Goal: Information Seeking & Learning: Learn about a topic

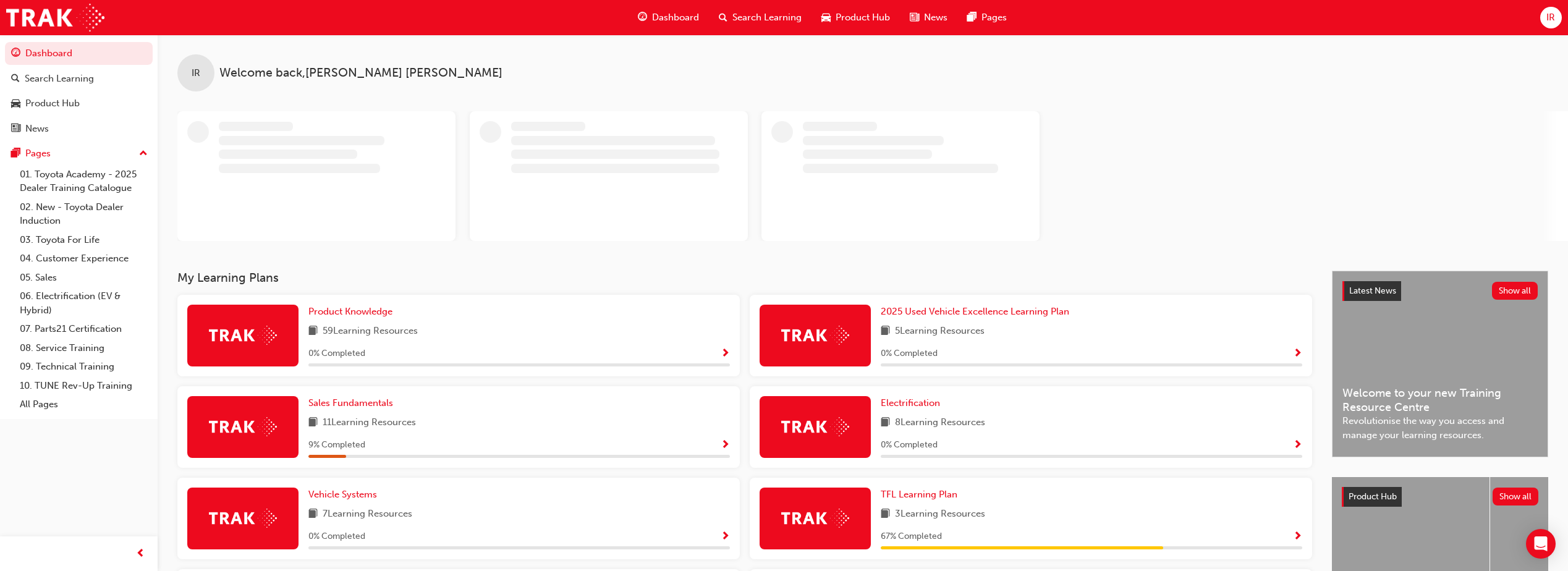
click at [752, 20] on span "Search Learning" at bounding box center [766, 18] width 69 height 14
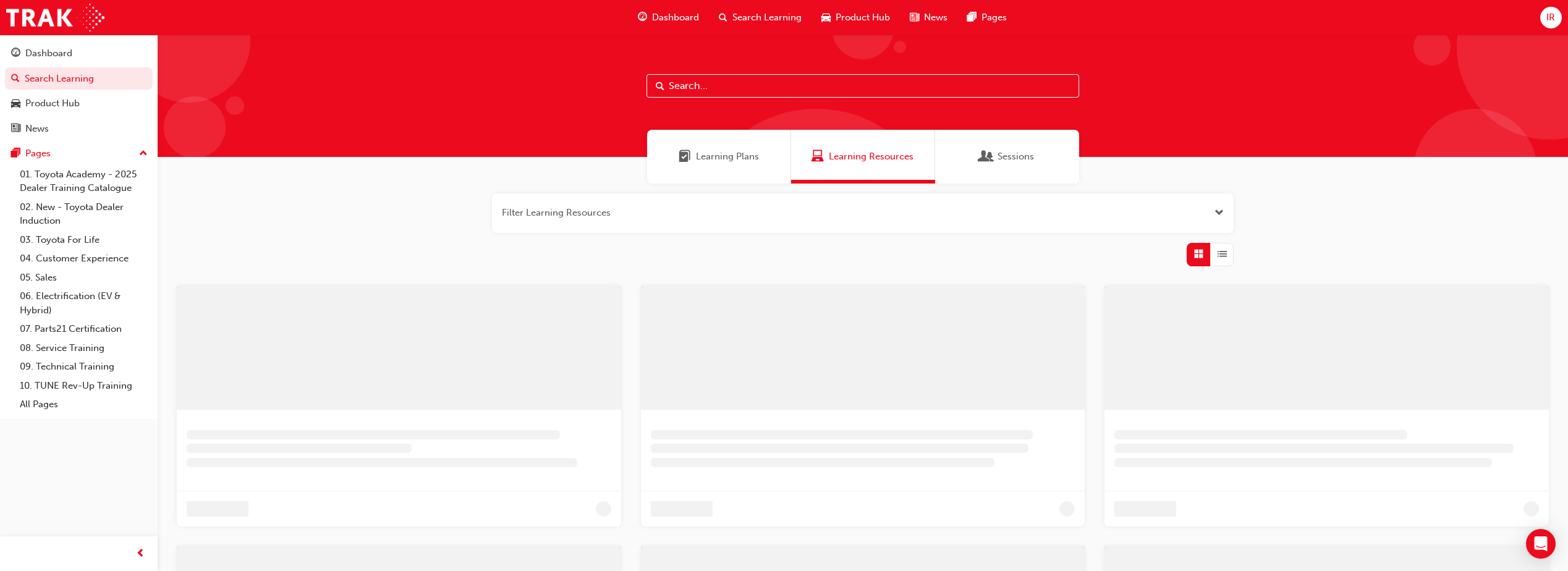
click at [707, 75] on input "text" at bounding box center [863, 86] width 433 height 24
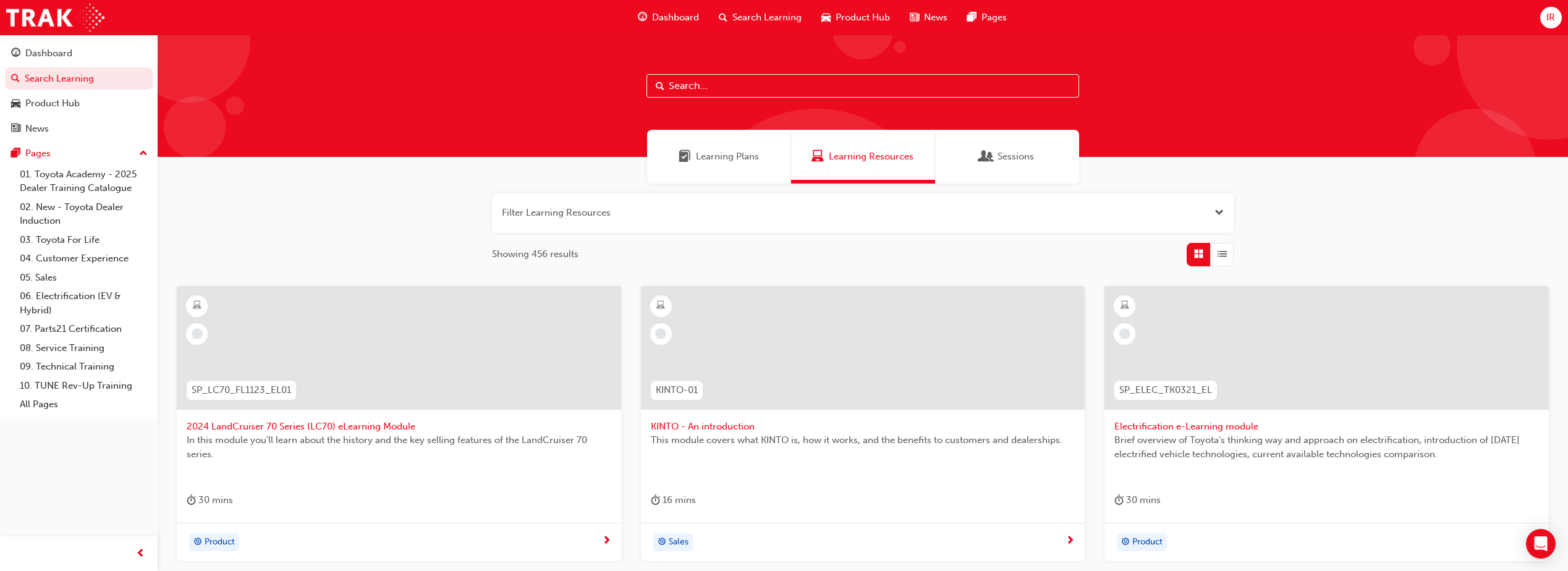
paste input "'OWAF' Pathway to Purchase - Step 1: Connect"
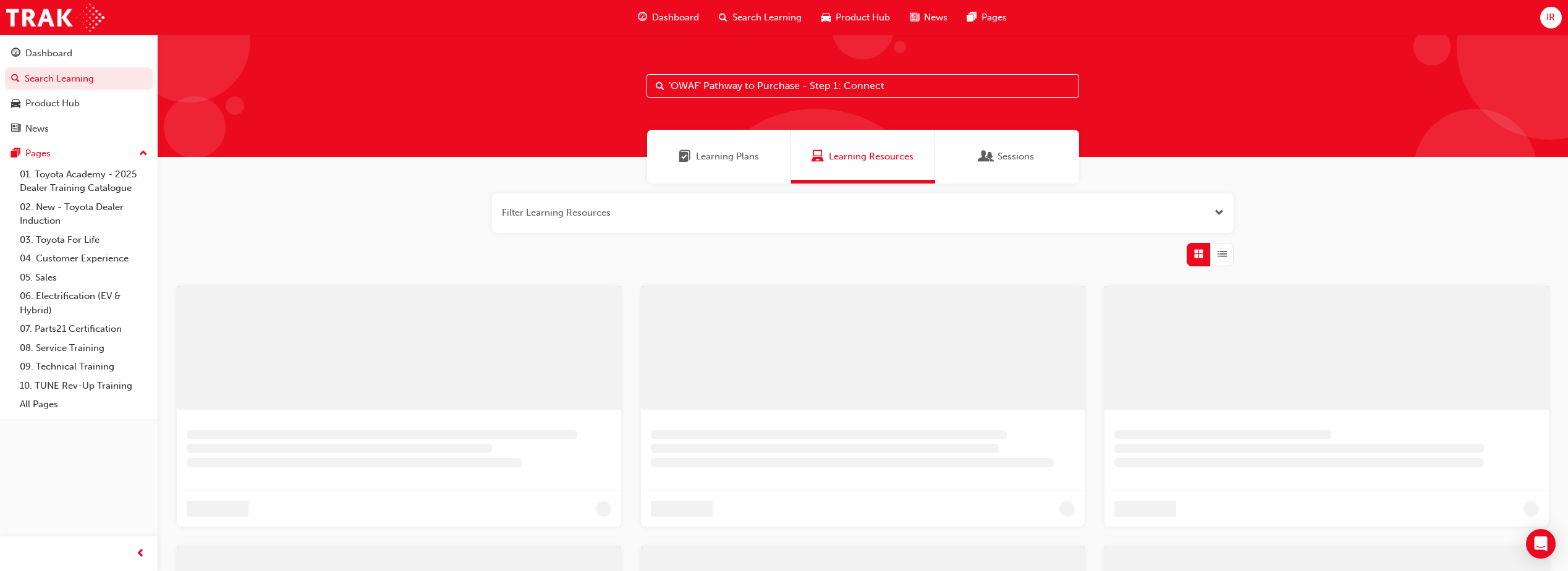
type input "'OWAF' Pathway to Purchase - Step 1: Connect"
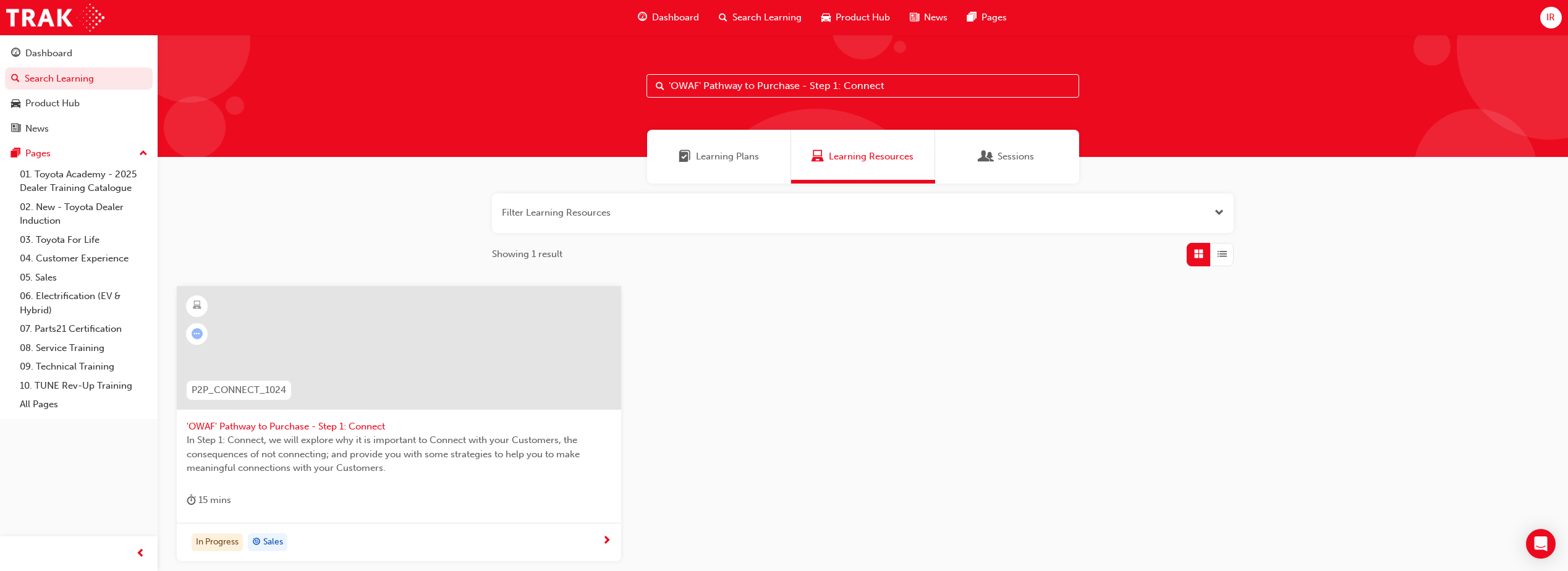
scroll to position [110, 0]
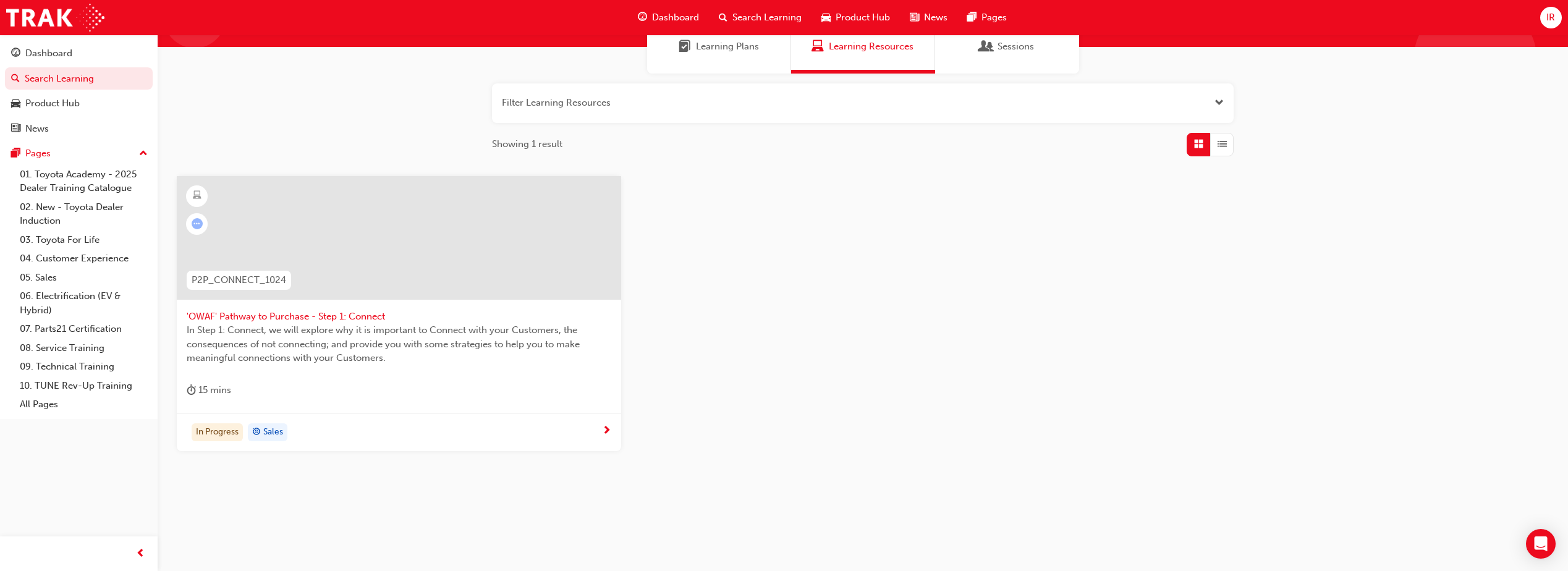
click at [352, 429] on div "In Progress Sales" at bounding box center [394, 432] width 415 height 18
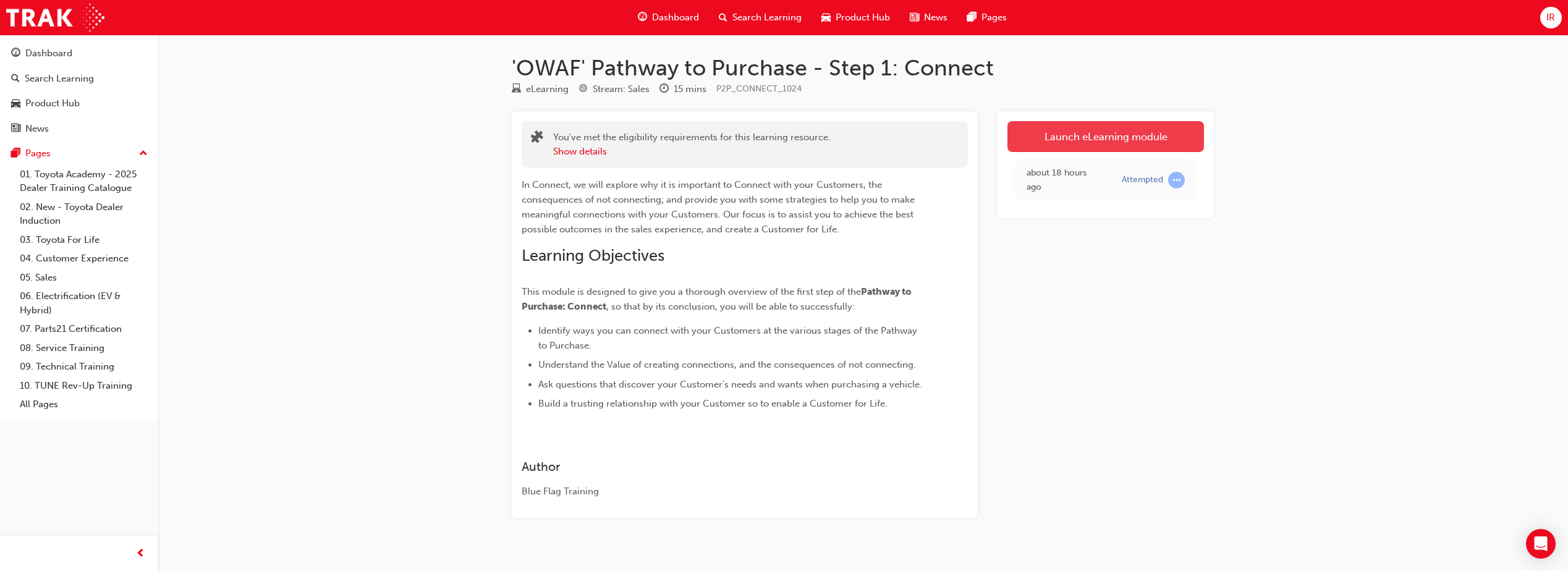
click at [1072, 136] on link "Launch eLearning module" at bounding box center [1105, 136] width 196 height 31
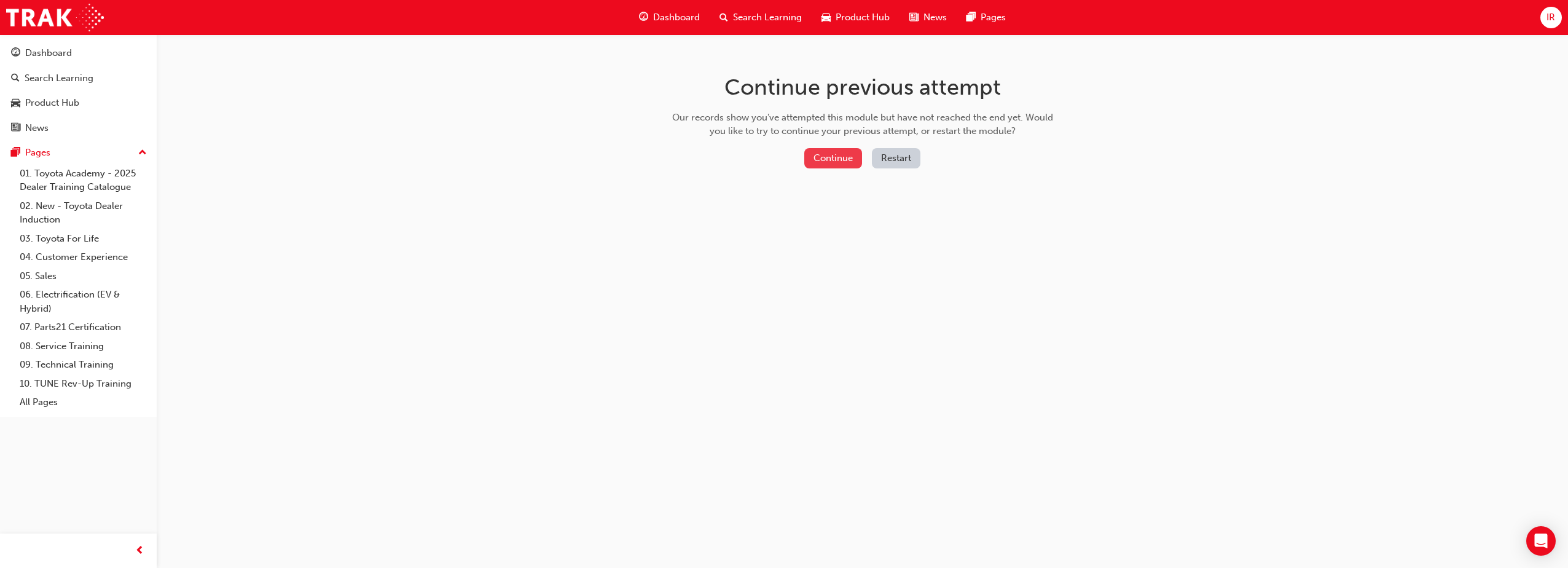
click at [843, 160] on button "Continue" at bounding box center [833, 158] width 57 height 20
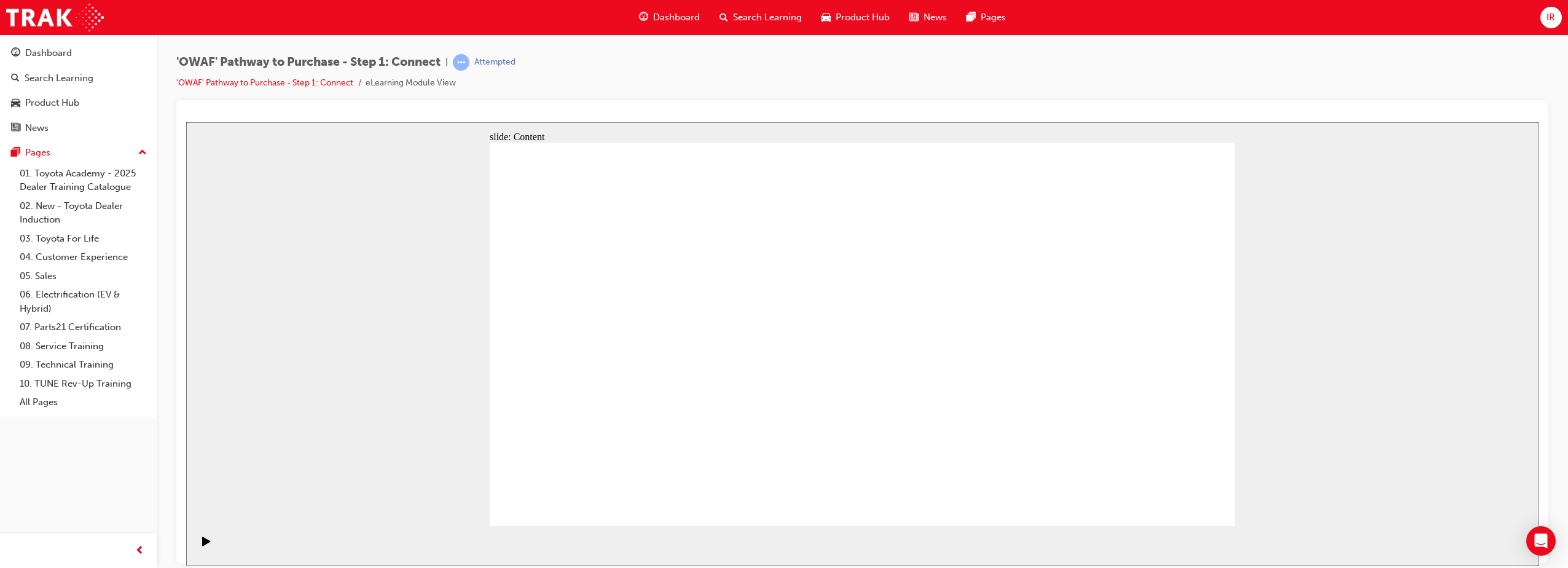
drag, startPoint x: 1037, startPoint y: 213, endPoint x: 1259, endPoint y: 249, distance: 224.9
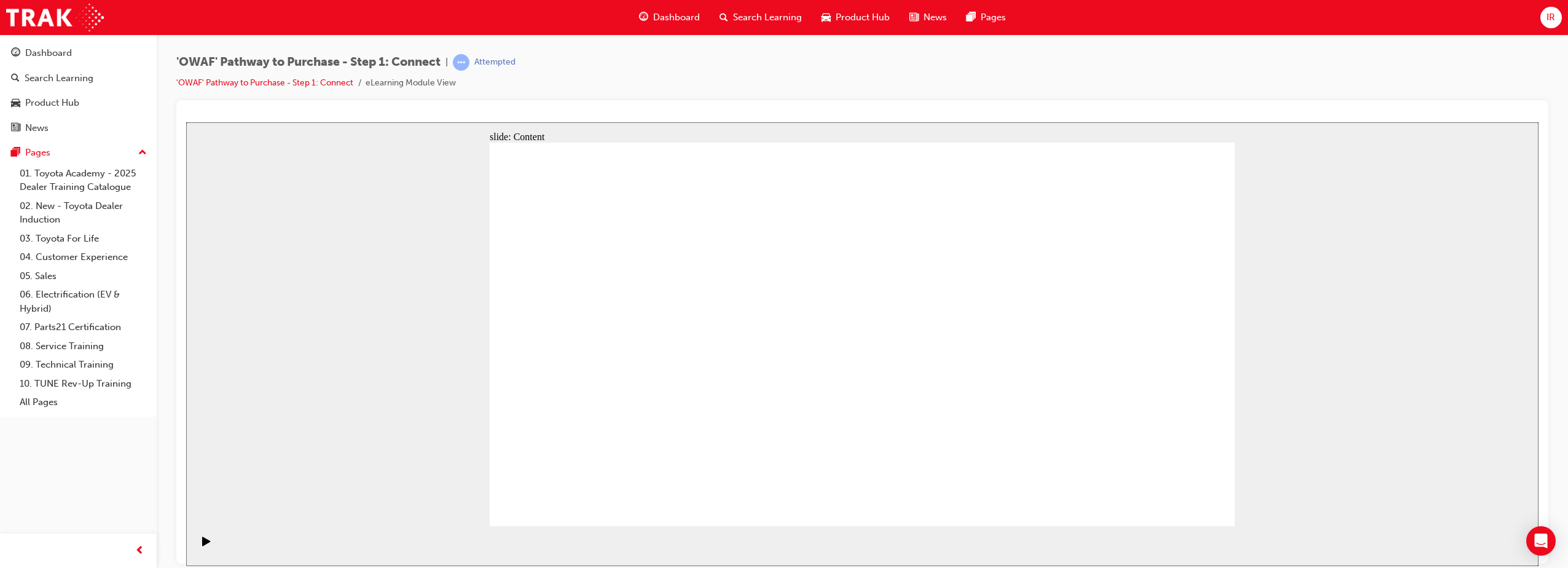
drag, startPoint x: 1094, startPoint y: 251, endPoint x: 1100, endPoint y: 252, distance: 6.1
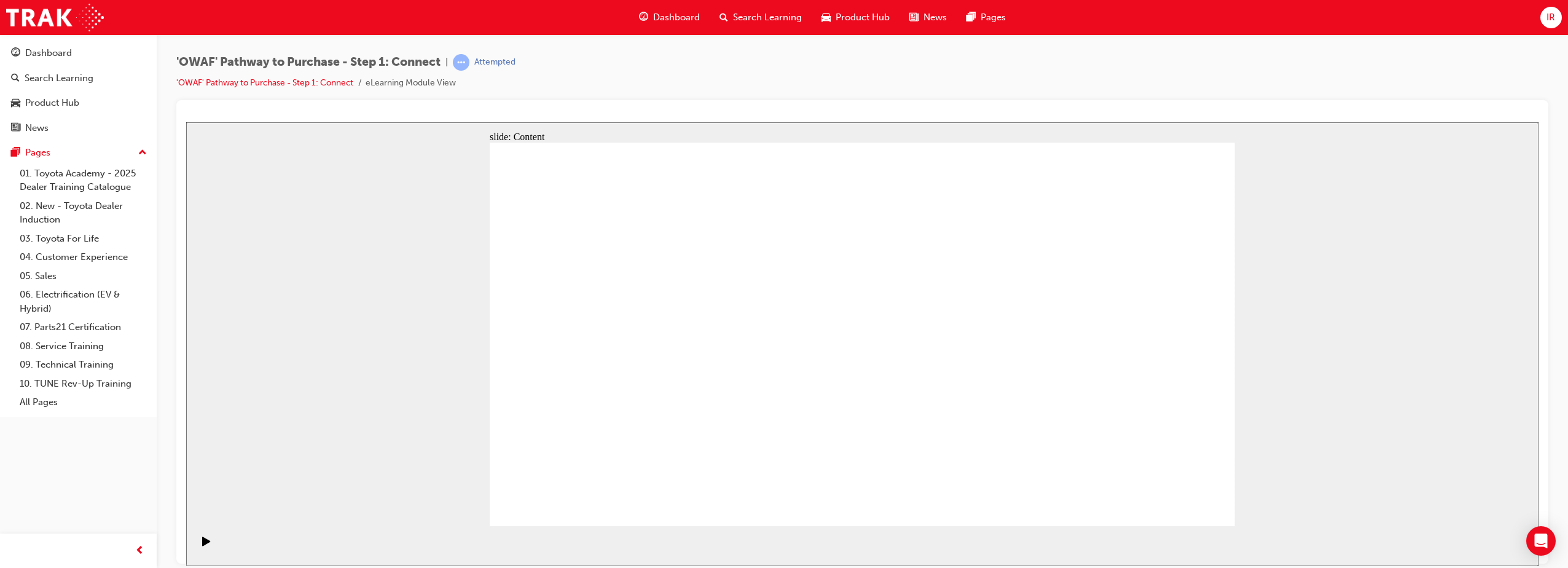
drag, startPoint x: 630, startPoint y: 386, endPoint x: 634, endPoint y: 416, distance: 30.3
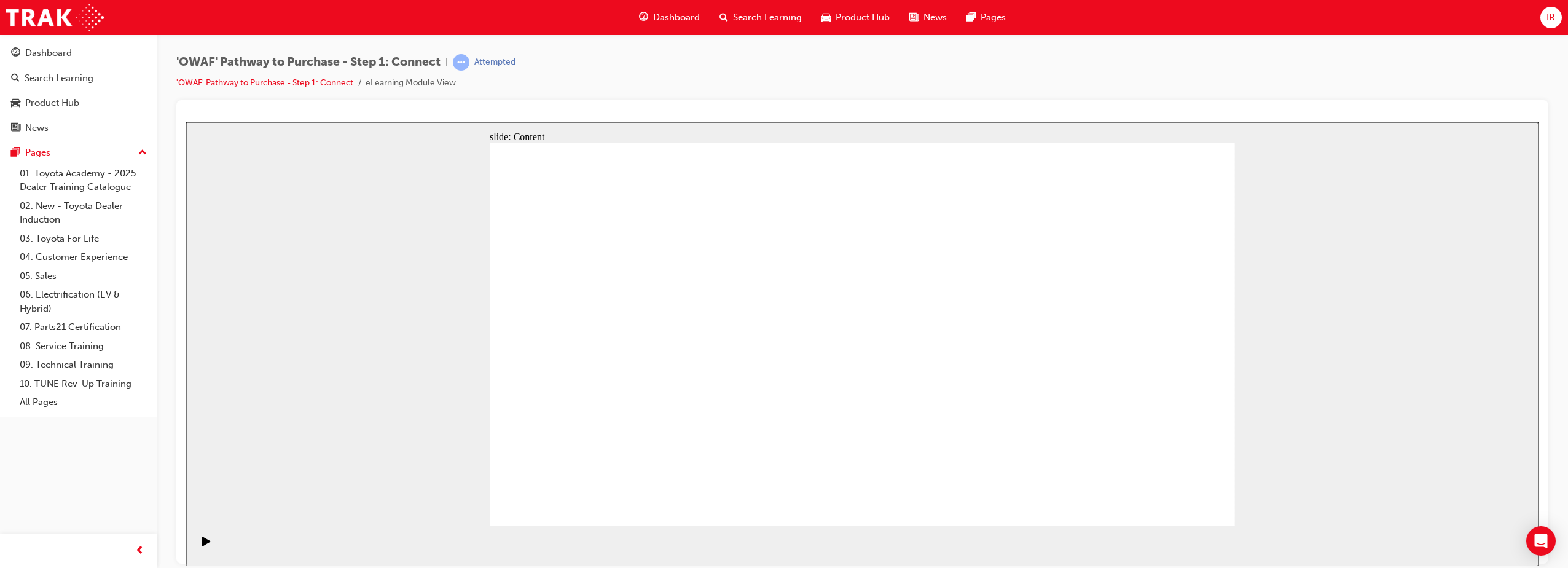
drag, startPoint x: 900, startPoint y: 179, endPoint x: 905, endPoint y: 193, distance: 14.9
drag, startPoint x: 905, startPoint y: 193, endPoint x: 903, endPoint y: 206, distance: 13.2
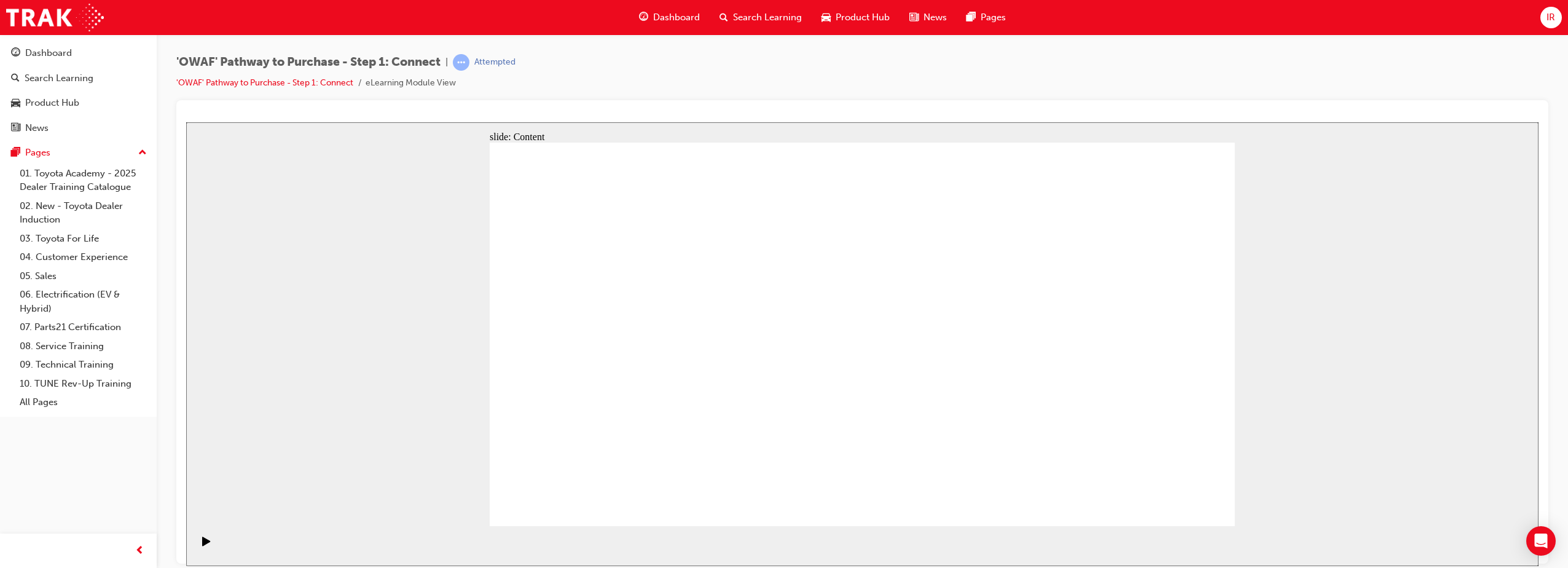
drag, startPoint x: 712, startPoint y: 463, endPoint x: 1075, endPoint y: 225, distance: 434.1
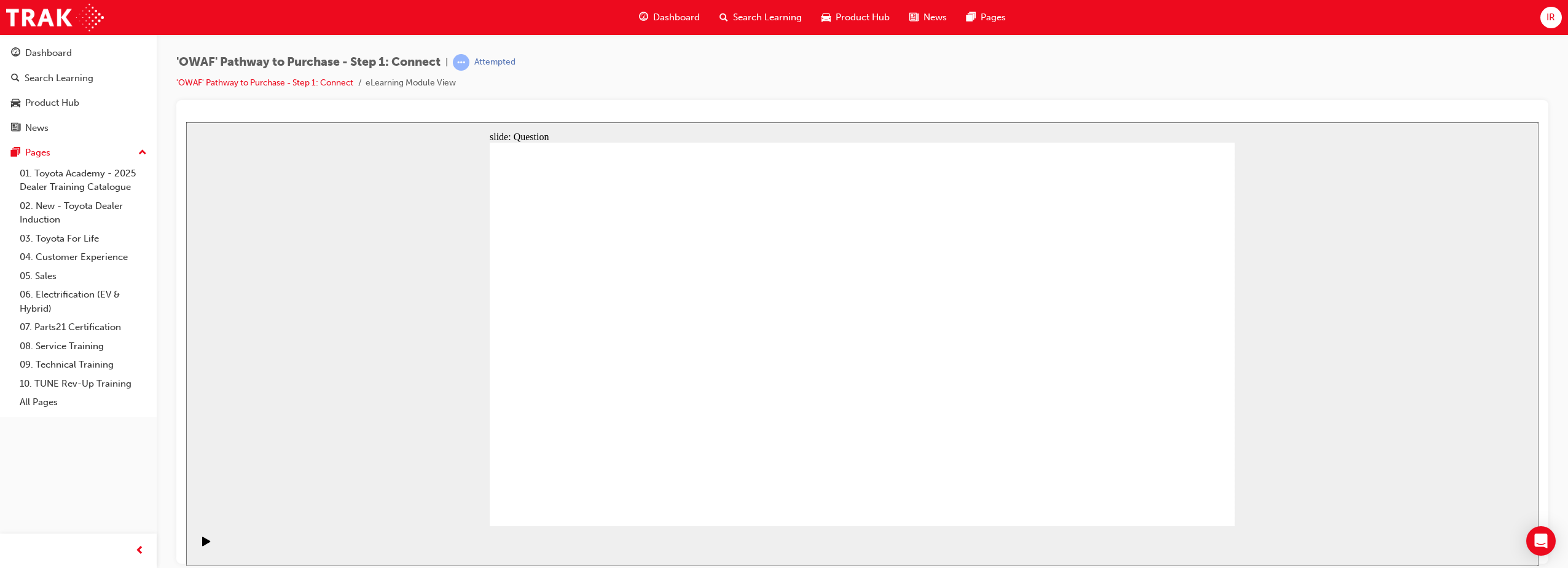
drag, startPoint x: 817, startPoint y: 444, endPoint x: 1134, endPoint y: 247, distance: 373.2
drag, startPoint x: 669, startPoint y: 358, endPoint x: 1188, endPoint y: 335, distance: 519.5
drag, startPoint x: 754, startPoint y: 367, endPoint x: 1130, endPoint y: 423, distance: 380.1
drag, startPoint x: 820, startPoint y: 363, endPoint x: 989, endPoint y: 410, distance: 175.4
drag, startPoint x: 554, startPoint y: 354, endPoint x: 945, endPoint y: 338, distance: 391.3
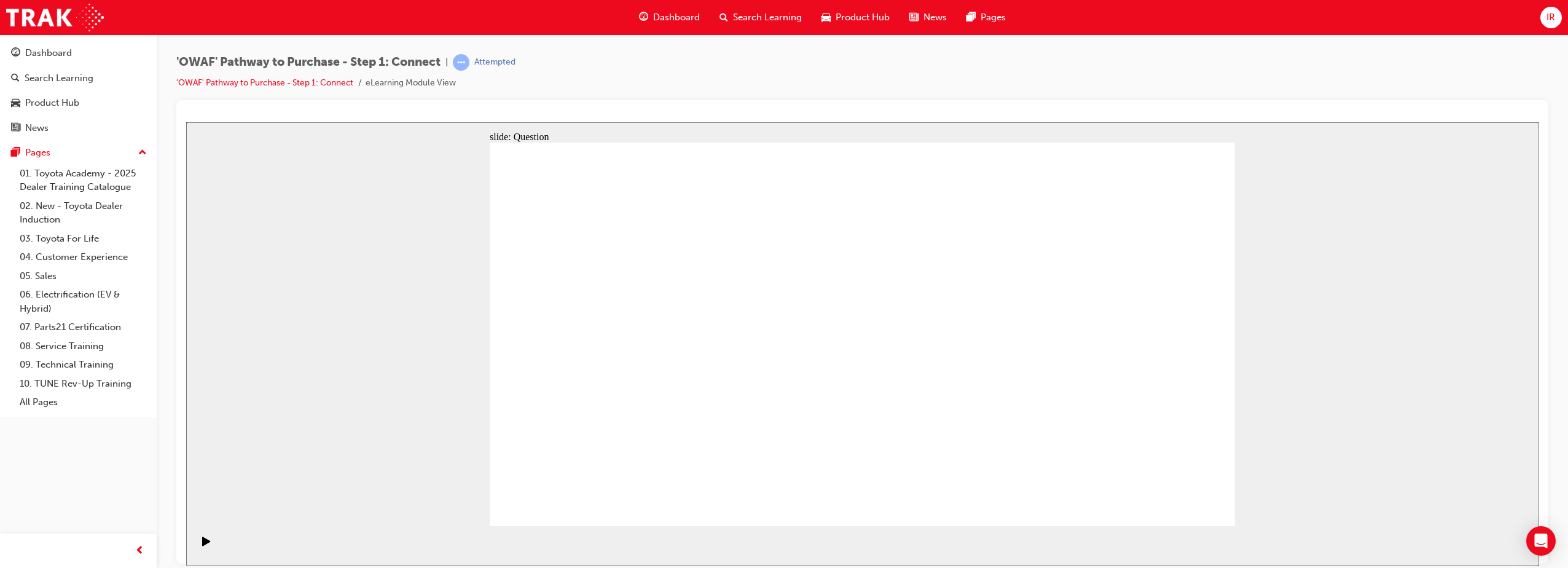
drag, startPoint x: 798, startPoint y: 368, endPoint x: 984, endPoint y: 222, distance: 236.5
drag, startPoint x: 1094, startPoint y: 406, endPoint x: 846, endPoint y: 396, distance: 248.2
drag, startPoint x: 1107, startPoint y: 389, endPoint x: 653, endPoint y: 389, distance: 454.0
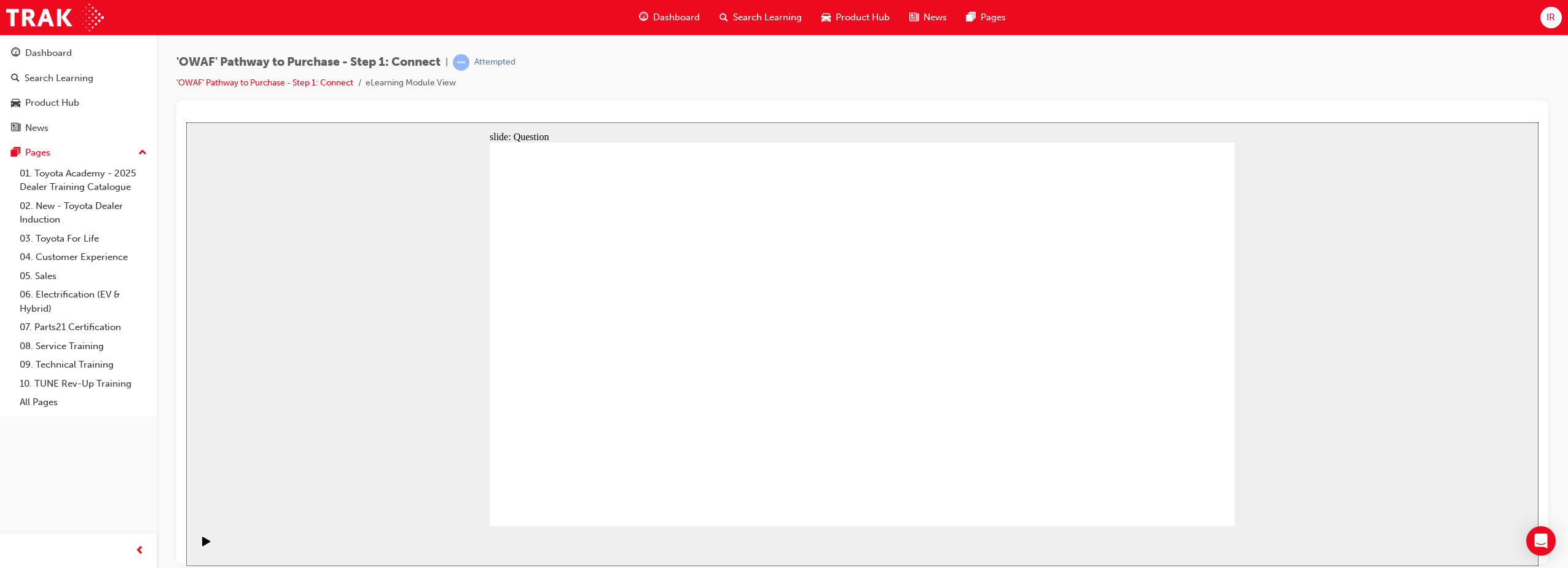
drag, startPoint x: 1074, startPoint y: 319, endPoint x: 629, endPoint y: 366, distance: 447.5
drag, startPoint x: 1082, startPoint y: 369, endPoint x: 859, endPoint y: 389, distance: 223.9
drag, startPoint x: 1124, startPoint y: 360, endPoint x: 893, endPoint y: 385, distance: 232.3
drag, startPoint x: 1097, startPoint y: 333, endPoint x: 656, endPoint y: 348, distance: 441.3
drag, startPoint x: 1142, startPoint y: 343, endPoint x: 656, endPoint y: 346, distance: 486.0
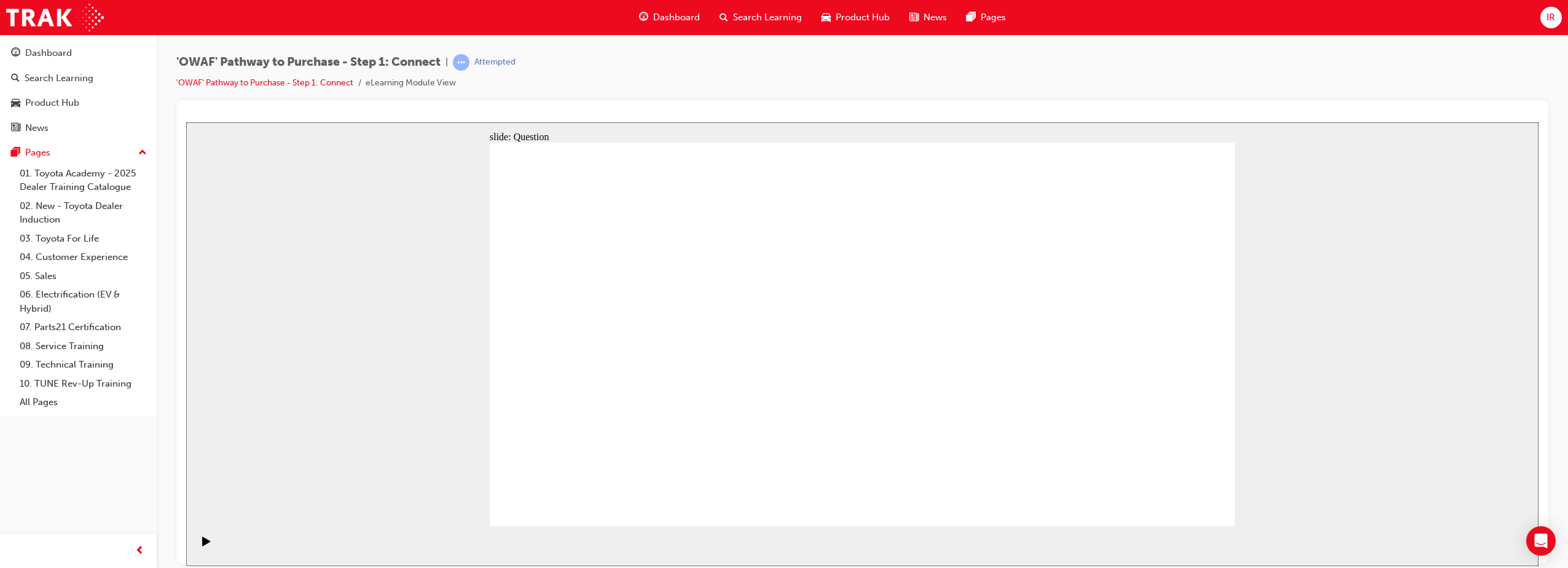
drag, startPoint x: 1145, startPoint y: 359, endPoint x: 657, endPoint y: 359, distance: 488.0
drag, startPoint x: 1092, startPoint y: 385, endPoint x: 857, endPoint y: 385, distance: 235.0
drag, startPoint x: 1103, startPoint y: 409, endPoint x: 636, endPoint y: 404, distance: 467.0
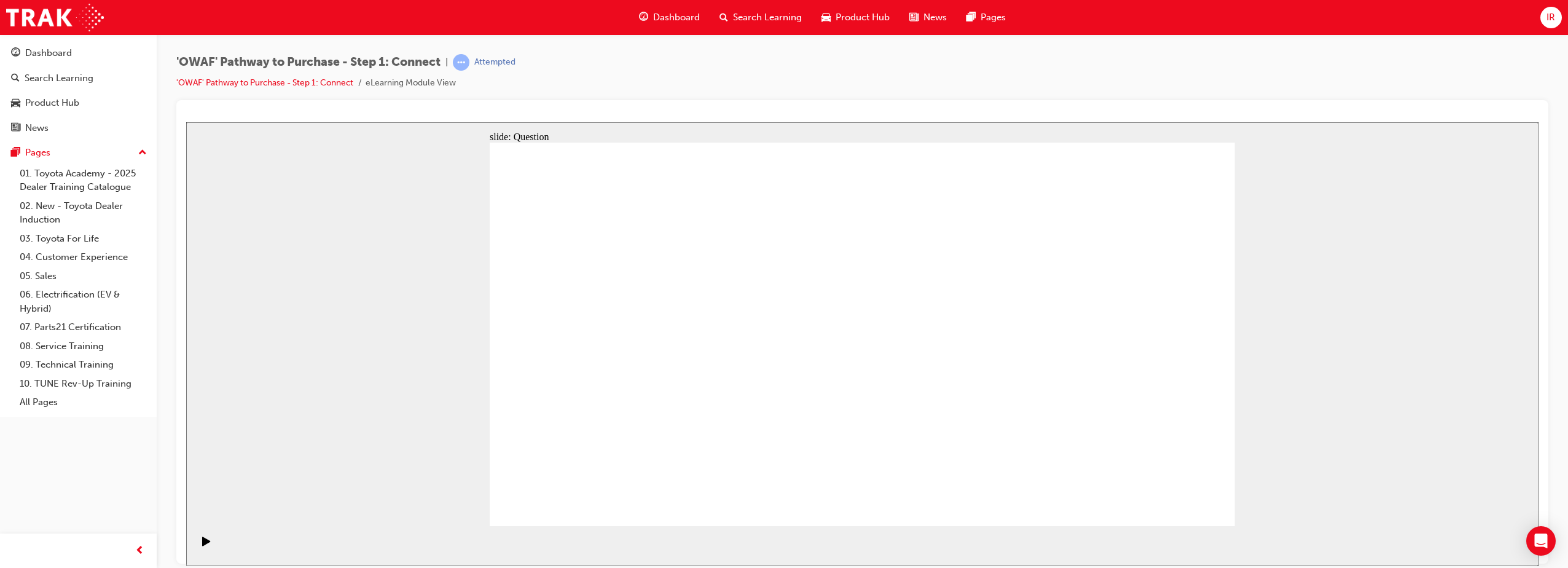
drag, startPoint x: 1088, startPoint y: 388, endPoint x: 846, endPoint y: 396, distance: 242.1
drag, startPoint x: 1114, startPoint y: 382, endPoint x: 845, endPoint y: 440, distance: 275.2
drag, startPoint x: 1097, startPoint y: 392, endPoint x: 846, endPoint y: 396, distance: 251.0
drag, startPoint x: 1113, startPoint y: 392, endPoint x: 644, endPoint y: 395, distance: 469.0
drag, startPoint x: 1114, startPoint y: 401, endPoint x: 620, endPoint y: 396, distance: 494.0
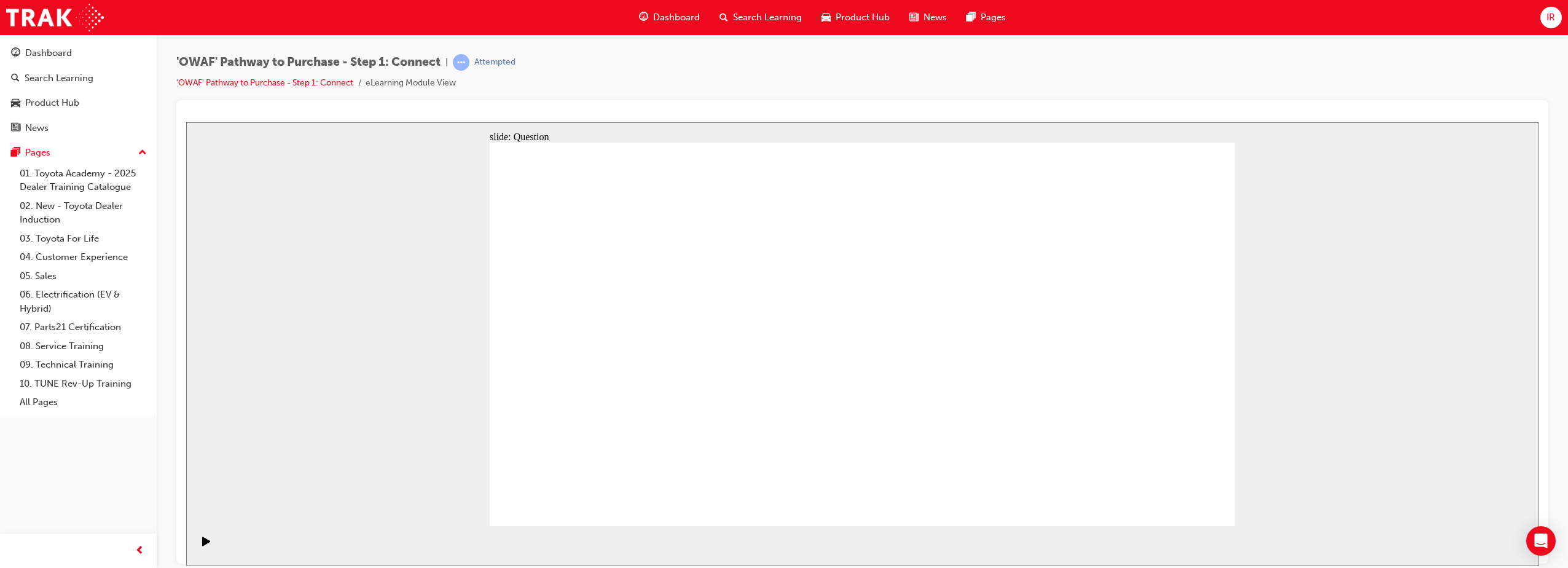
drag, startPoint x: 1022, startPoint y: 333, endPoint x: 604, endPoint y: 391, distance: 422.0
radio input "true"
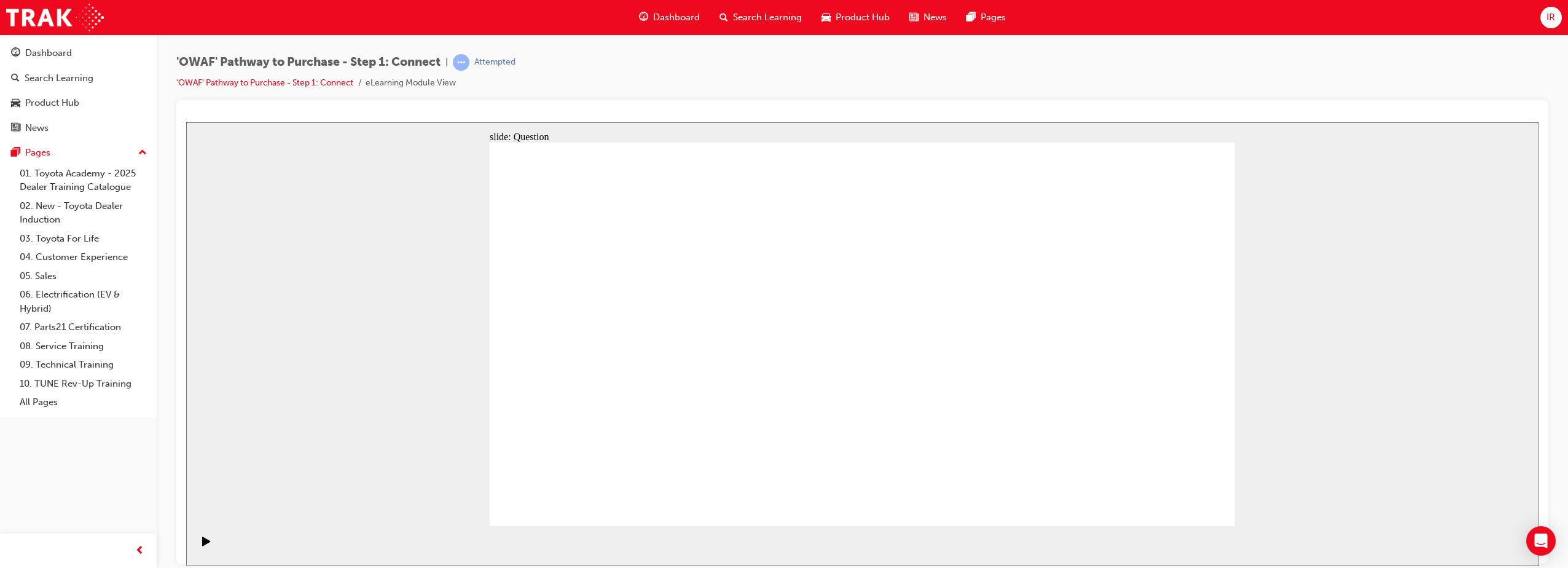
checkbox input "true"
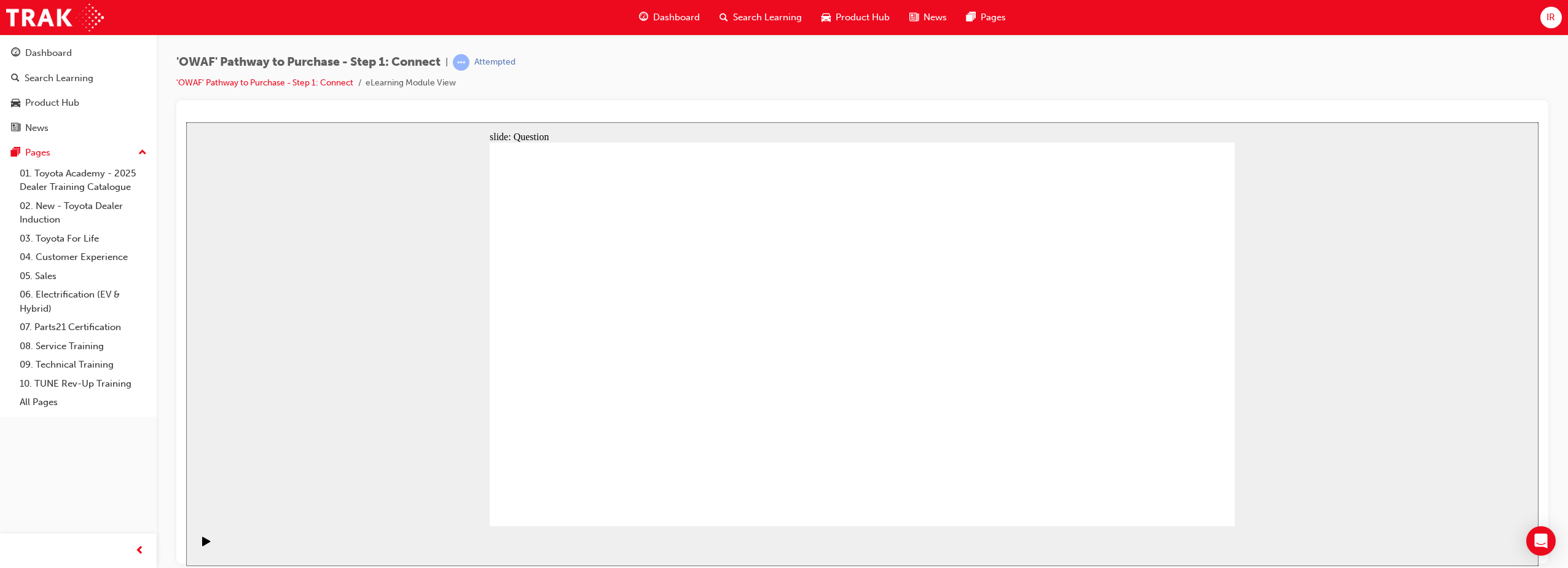
checkbox input "true"
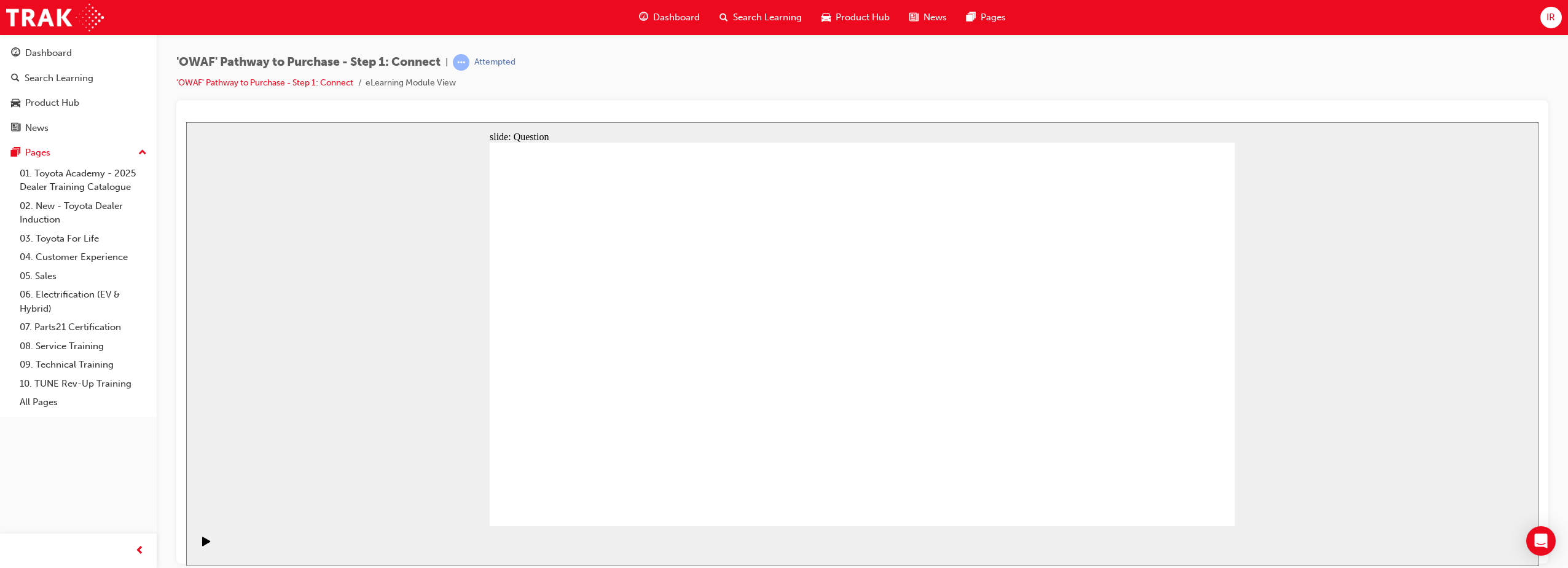
drag, startPoint x: 664, startPoint y: 452, endPoint x: 894, endPoint y: 279, distance: 287.8
drag, startPoint x: 785, startPoint y: 490, endPoint x: 1040, endPoint y: 290, distance: 324.1
drag, startPoint x: 926, startPoint y: 455, endPoint x: 643, endPoint y: 325, distance: 311.4
drag, startPoint x: 1055, startPoint y: 419, endPoint x: 805, endPoint y: 327, distance: 266.4
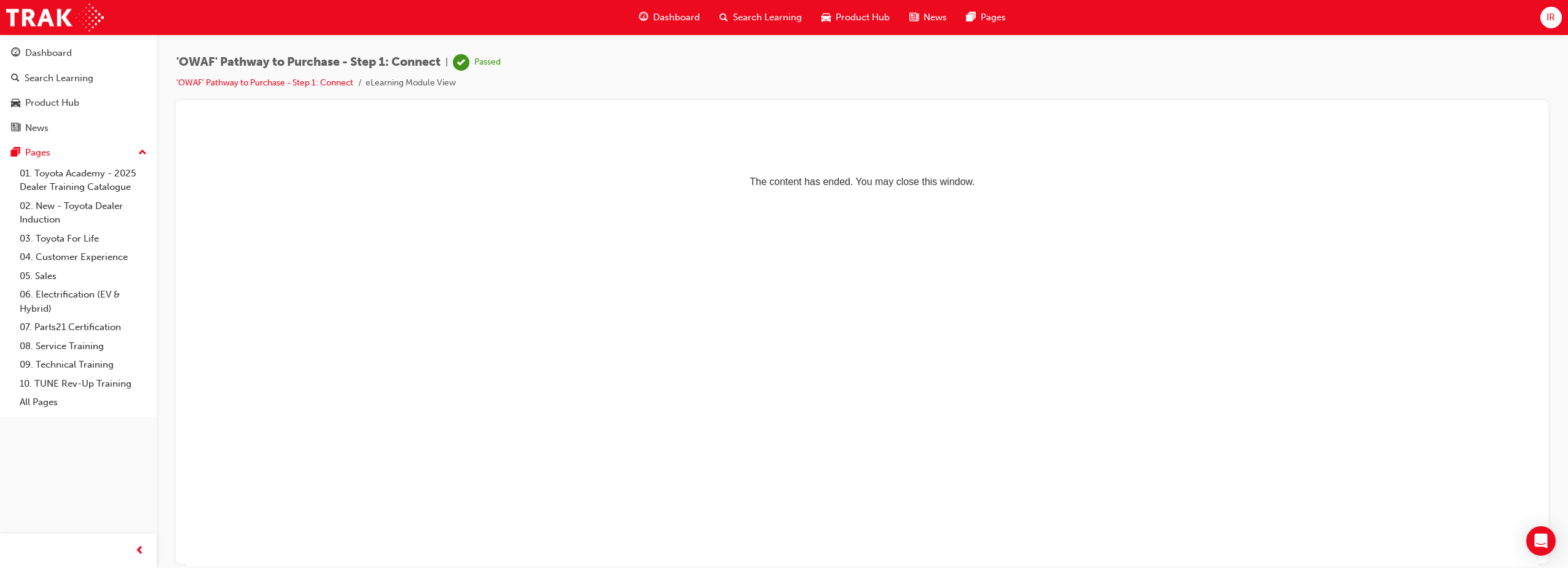
click at [741, 7] on div "Search Learning" at bounding box center [760, 17] width 102 height 25
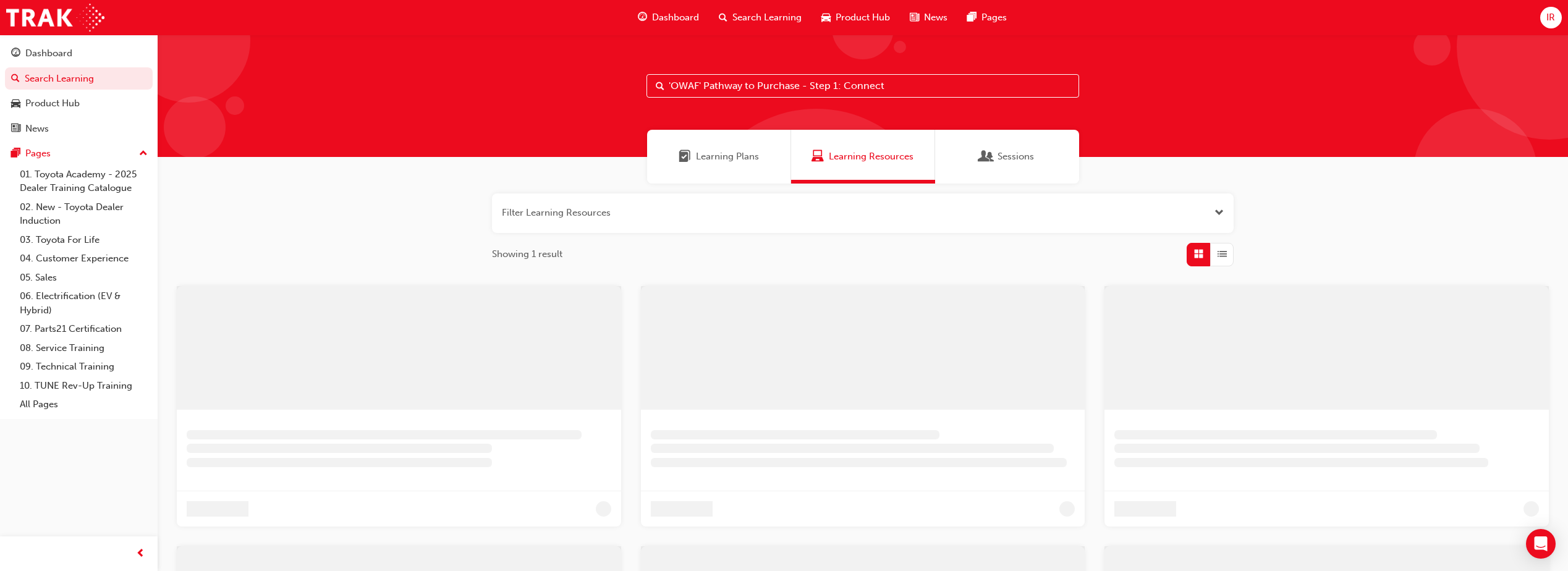
drag, startPoint x: 739, startPoint y: 83, endPoint x: 749, endPoint y: 86, distance: 10.4
click at [739, 83] on input "'OWAF' Pathway to Purchase - Step 1: Connect" at bounding box center [863, 86] width 433 height 24
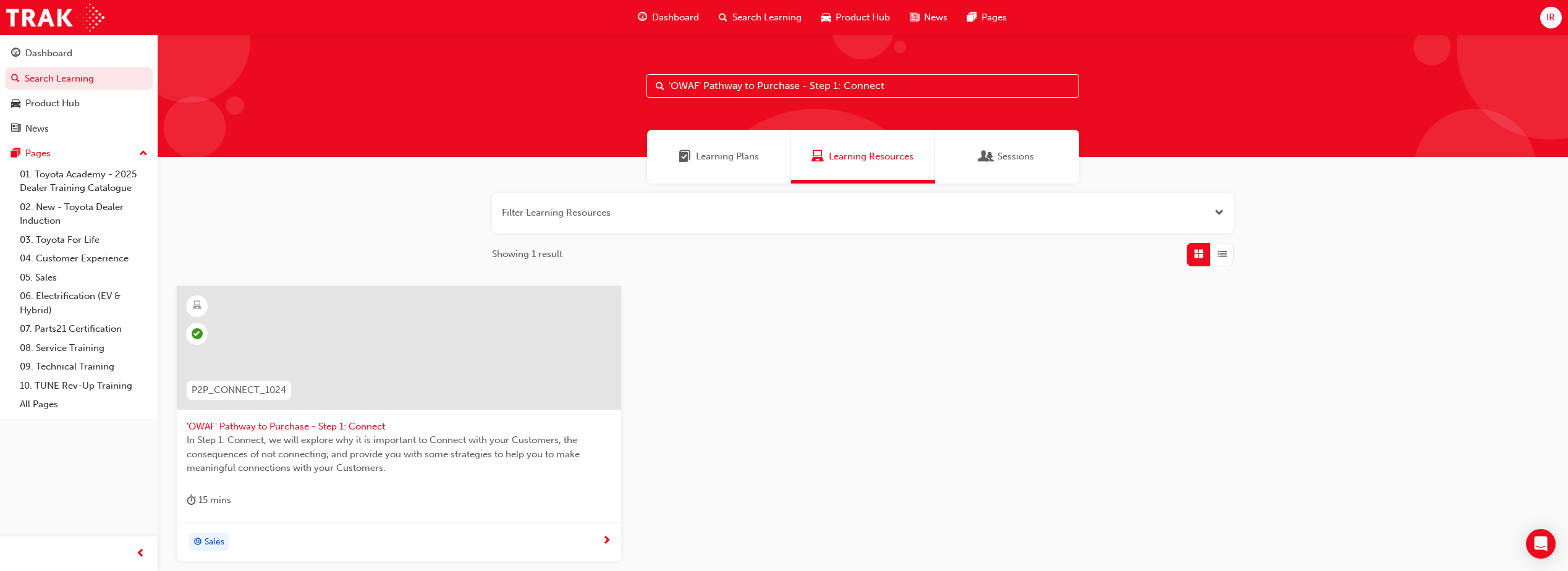
drag, startPoint x: 885, startPoint y: 91, endPoint x: 414, endPoint y: 86, distance: 471.0
click at [417, 89] on div "'OWAF' Pathway to Purchase - Step 1: Connect" at bounding box center [863, 96] width 1410 height 123
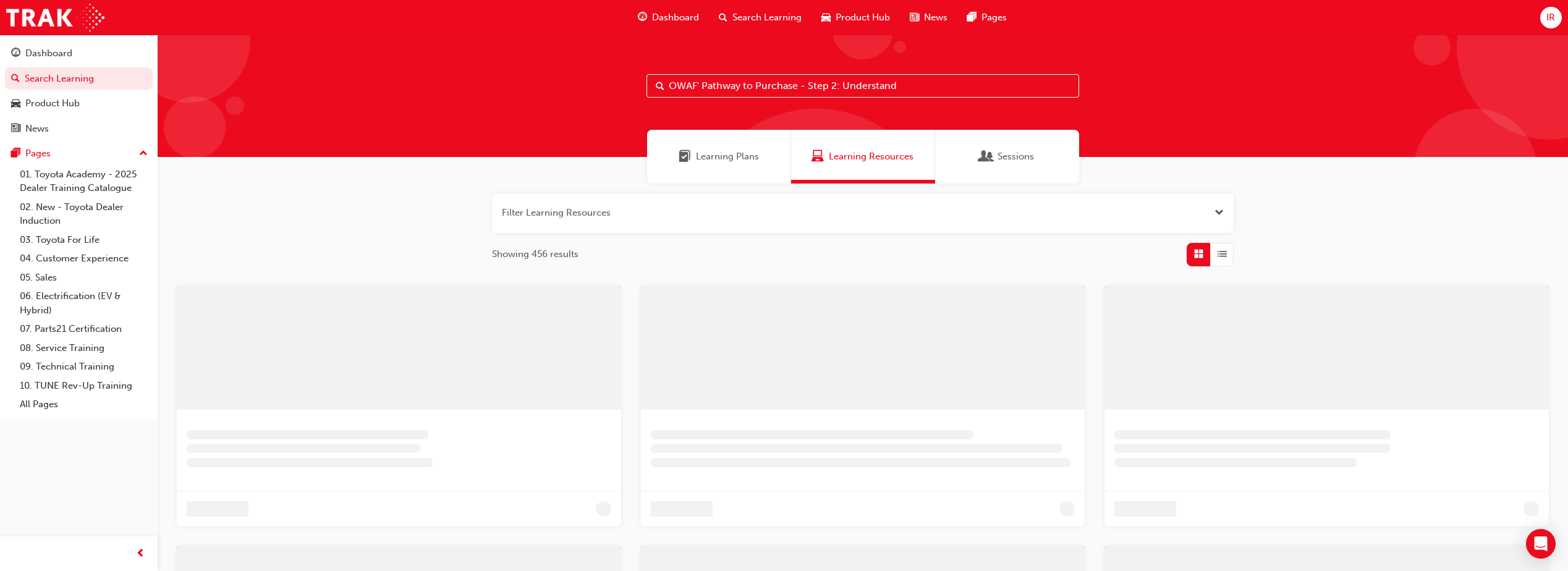
type input "OWAF' Pathway to Purchase - Step 2: Understand"
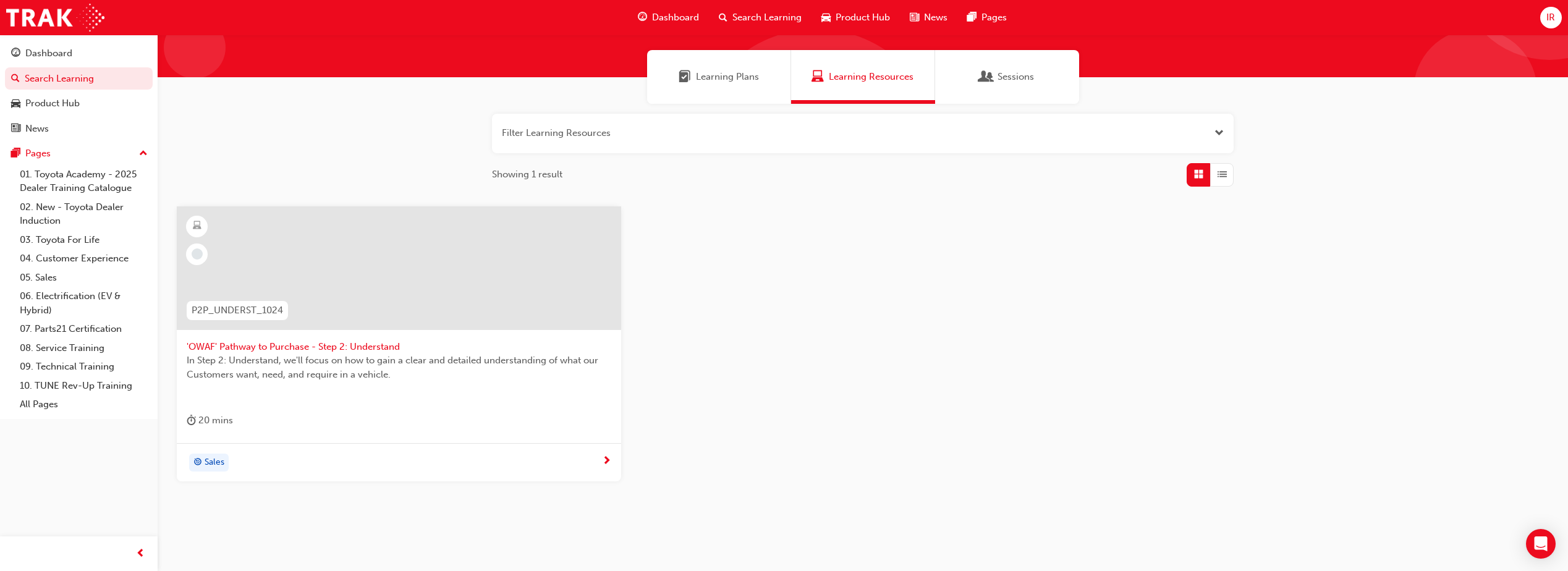
scroll to position [110, 0]
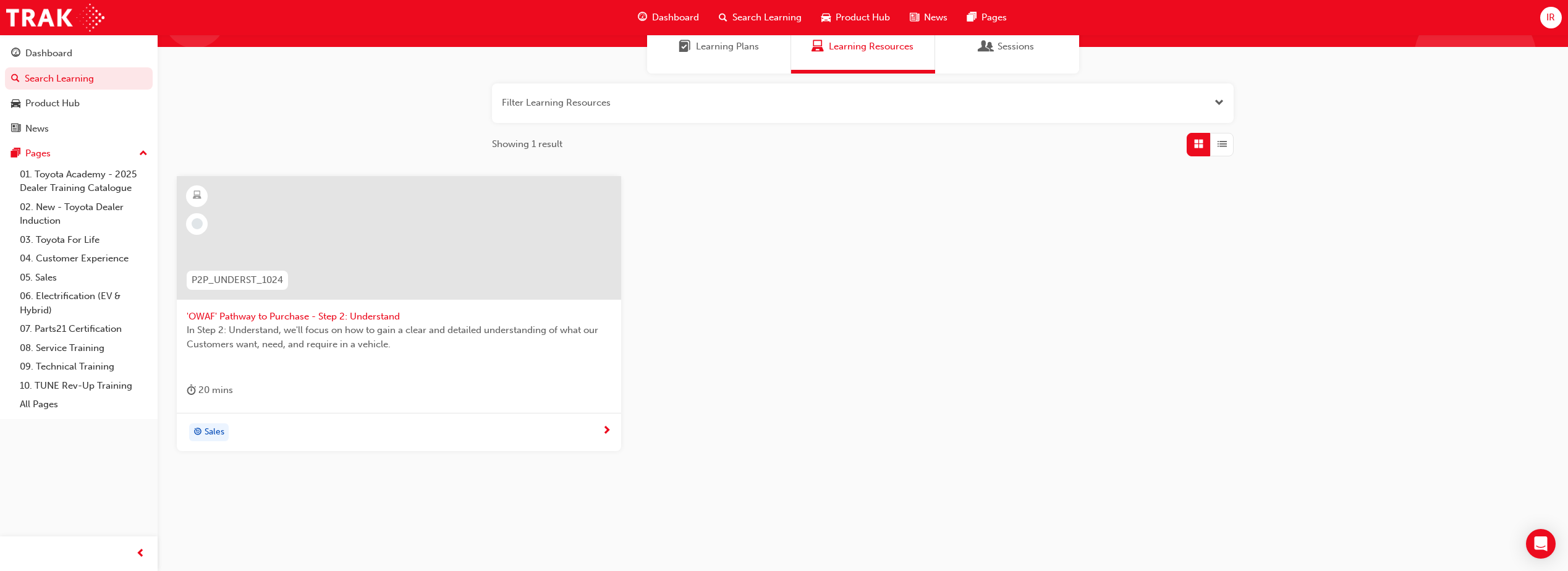
click at [356, 313] on span "'OWAF' Pathway to Purchase - Step 2: Understand" at bounding box center [399, 317] width 425 height 14
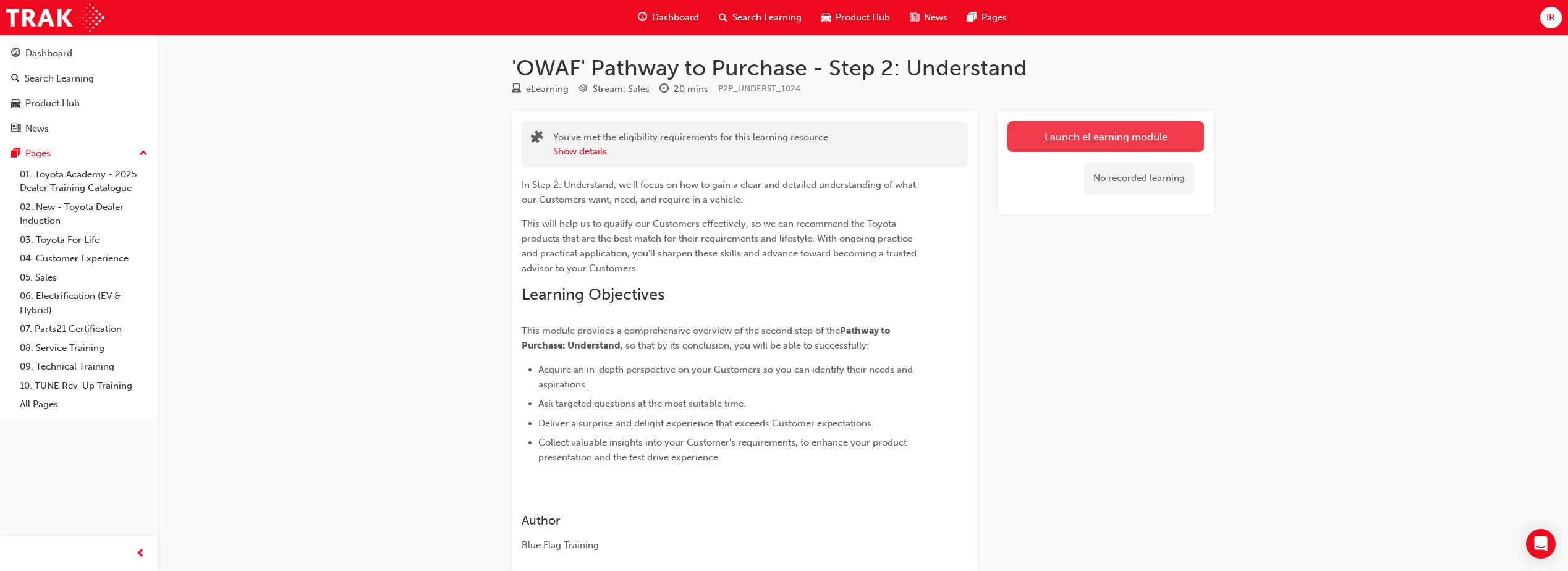
click at [1052, 136] on link "Launch eLearning module" at bounding box center [1105, 136] width 196 height 31
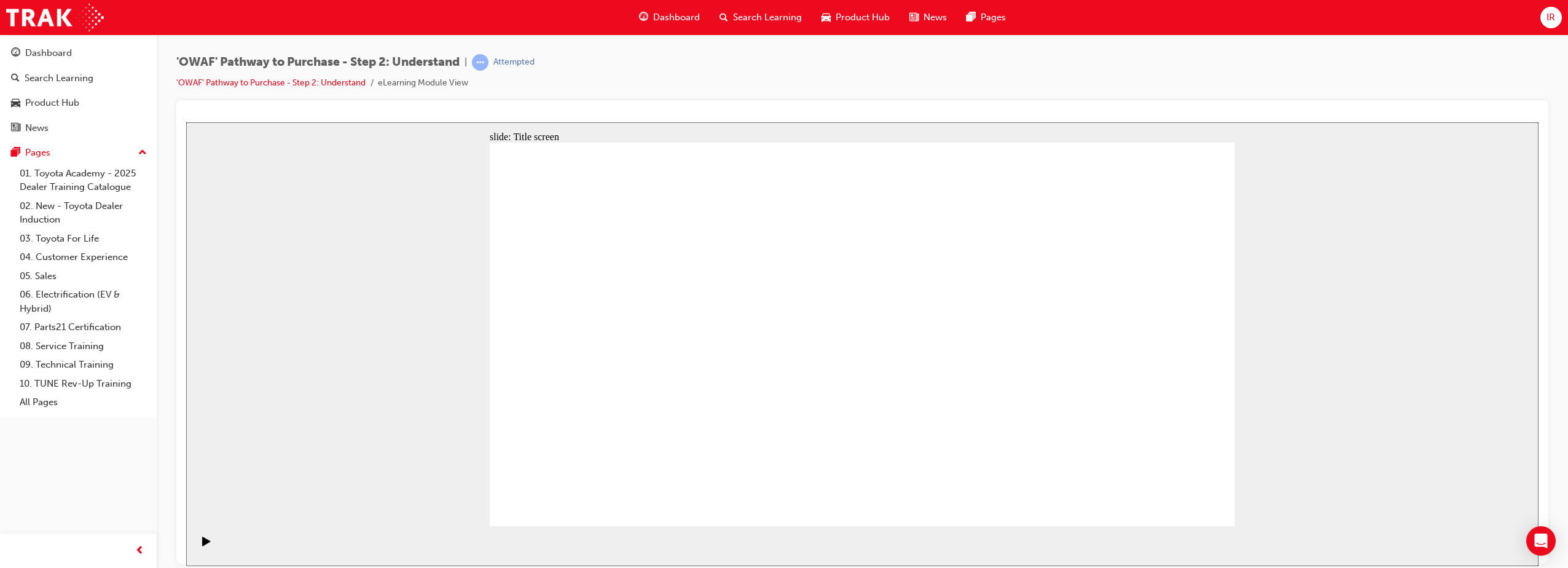
drag, startPoint x: 1178, startPoint y: 490, endPoint x: 1174, endPoint y: 499, distance: 9.8
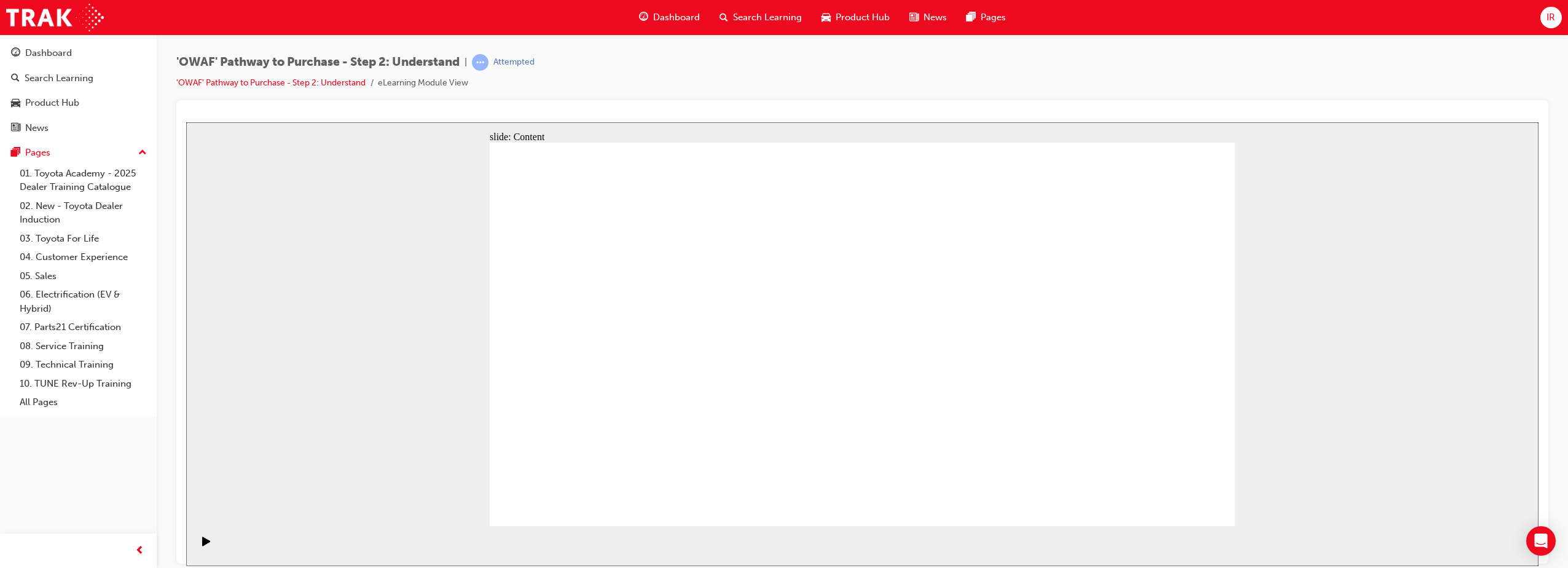
drag, startPoint x: 1127, startPoint y: 503, endPoint x: 1138, endPoint y: 505, distance: 11.2
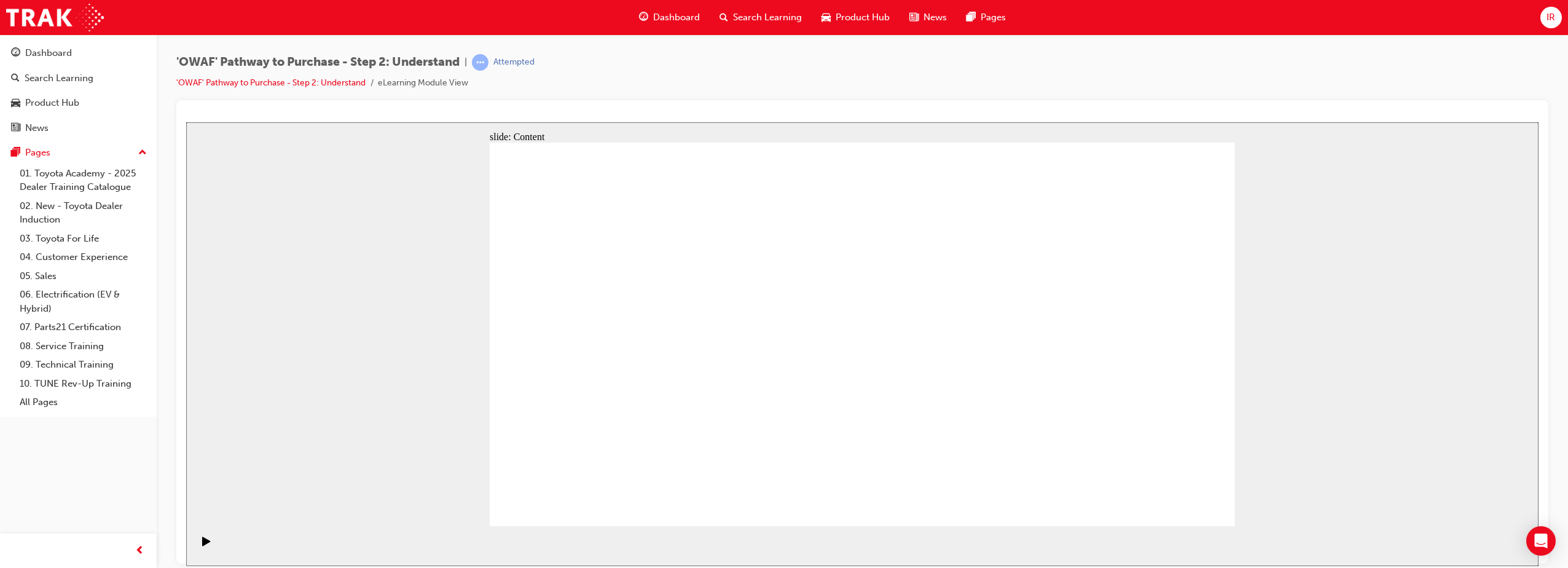
drag, startPoint x: 1163, startPoint y: 504, endPoint x: 1151, endPoint y: 462, distance: 43.7
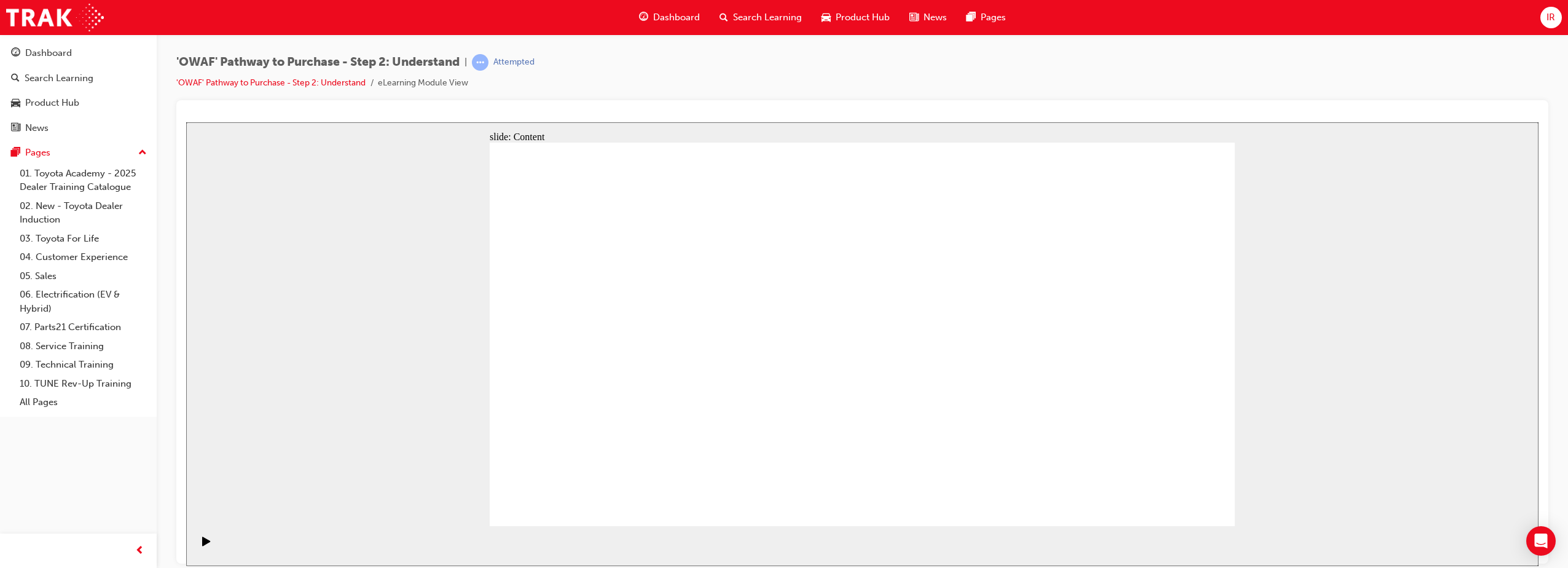
drag, startPoint x: 737, startPoint y: 280, endPoint x: 751, endPoint y: 274, distance: 15.2
drag, startPoint x: 847, startPoint y: 281, endPoint x: 882, endPoint y: 276, distance: 35.4
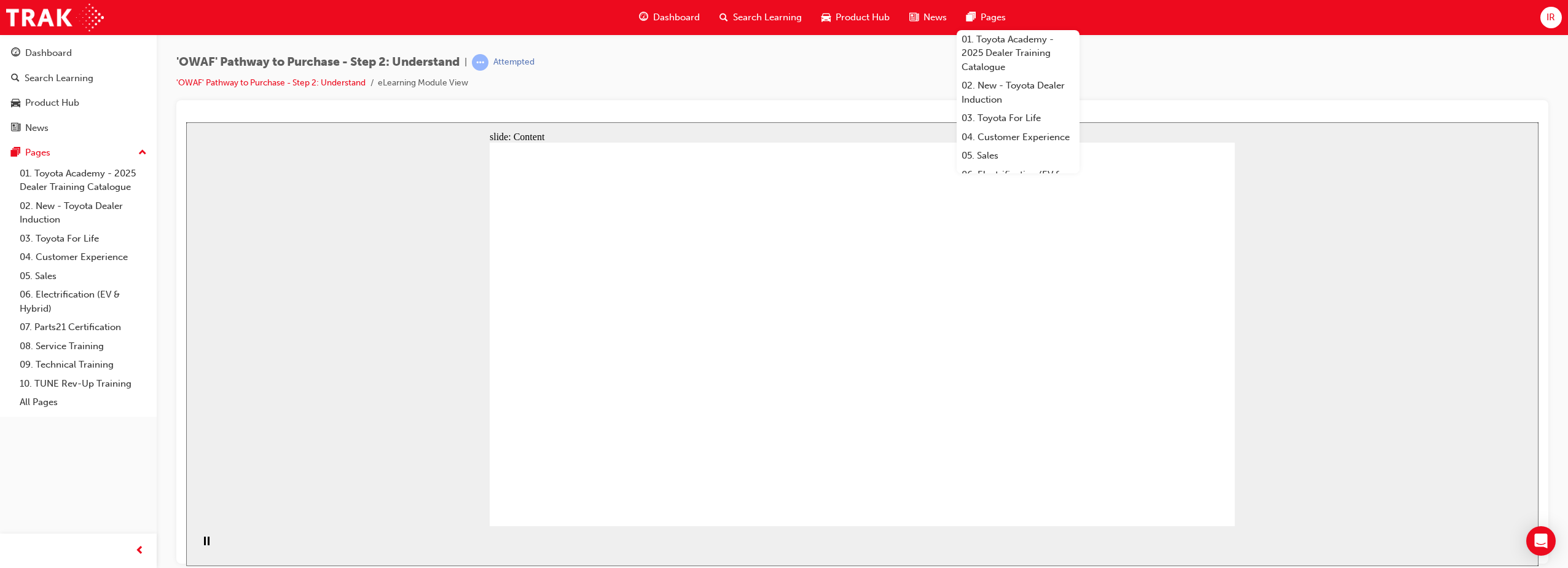
click at [1174, 68] on div "'OWAF' Pathway to Purchase - Step 2: Understand | Attempted 'OWAF' Pathway to P…" at bounding box center [863, 77] width 1372 height 46
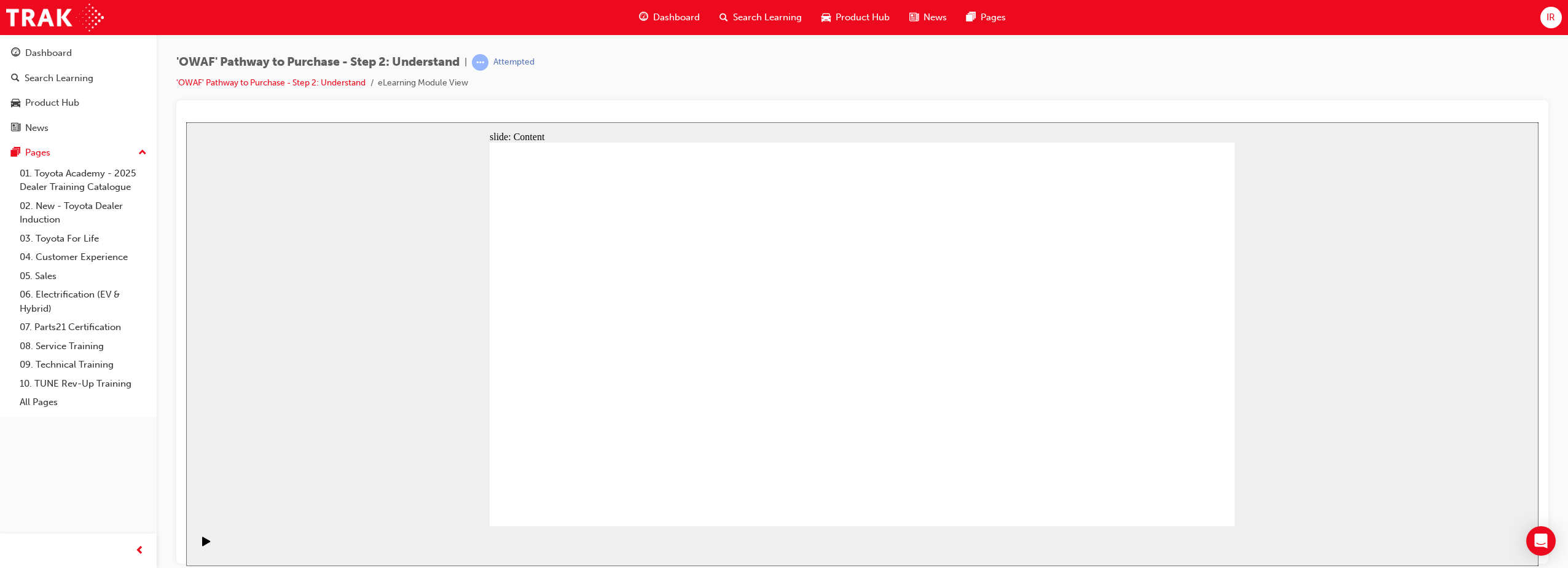
drag, startPoint x: 1212, startPoint y: 504, endPoint x: 1203, endPoint y: 500, distance: 9.8
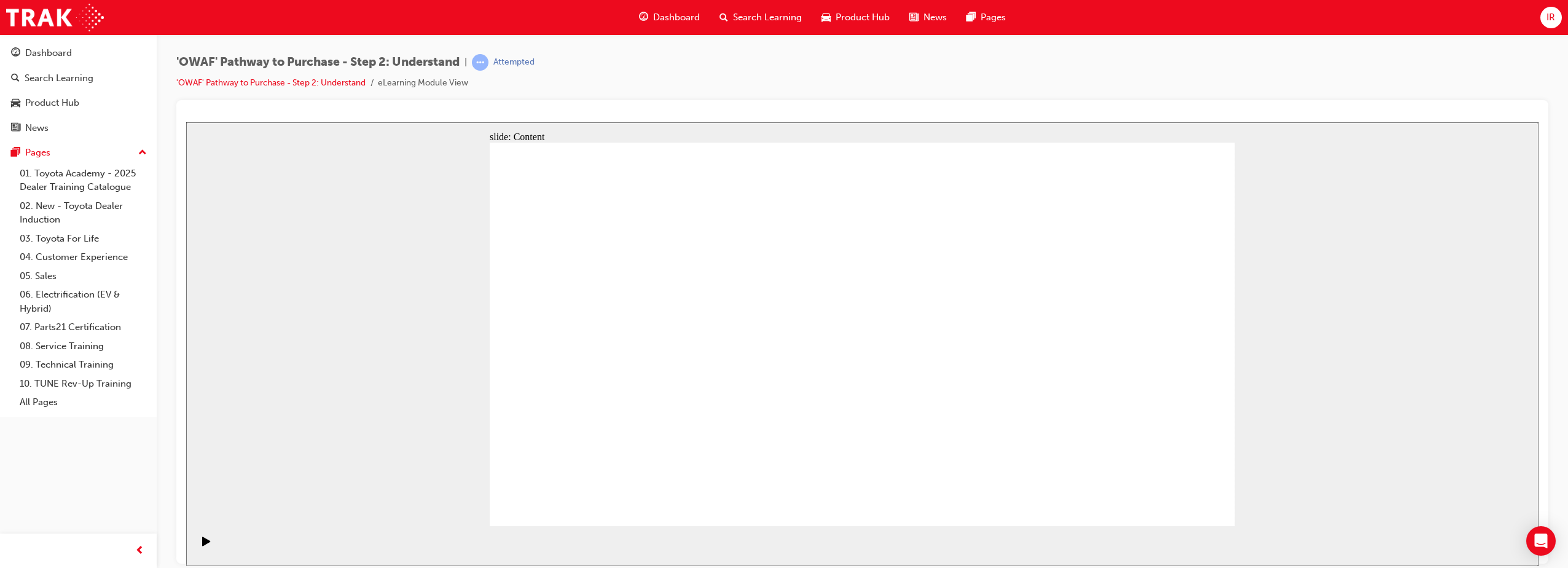
drag, startPoint x: 966, startPoint y: 191, endPoint x: 1003, endPoint y: 185, distance: 37.5
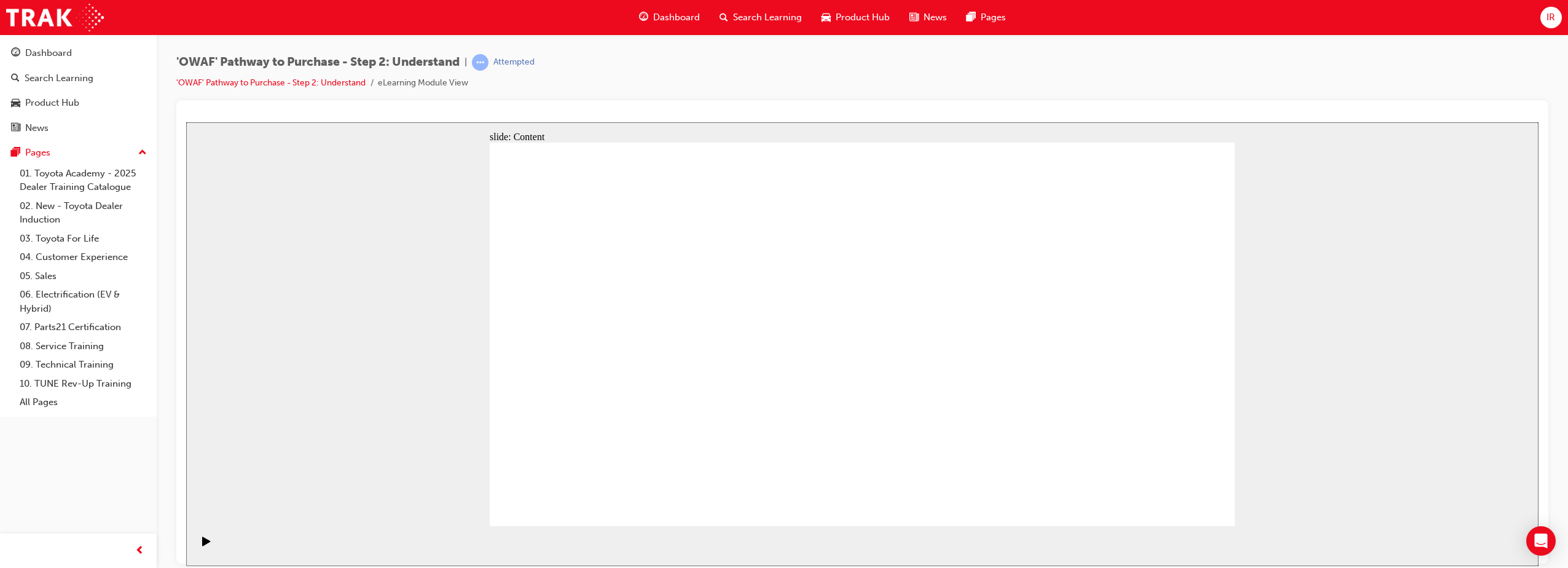
drag, startPoint x: 1015, startPoint y: 187, endPoint x: 1024, endPoint y: 197, distance: 13.5
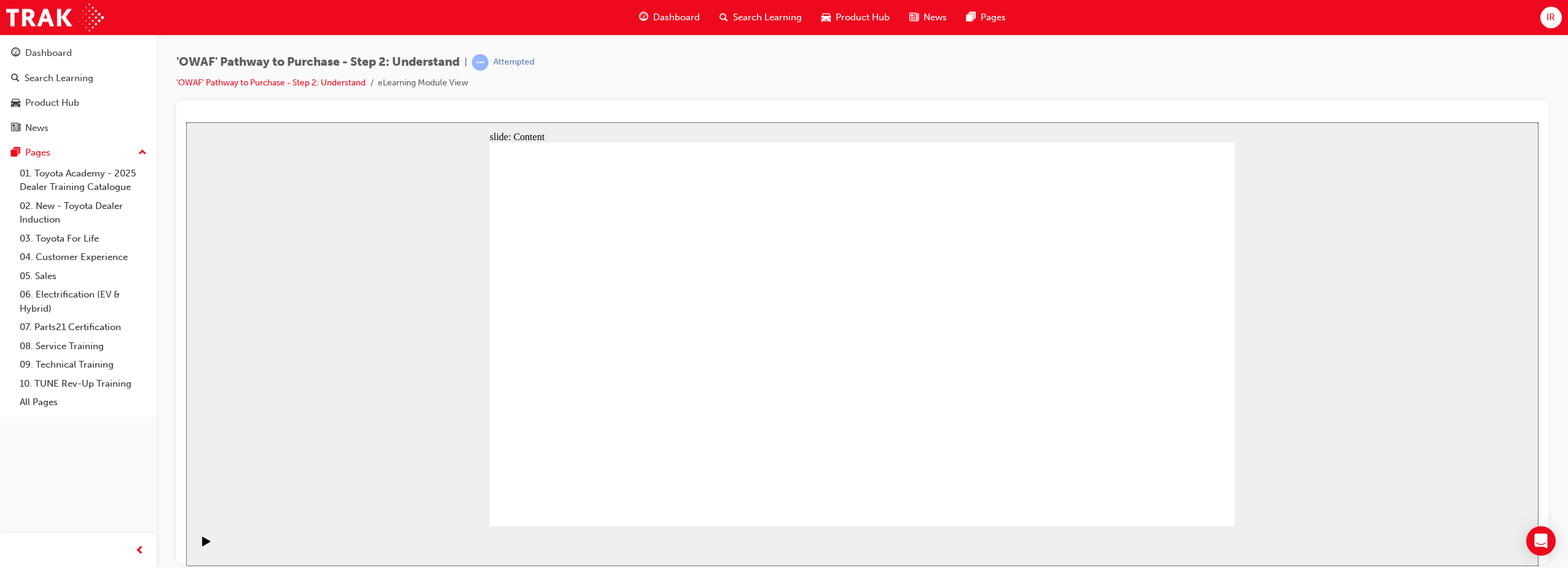
drag, startPoint x: 977, startPoint y: 192, endPoint x: 986, endPoint y: 249, distance: 57.7
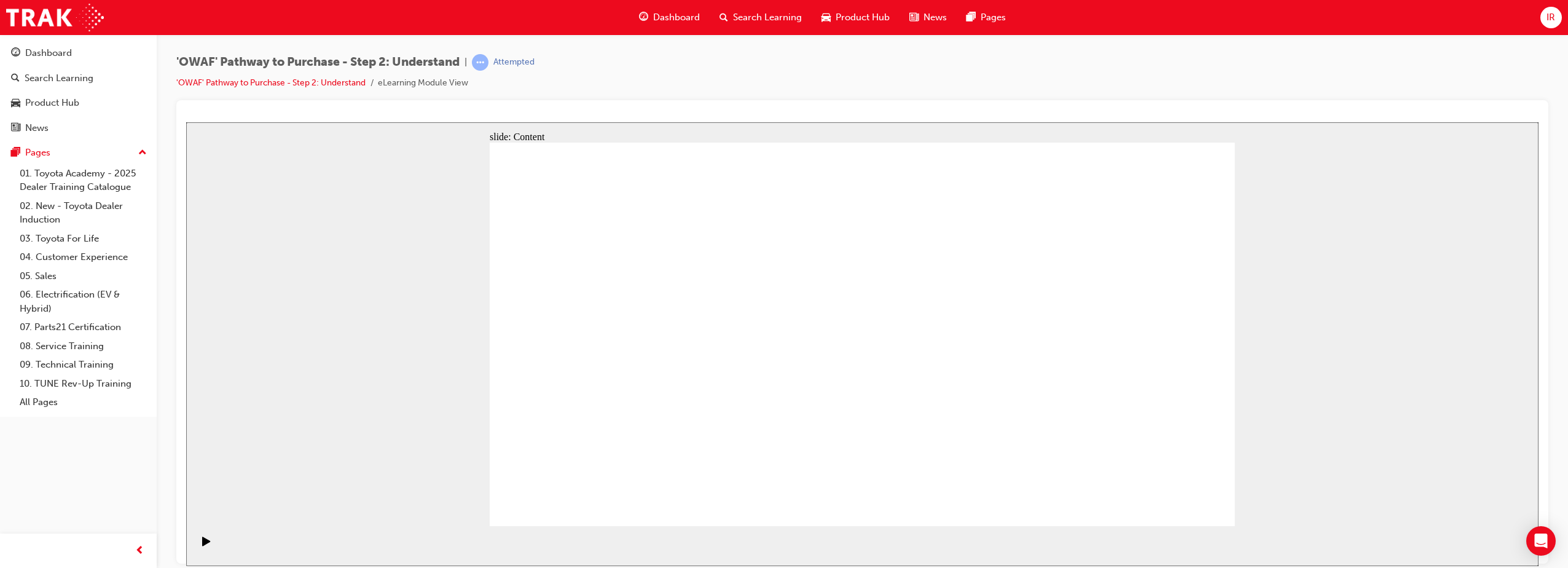
drag, startPoint x: 986, startPoint y: 206, endPoint x: 979, endPoint y: 199, distance: 9.9
drag, startPoint x: 963, startPoint y: 197, endPoint x: 945, endPoint y: 187, distance: 20.6
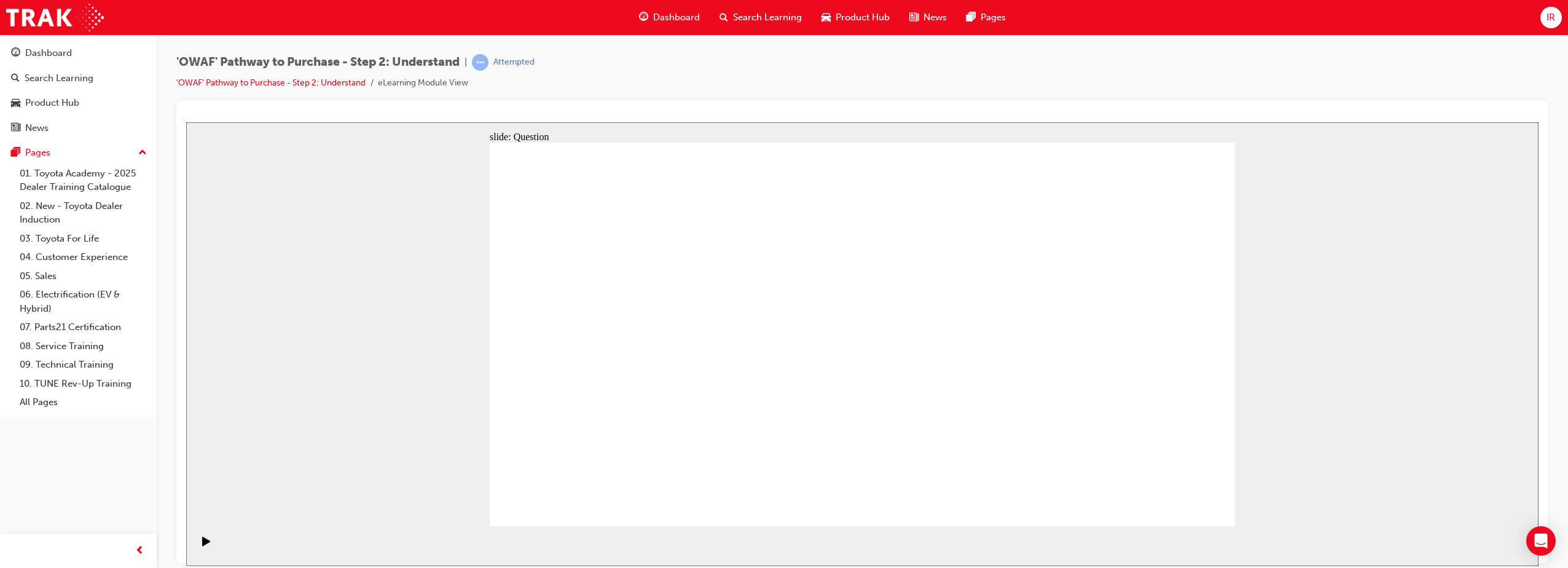
drag, startPoint x: 1072, startPoint y: 386, endPoint x: 864, endPoint y: 381, distance: 208.1
drag, startPoint x: 1112, startPoint y: 396, endPoint x: 604, endPoint y: 419, distance: 508.5
drag, startPoint x: 1122, startPoint y: 388, endPoint x: 865, endPoint y: 388, distance: 257.0
drag, startPoint x: 1103, startPoint y: 399, endPoint x: 833, endPoint y: 381, distance: 270.6
drag, startPoint x: 1082, startPoint y: 377, endPoint x: 607, endPoint y: 380, distance: 475.0
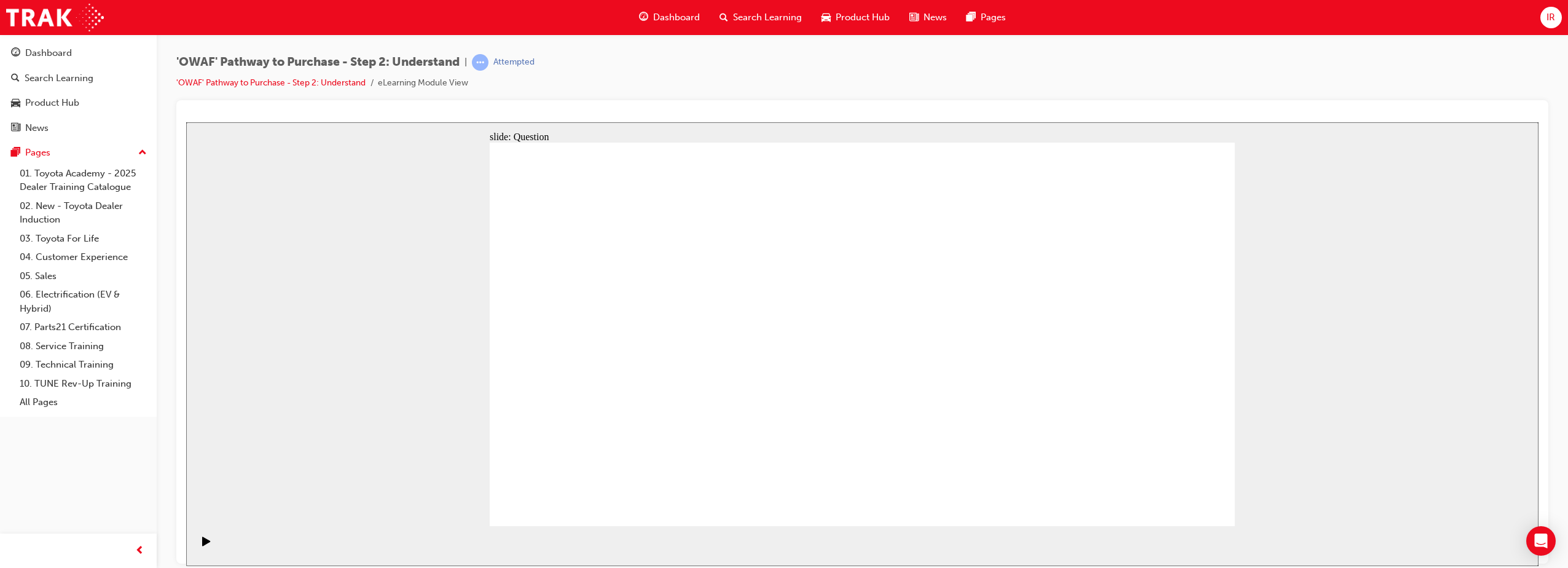
drag, startPoint x: 1088, startPoint y: 389, endPoint x: 613, endPoint y: 371, distance: 475.3
drag, startPoint x: 1133, startPoint y: 384, endPoint x: 624, endPoint y: 378, distance: 509.0
drag, startPoint x: 1131, startPoint y: 385, endPoint x: 642, endPoint y: 377, distance: 489.1
drag, startPoint x: 890, startPoint y: 412, endPoint x: 873, endPoint y: 401, distance: 20.2
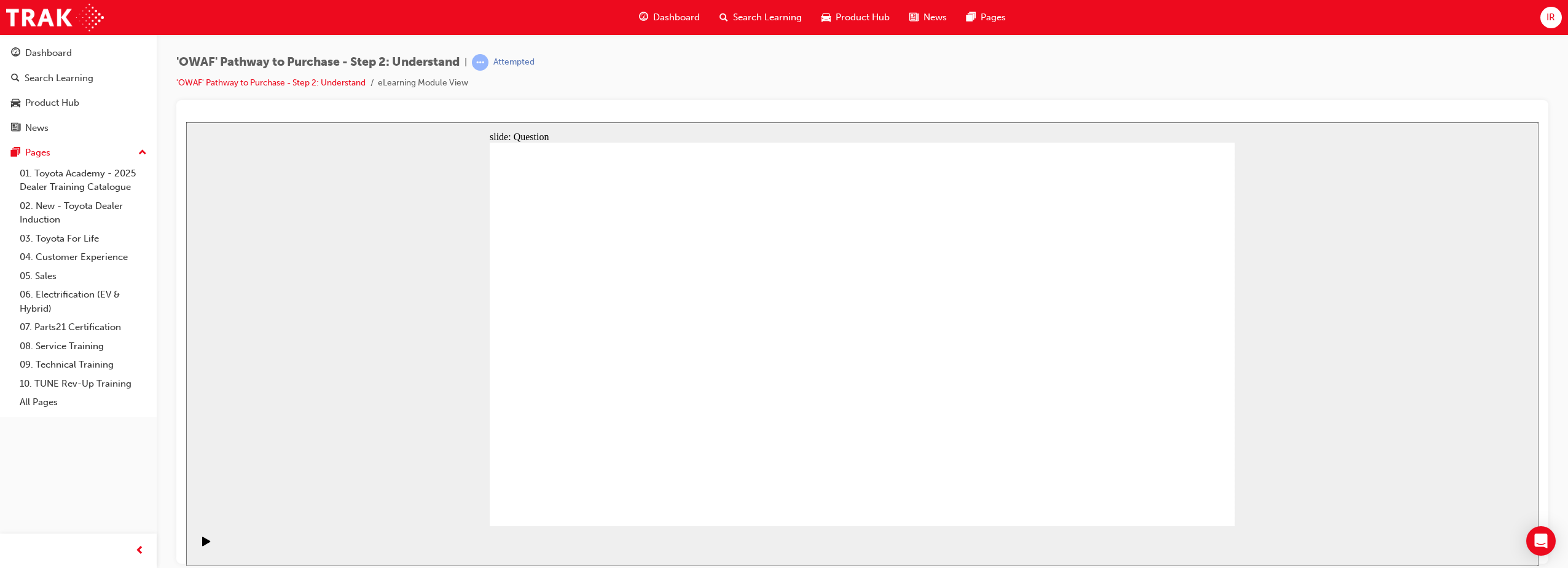
drag, startPoint x: 1103, startPoint y: 402, endPoint x: 838, endPoint y: 377, distance: 266.2
drag, startPoint x: 1087, startPoint y: 389, endPoint x: 1115, endPoint y: 381, distance: 29.1
drag, startPoint x: 1094, startPoint y: 344, endPoint x: 852, endPoint y: 361, distance: 242.6
drag, startPoint x: 1127, startPoint y: 401, endPoint x: 834, endPoint y: 385, distance: 293.4
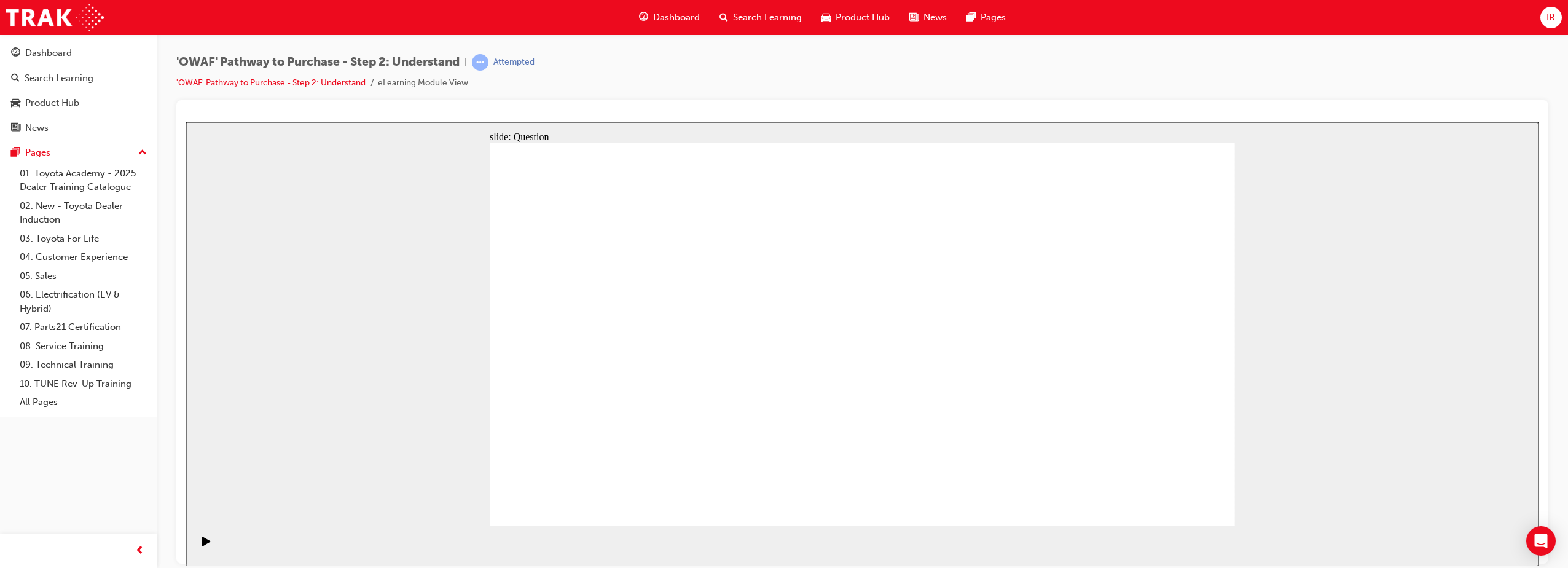
drag, startPoint x: 1086, startPoint y: 399, endPoint x: 626, endPoint y: 373, distance: 460.7
drag, startPoint x: 1104, startPoint y: 375, endPoint x: 650, endPoint y: 364, distance: 454.1
drag, startPoint x: 939, startPoint y: 381, endPoint x: 623, endPoint y: 388, distance: 316.1
drag, startPoint x: 1057, startPoint y: 370, endPoint x: 857, endPoint y: 369, distance: 200.0
drag, startPoint x: 997, startPoint y: 381, endPoint x: 895, endPoint y: 390, distance: 102.4
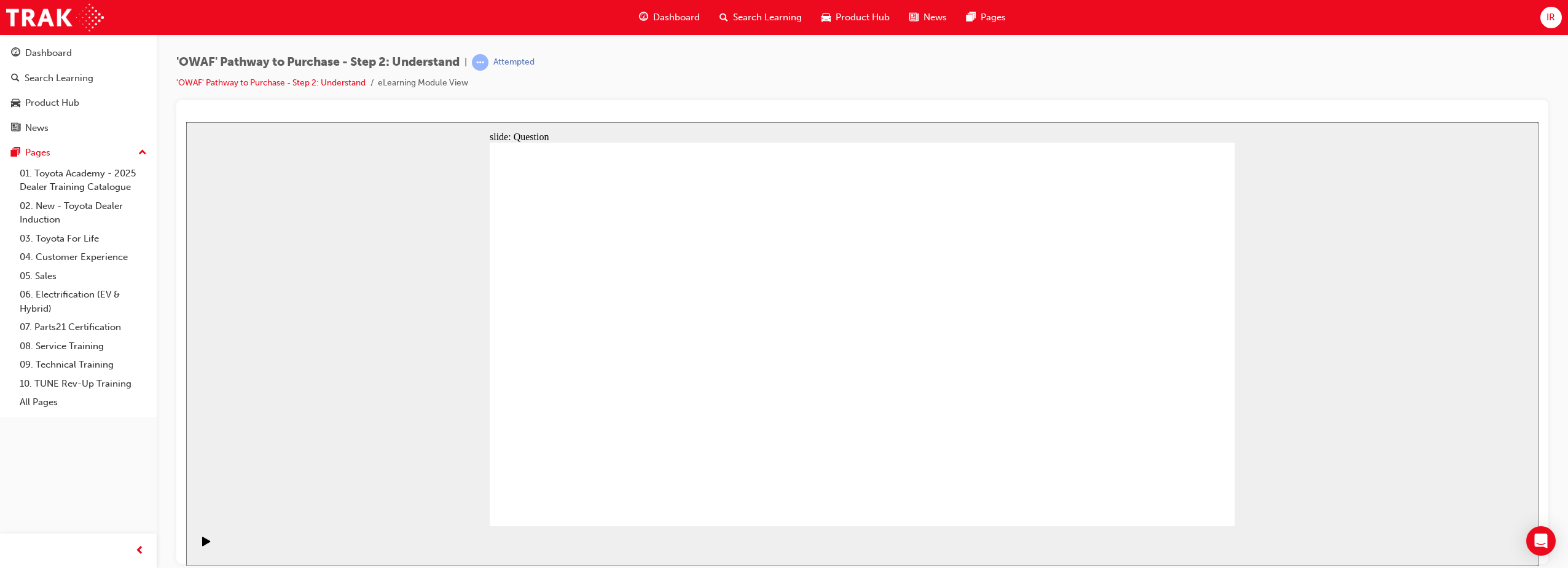
drag, startPoint x: 669, startPoint y: 409, endPoint x: 706, endPoint y: 290, distance: 124.6
drag, startPoint x: 773, startPoint y: 420, endPoint x: 845, endPoint y: 304, distance: 136.5
drag, startPoint x: 919, startPoint y: 497, endPoint x: 1013, endPoint y: 311, distance: 208.4
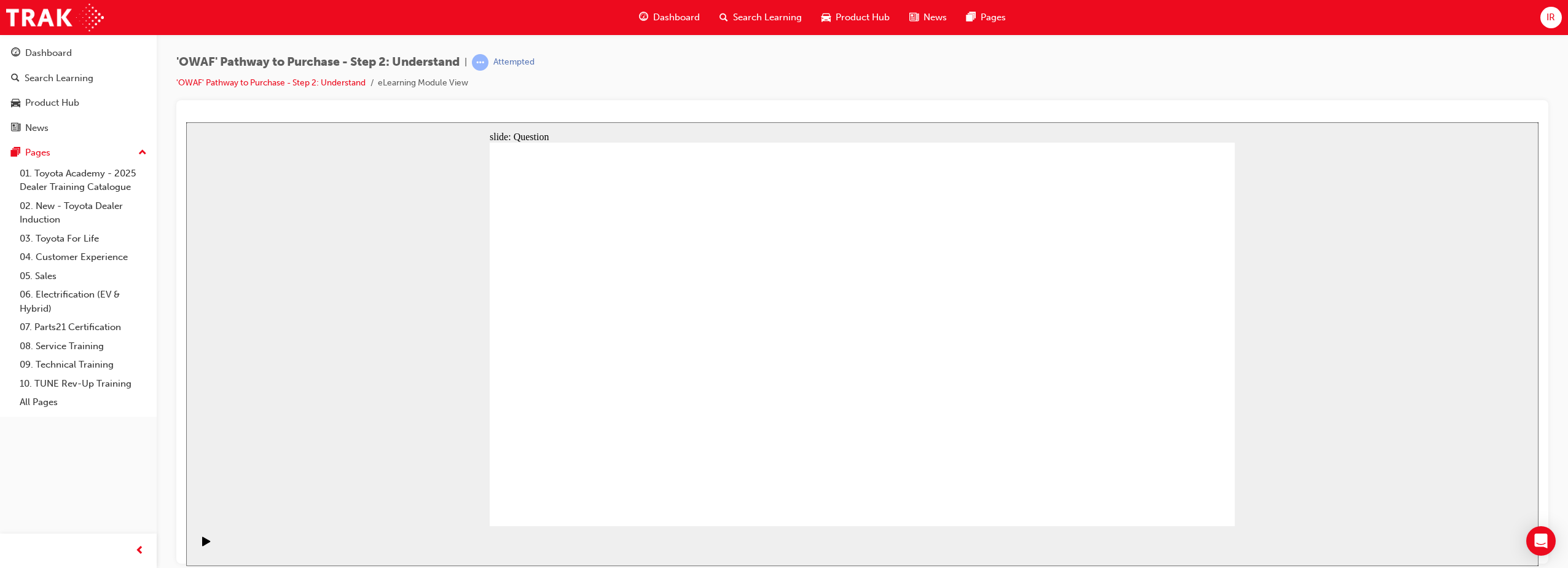
drag, startPoint x: 1064, startPoint y: 455, endPoint x: 852, endPoint y: 333, distance: 244.6
drag, startPoint x: 946, startPoint y: 413, endPoint x: 1030, endPoint y: 300, distance: 140.8
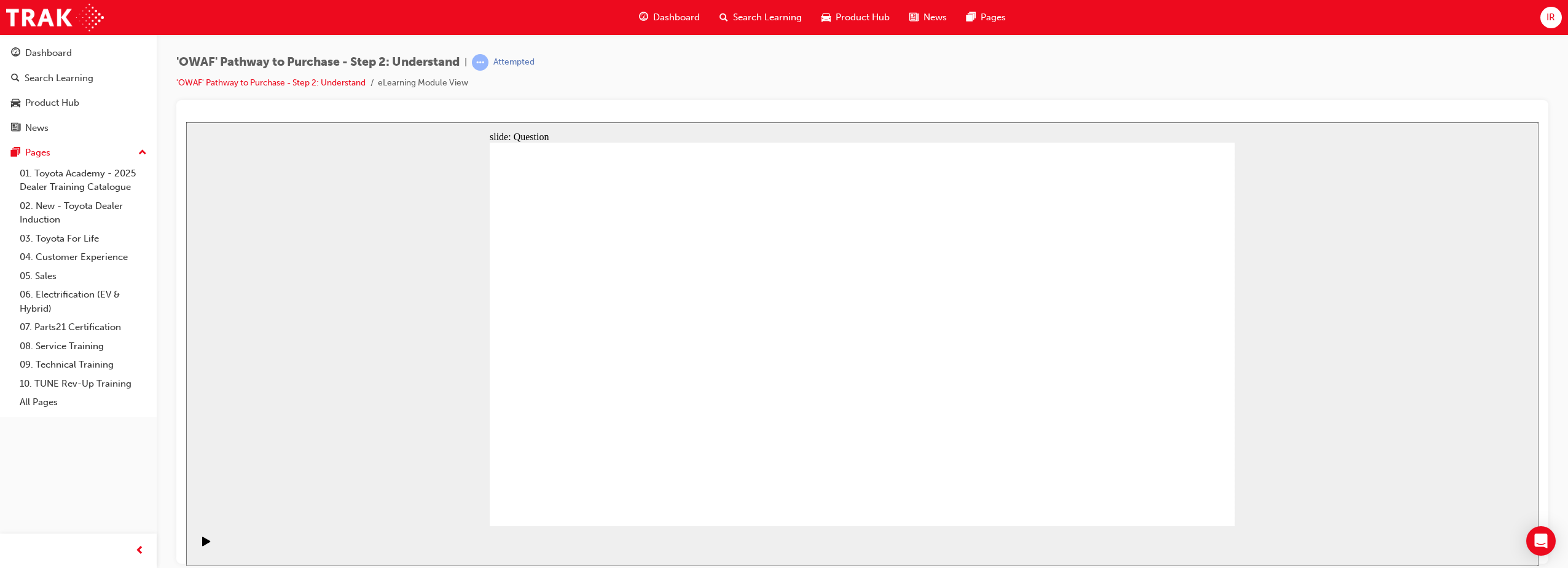
checkbox input "true"
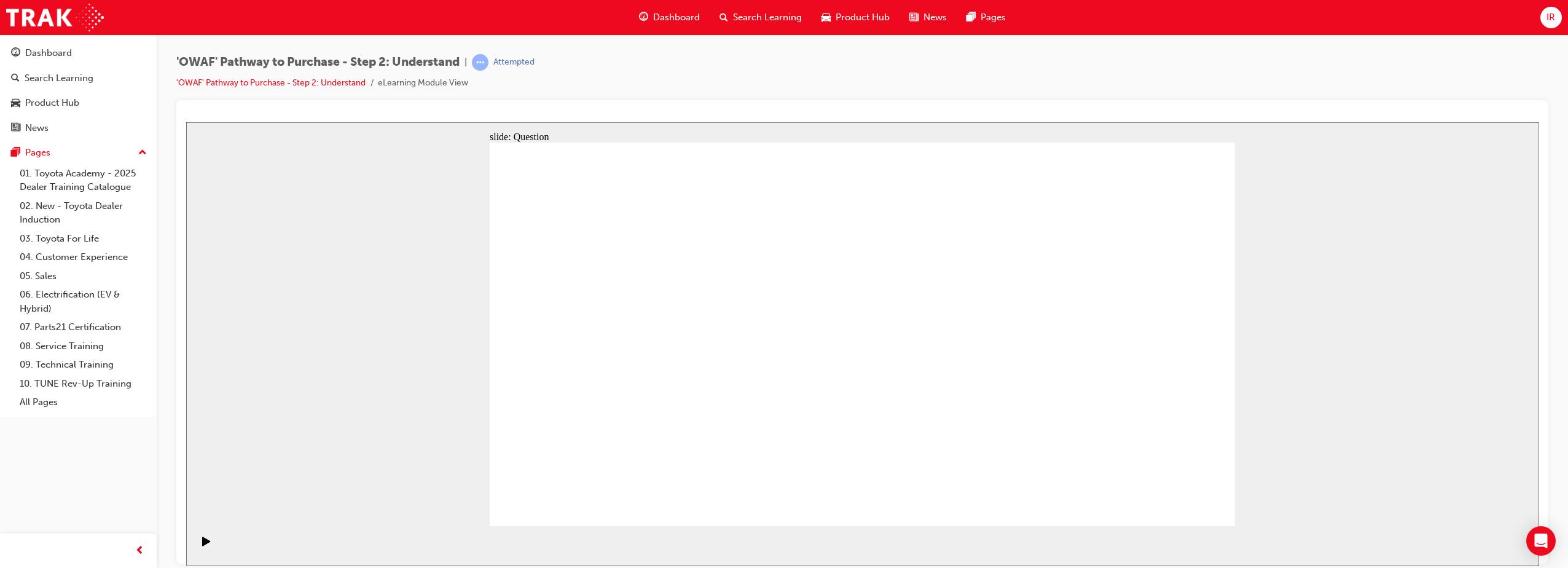
checkbox input "true"
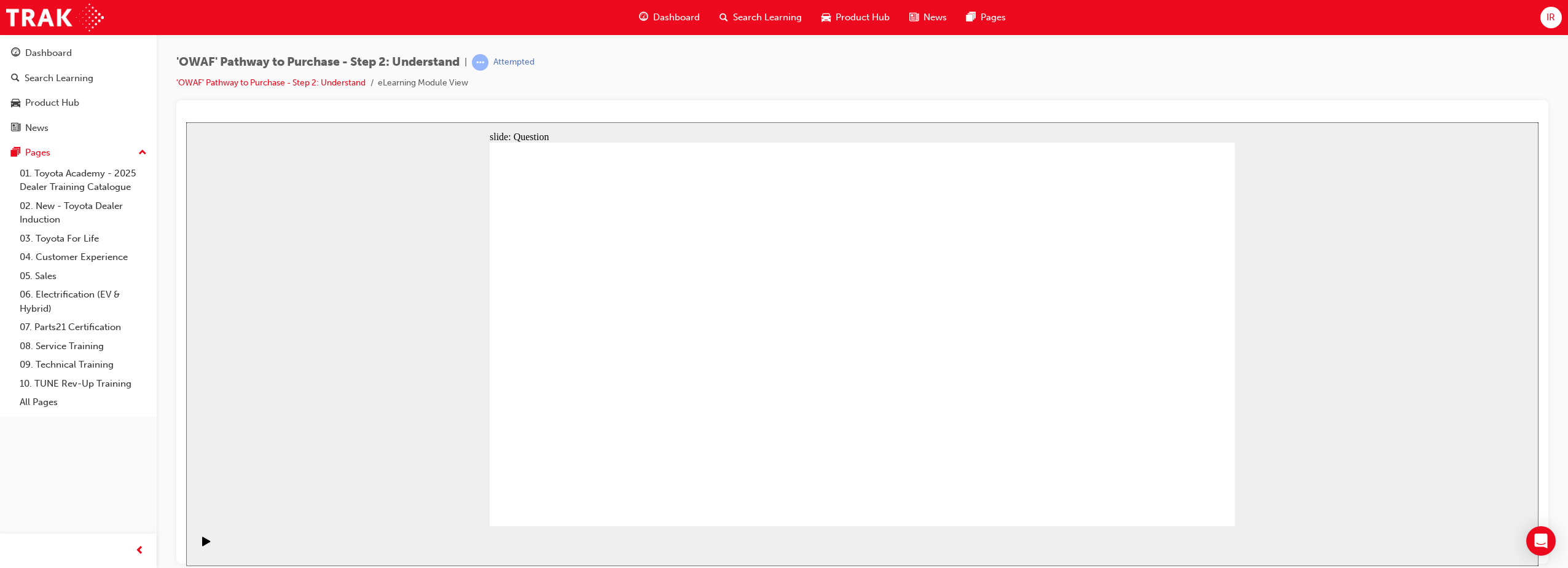
checkbox input "true"
radio input "true"
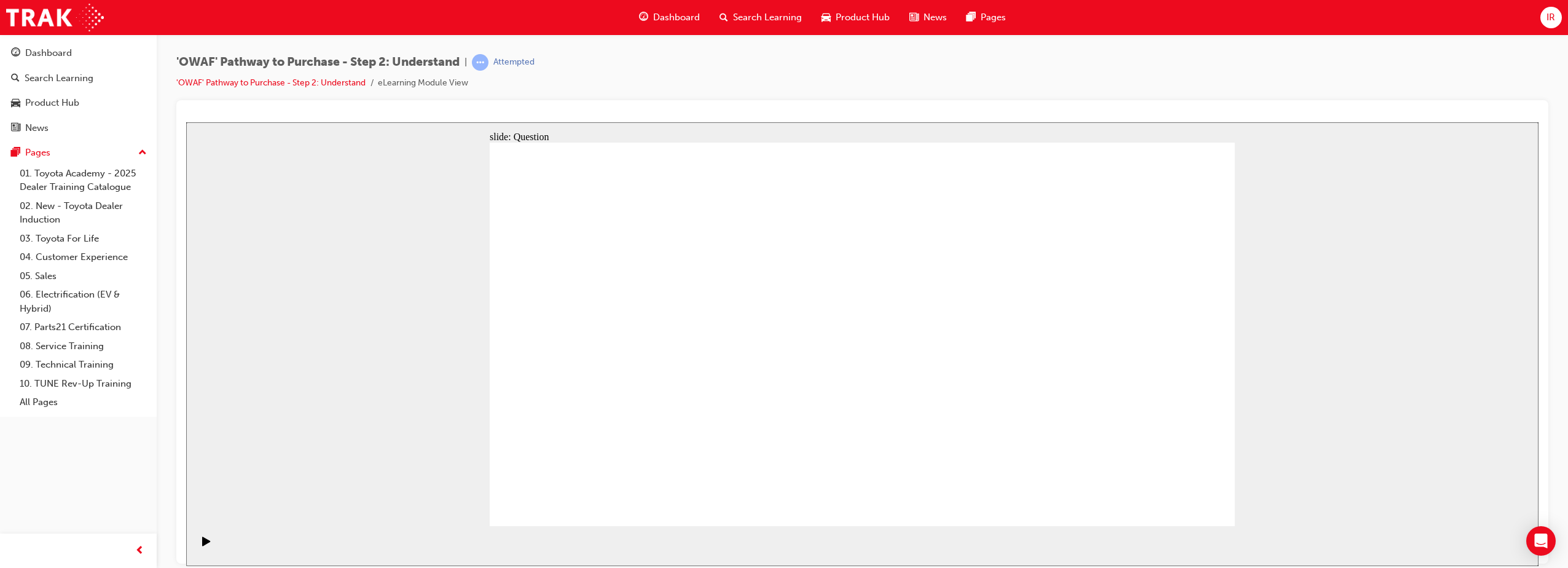
drag, startPoint x: 857, startPoint y: 297, endPoint x: 564, endPoint y: 431, distance: 322.2
drag, startPoint x: 936, startPoint y: 285, endPoint x: 646, endPoint y: 423, distance: 321.2
drag, startPoint x: 1000, startPoint y: 294, endPoint x: 703, endPoint y: 438, distance: 330.1
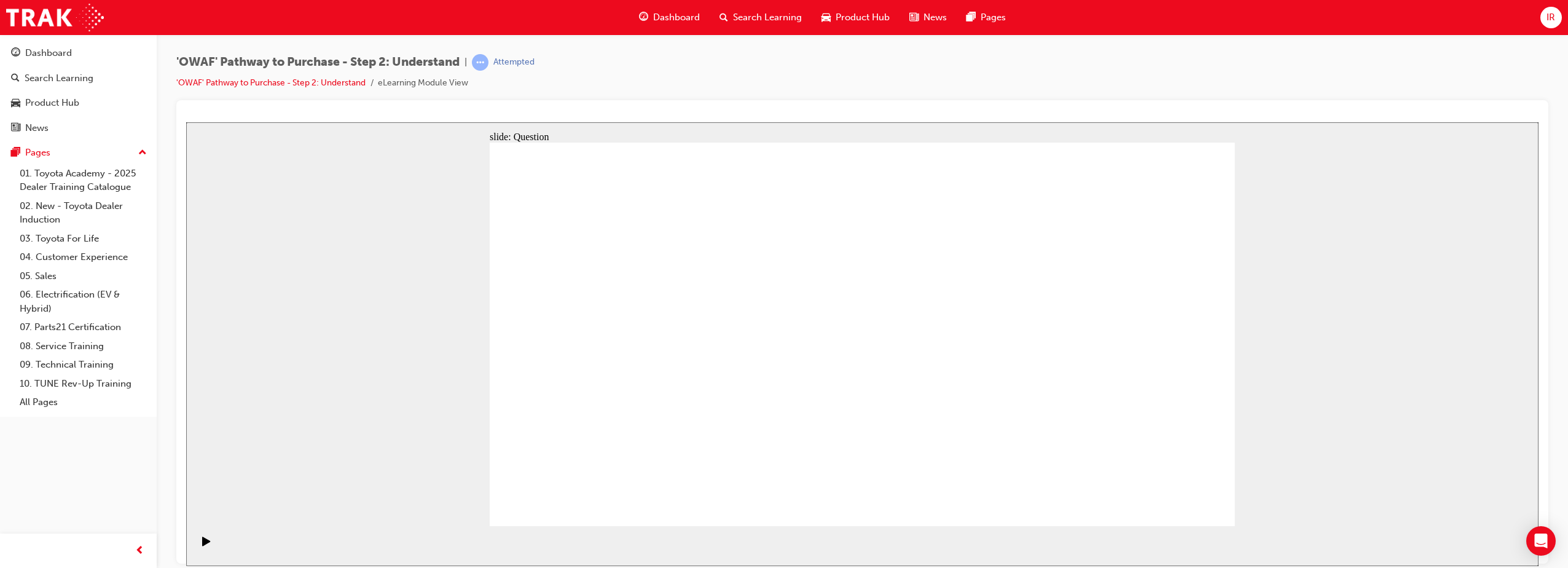
drag, startPoint x: 1155, startPoint y: 298, endPoint x: 771, endPoint y: 443, distance: 410.5
drag, startPoint x: 685, startPoint y: 340, endPoint x: 871, endPoint y: 455, distance: 218.7
drag, startPoint x: 1085, startPoint y: 295, endPoint x: 932, endPoint y: 431, distance: 204.7
drag, startPoint x: 579, startPoint y: 306, endPoint x: 583, endPoint y: 299, distance: 8.1
drag, startPoint x: 561, startPoint y: 297, endPoint x: 997, endPoint y: 437, distance: 457.9
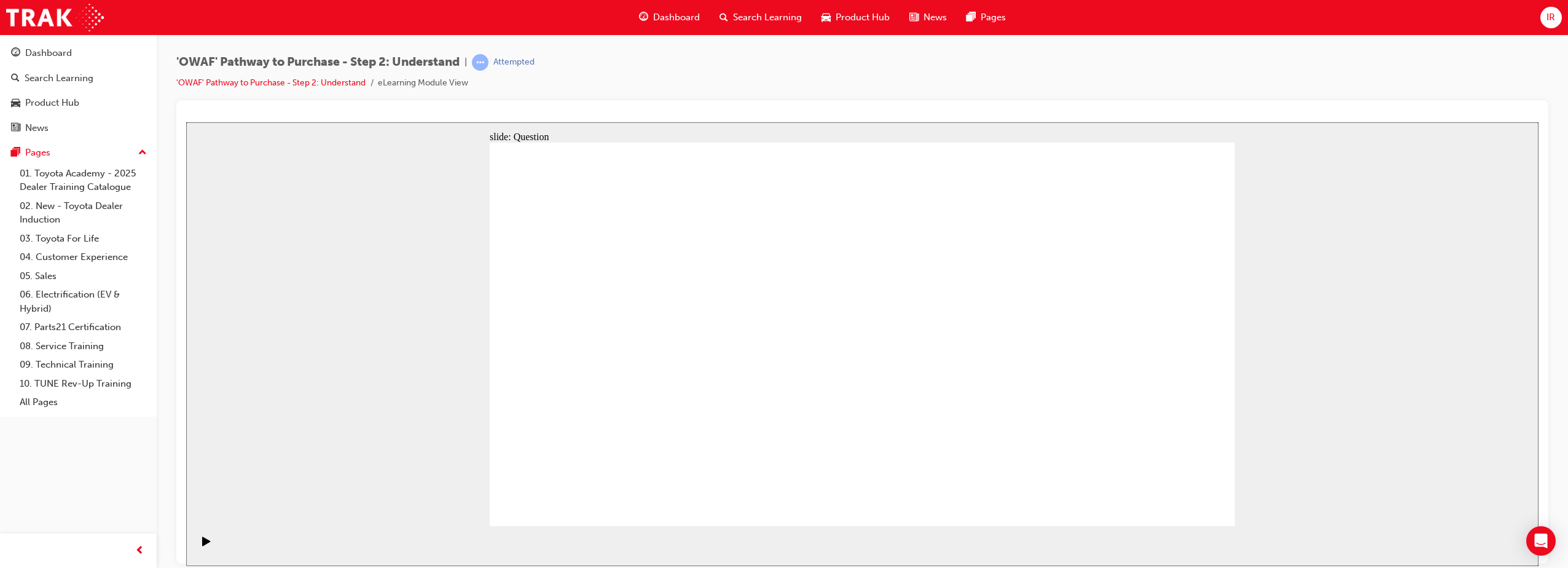
drag, startPoint x: 760, startPoint y: 287, endPoint x: 1003, endPoint y: 391, distance: 264.3
drag, startPoint x: 730, startPoint y: 305, endPoint x: 1156, endPoint y: 440, distance: 446.9
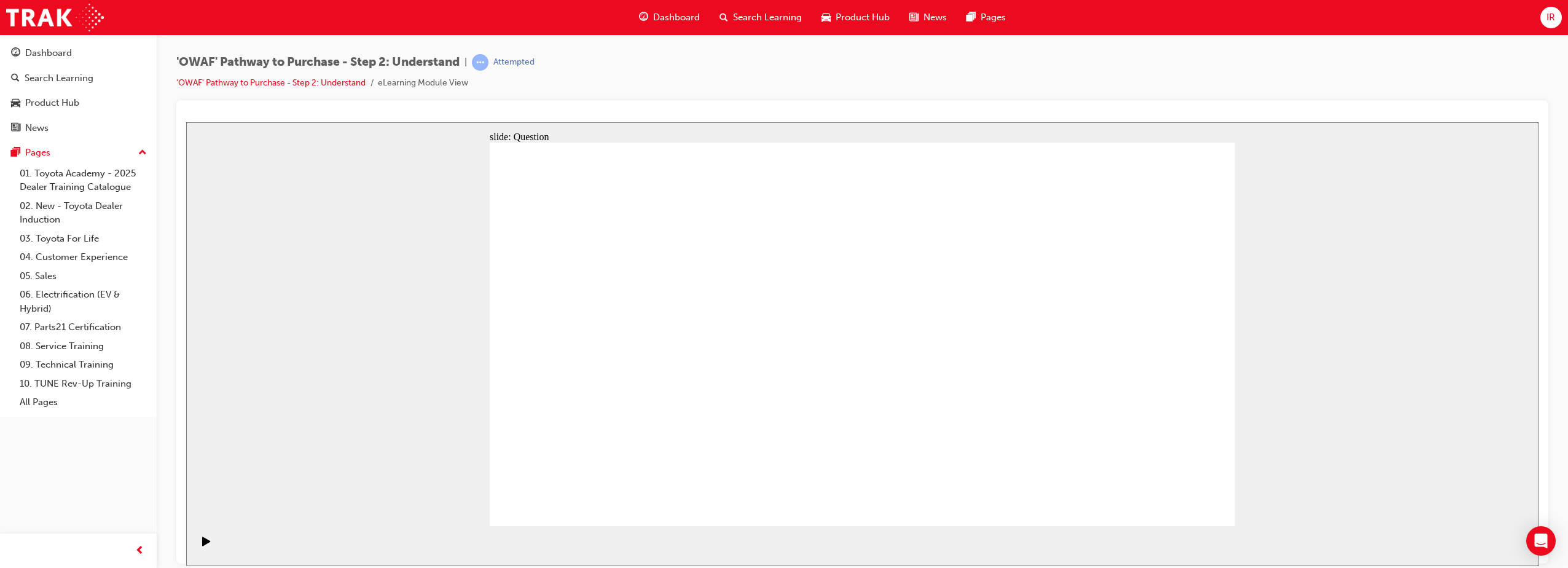
drag, startPoint x: 1051, startPoint y: 361, endPoint x: 851, endPoint y: 384, distance: 201.3
drag, startPoint x: 1094, startPoint y: 382, endPoint x: 661, endPoint y: 388, distance: 433.0
drag, startPoint x: 1100, startPoint y: 386, endPoint x: 858, endPoint y: 398, distance: 242.3
drag, startPoint x: 1041, startPoint y: 377, endPoint x: 818, endPoint y: 389, distance: 223.3
drag, startPoint x: 1107, startPoint y: 390, endPoint x: 865, endPoint y: 369, distance: 242.9
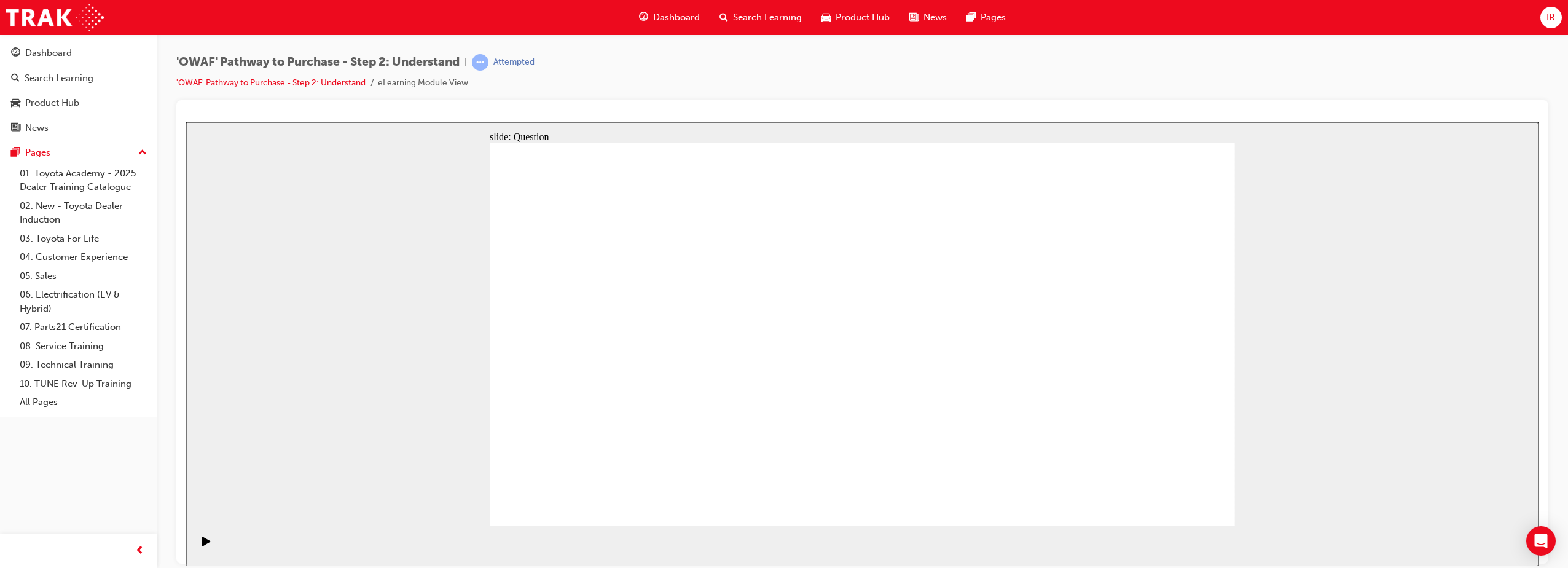
drag, startPoint x: 1121, startPoint y: 396, endPoint x: 625, endPoint y: 381, distance: 496.2
drag, startPoint x: 1087, startPoint y: 354, endPoint x: 614, endPoint y: 385, distance: 474.0
drag, startPoint x: 1091, startPoint y: 382, endPoint x: 629, endPoint y: 387, distance: 462.0
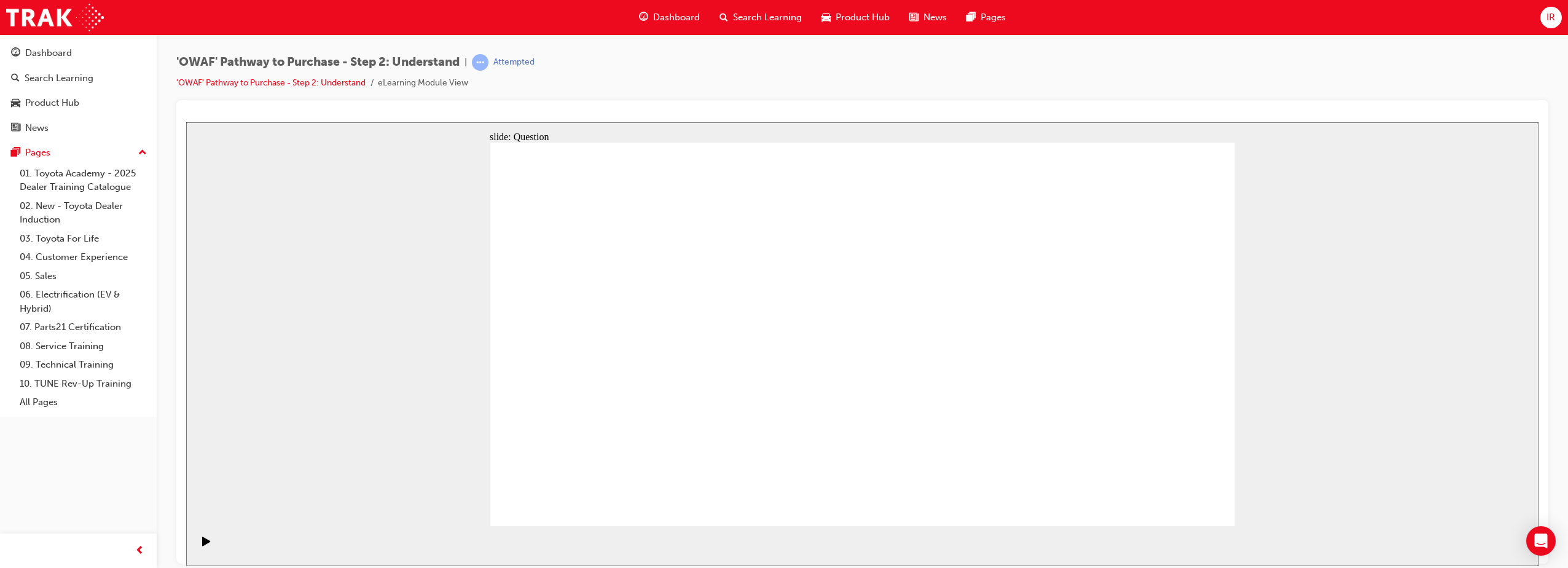
drag, startPoint x: 655, startPoint y: 415, endPoint x: 709, endPoint y: 286, distance: 139.8
drag, startPoint x: 777, startPoint y: 425, endPoint x: 848, endPoint y: 305, distance: 139.4
drag, startPoint x: 886, startPoint y: 425, endPoint x: 984, endPoint y: 343, distance: 127.8
drag, startPoint x: 1035, startPoint y: 492, endPoint x: 859, endPoint y: 350, distance: 226.1
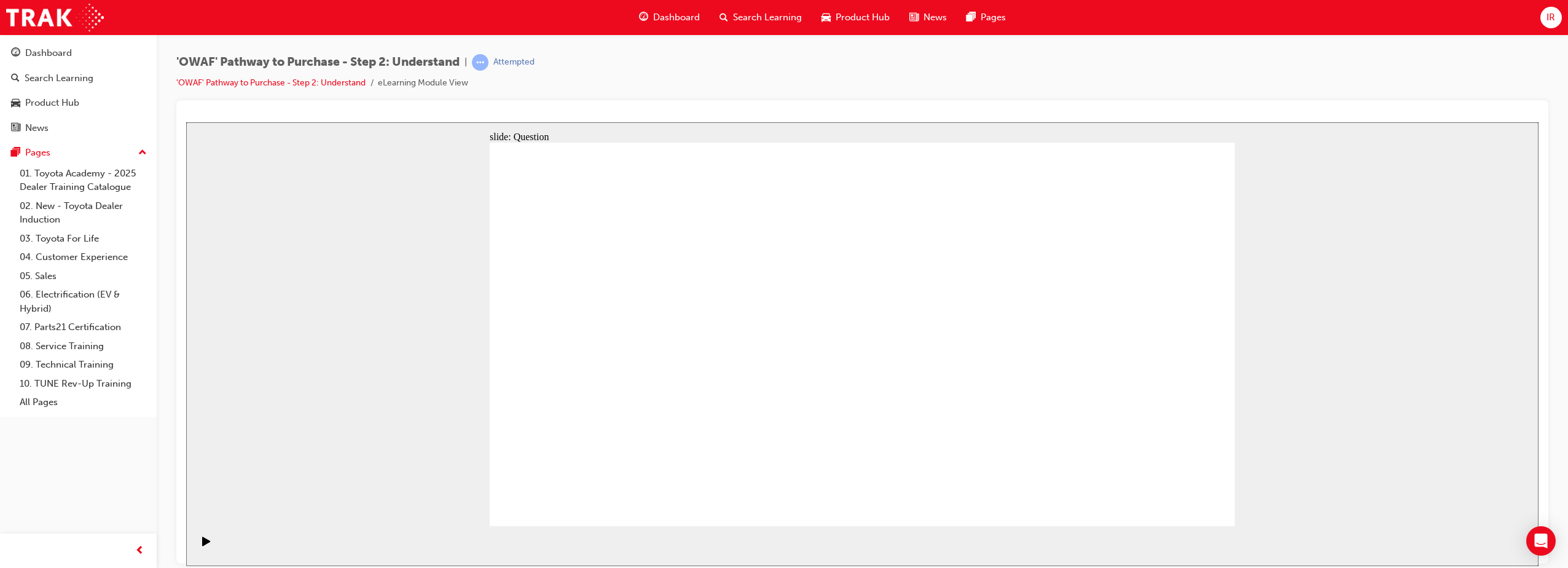
drag, startPoint x: 1141, startPoint y: 507, endPoint x: 1153, endPoint y: 500, distance: 13.9
drag, startPoint x: 1033, startPoint y: 454, endPoint x: 851, endPoint y: 334, distance: 218.0
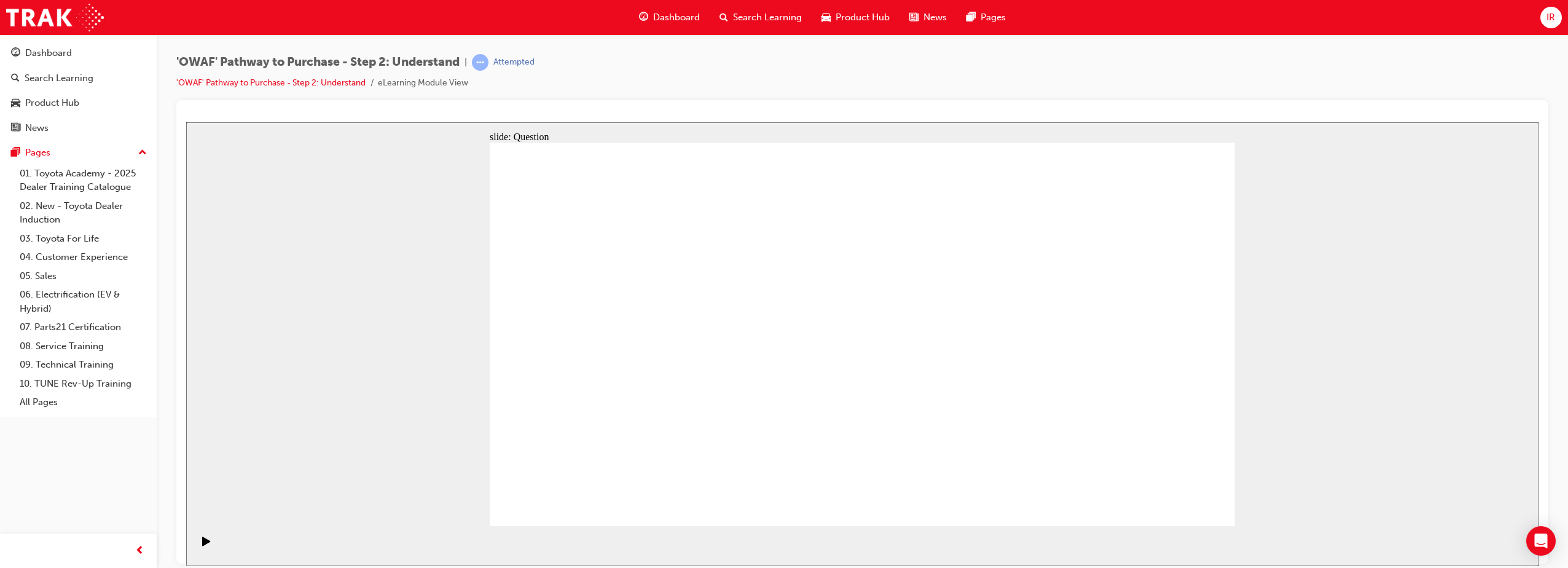
checkbox input "true"
drag, startPoint x: 748, startPoint y: 364, endPoint x: 825, endPoint y: 364, distance: 77.0
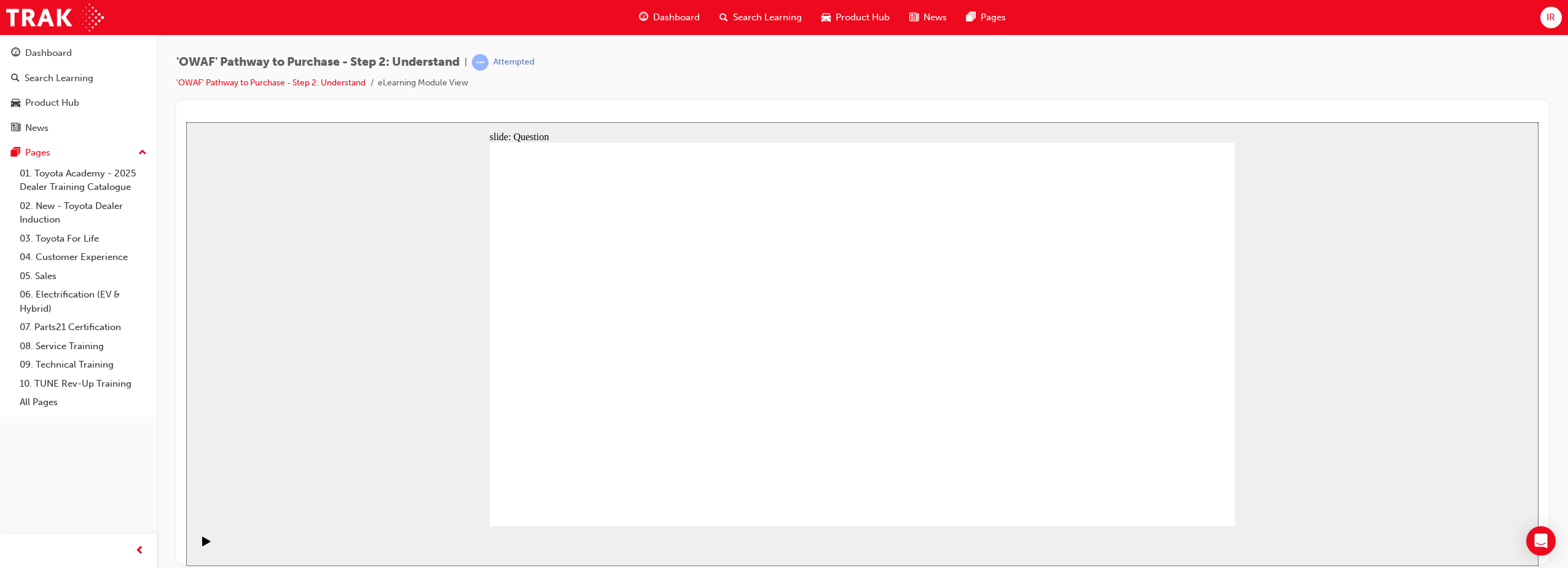
checkbox input "true"
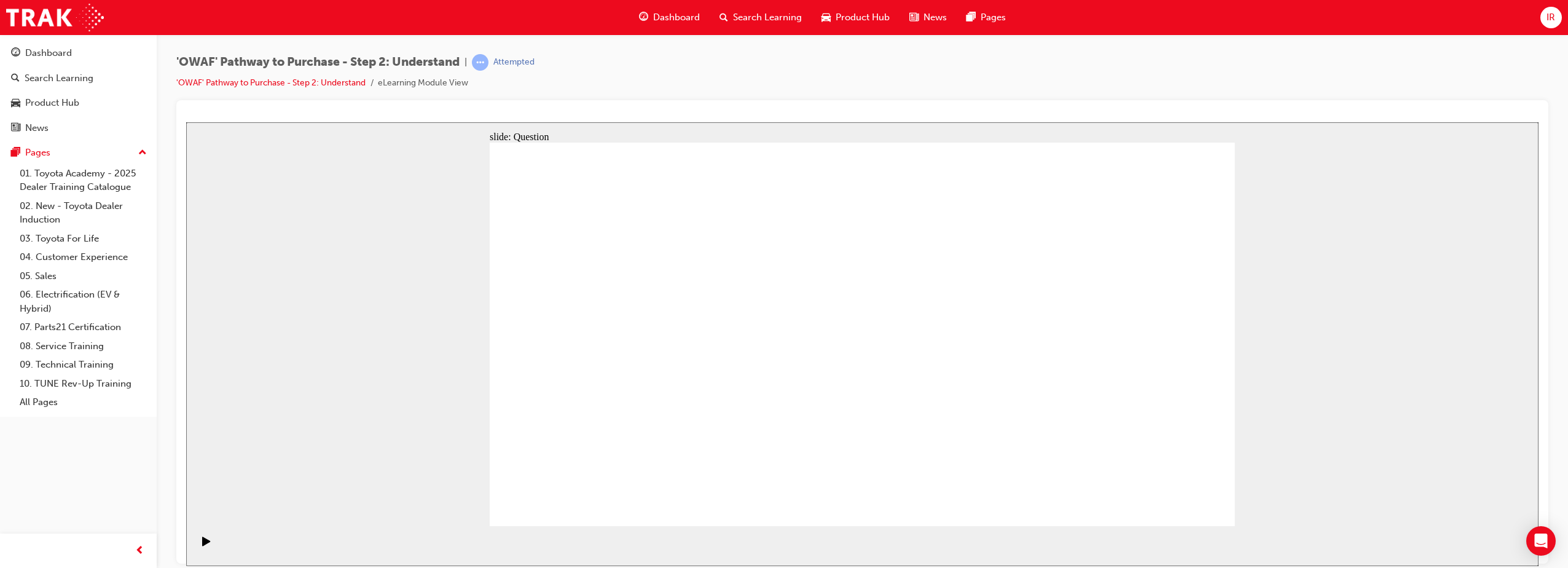
checkbox input "true"
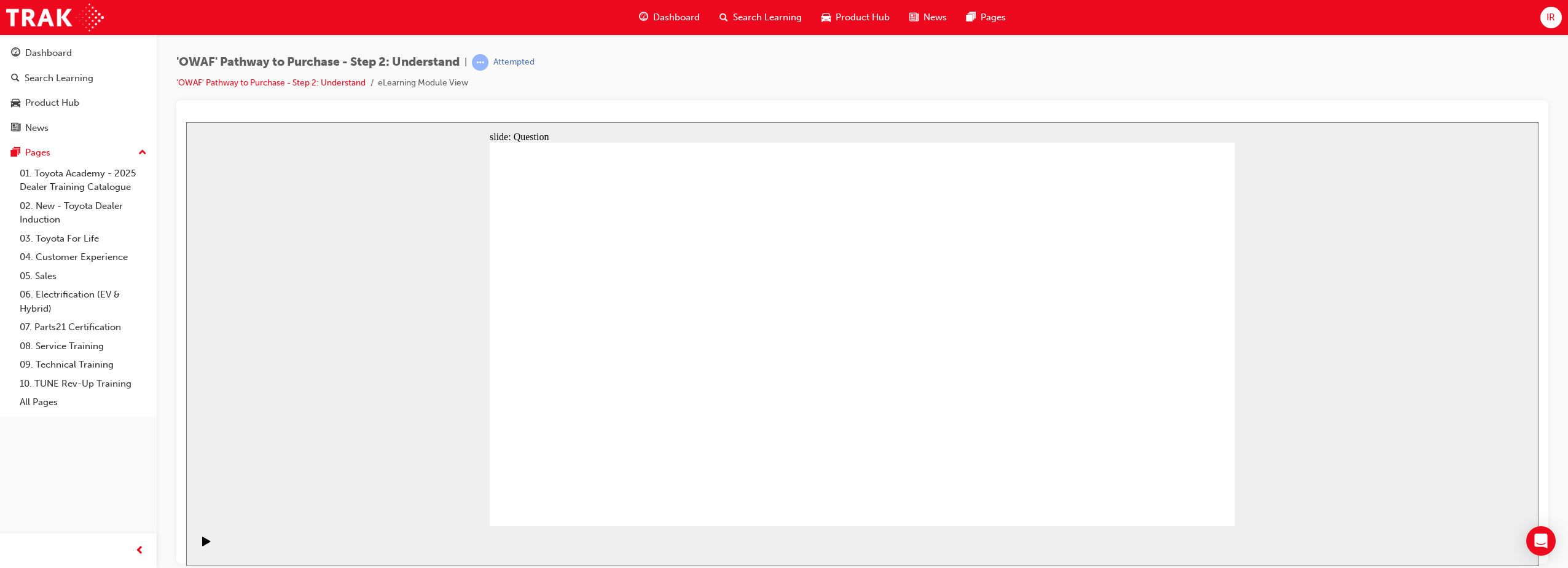
radio input "true"
drag, startPoint x: 866, startPoint y: 298, endPoint x: 562, endPoint y: 434, distance: 333.0
drag, startPoint x: 918, startPoint y: 275, endPoint x: 627, endPoint y: 418, distance: 324.2
drag, startPoint x: 990, startPoint y: 293, endPoint x: 694, endPoint y: 419, distance: 321.7
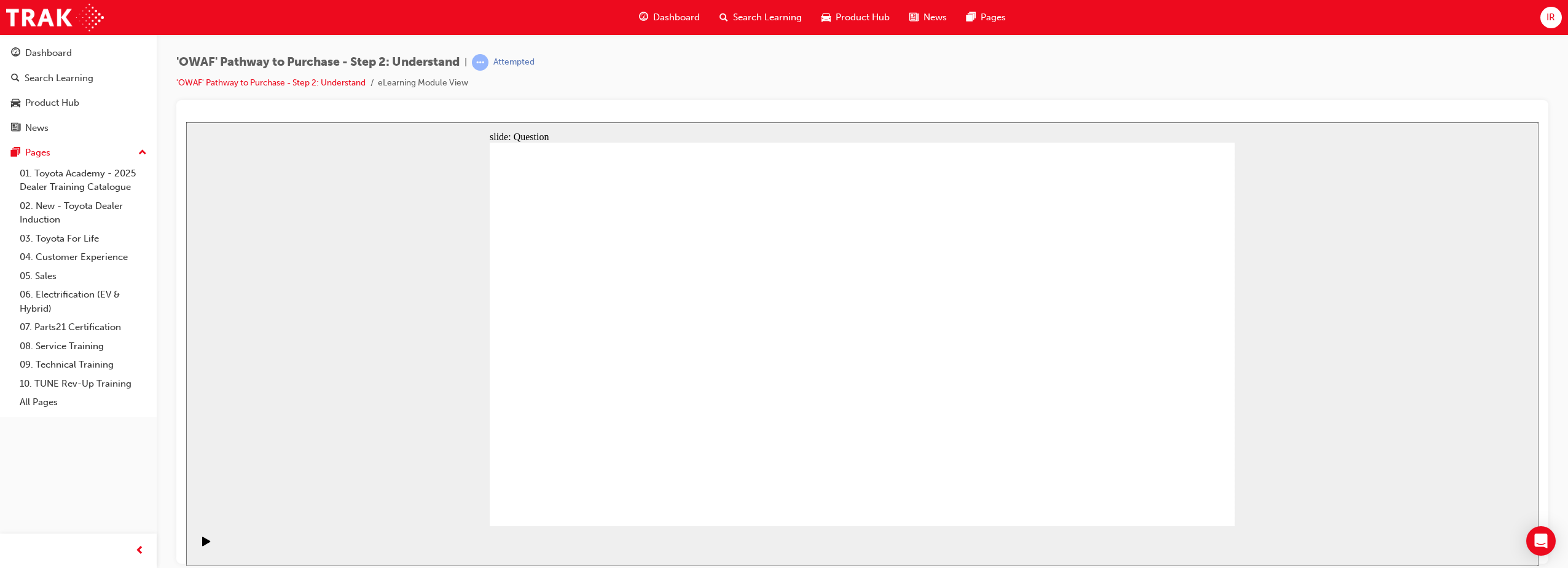
drag, startPoint x: 1141, startPoint y: 304, endPoint x: 753, endPoint y: 398, distance: 399.2
drag, startPoint x: 652, startPoint y: 281, endPoint x: 889, endPoint y: 429, distance: 279.4
drag, startPoint x: 1100, startPoint y: 304, endPoint x: 947, endPoint y: 427, distance: 196.3
drag, startPoint x: 567, startPoint y: 304, endPoint x: 1011, endPoint y: 429, distance: 461.3
drag, startPoint x: 764, startPoint y: 296, endPoint x: 1112, endPoint y: 456, distance: 383.0
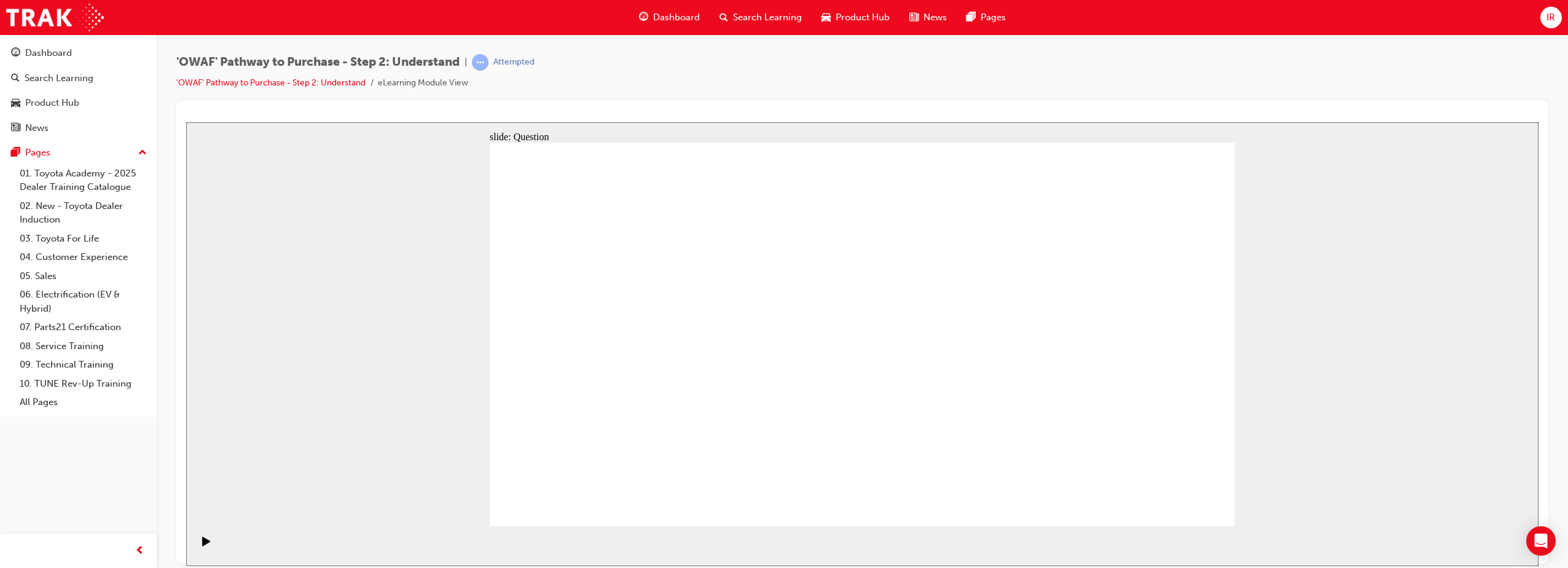
drag, startPoint x: 1155, startPoint y: 424, endPoint x: 1073, endPoint y: 427, distance: 82.1
drag, startPoint x: 739, startPoint y: 305, endPoint x: 1163, endPoint y: 450, distance: 448.1
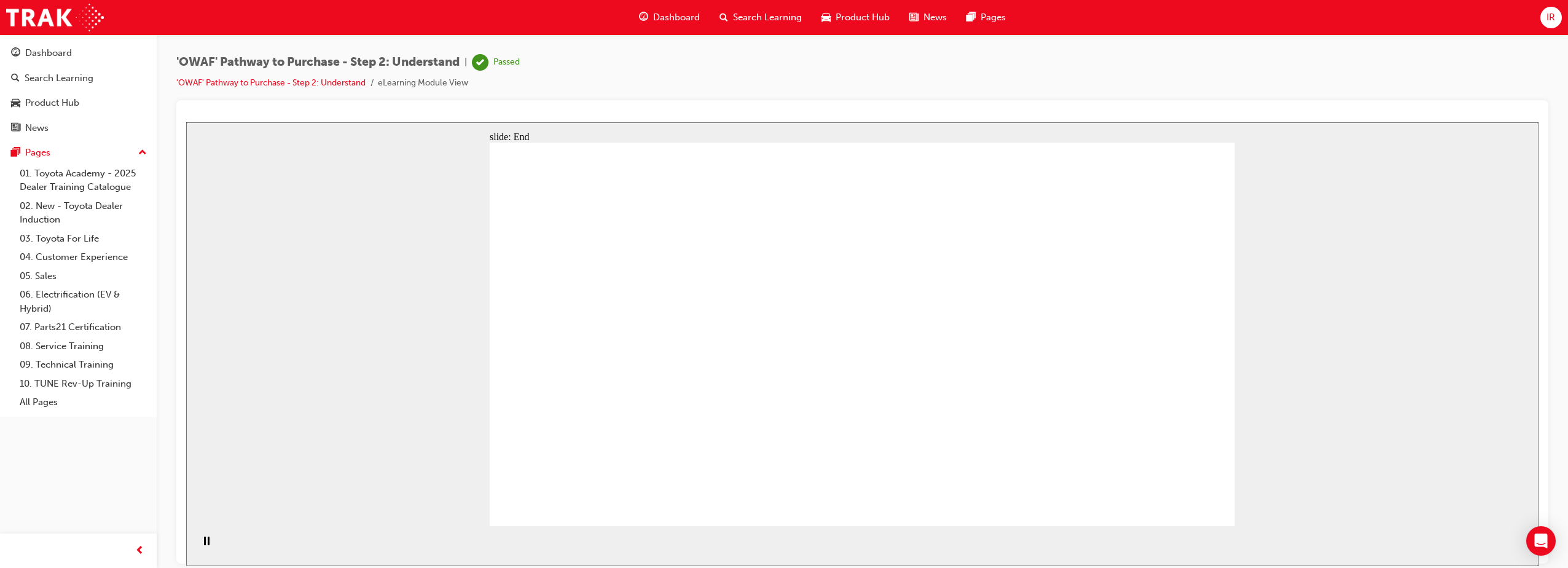
click at [792, 17] on span "Search Learning" at bounding box center [767, 17] width 69 height 14
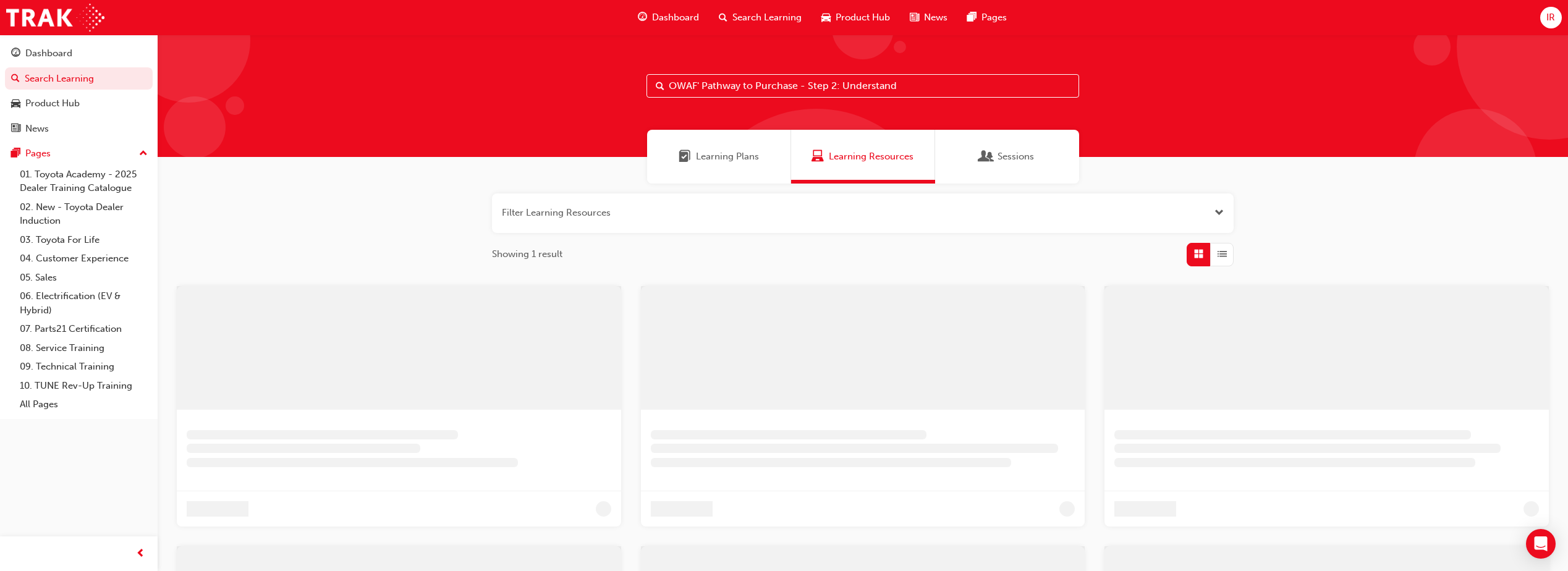
click at [736, 83] on input "OWAF' Pathway to Purchase - Step 2: Understand" at bounding box center [863, 86] width 433 height 24
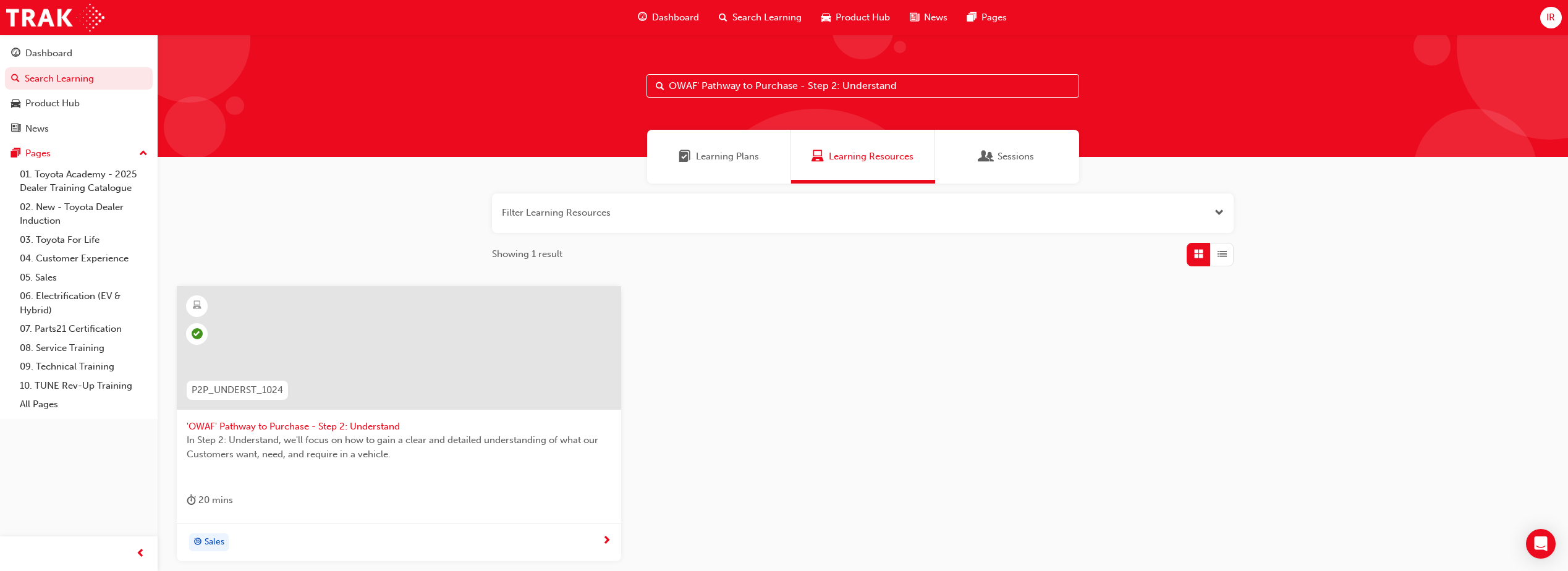
drag, startPoint x: 940, startPoint y: 83, endPoint x: 209, endPoint y: 20, distance: 733.7
click at [192, 29] on div "Dashboard Search Learning Product Hub News Pages IR Dashboard Search Learning P…" at bounding box center [784, 286] width 1568 height 571
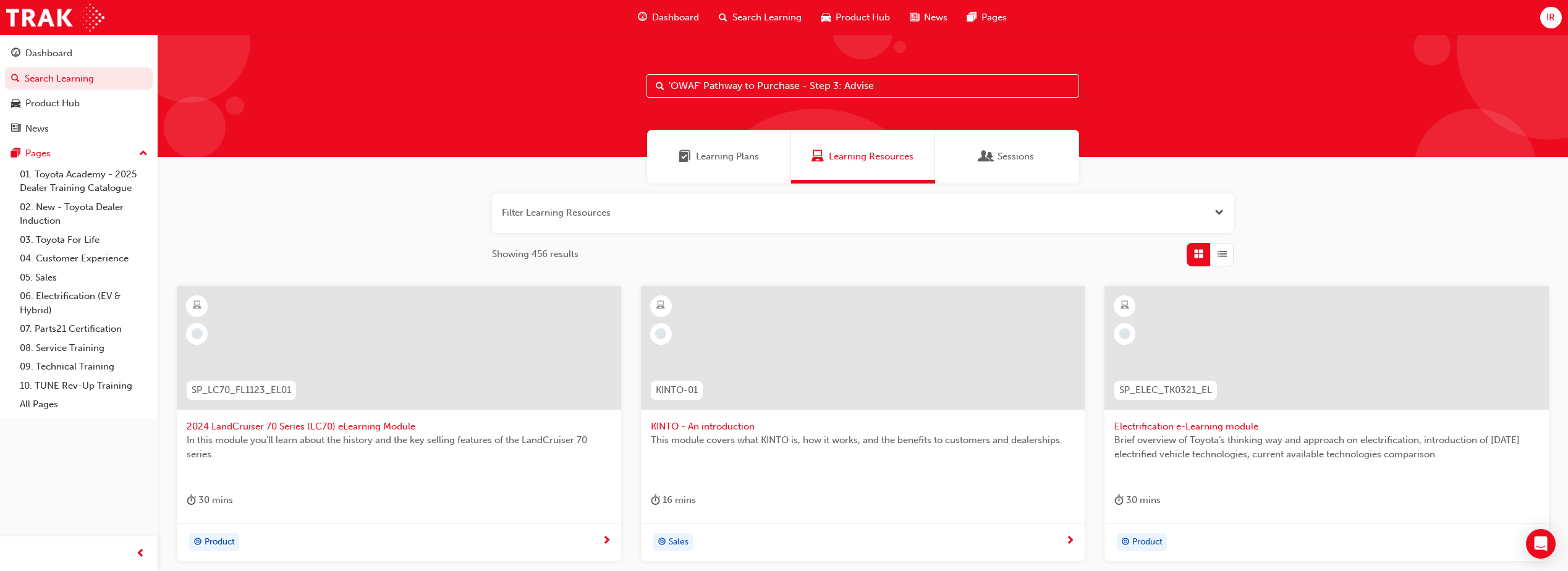
type input "'OWAF' Pathway to Purchase - Step 3: Advise"
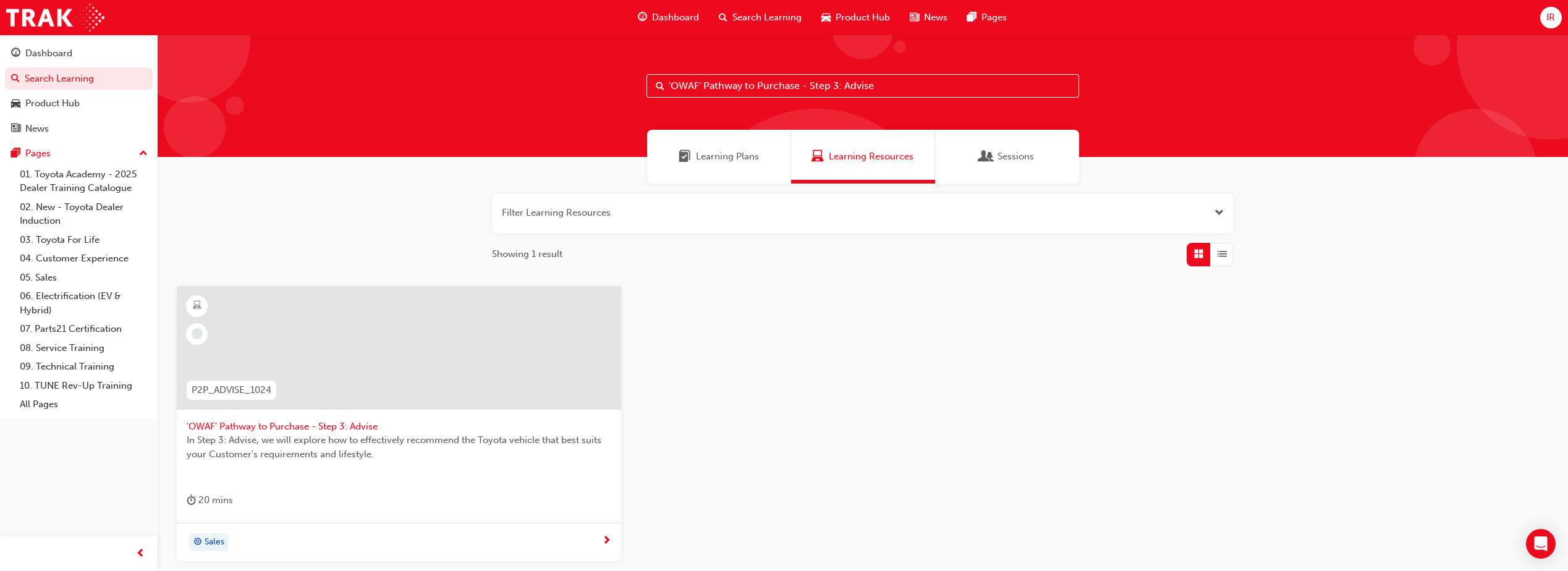
click at [519, 478] on div "In Step 3: Advise, we will explore how to effectively recommend the Toyota vehi…" at bounding box center [399, 458] width 425 height 49
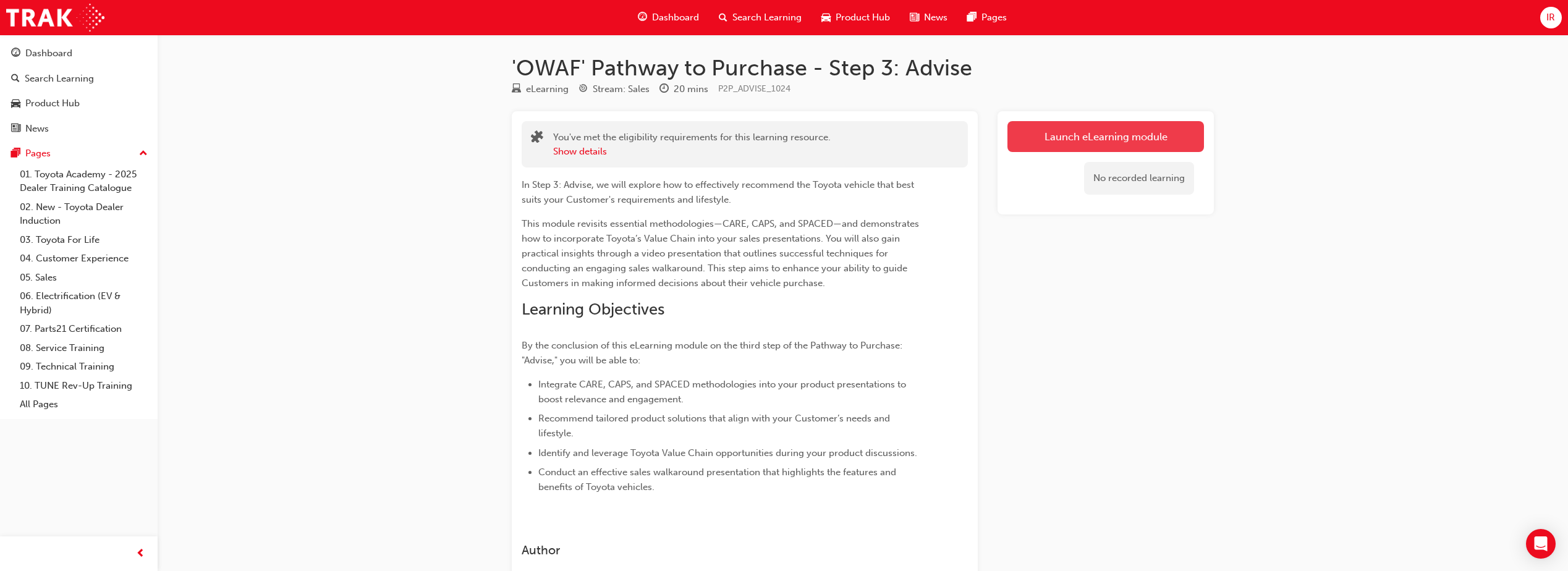
click at [1119, 123] on link "Launch eLearning module" at bounding box center [1105, 136] width 196 height 31
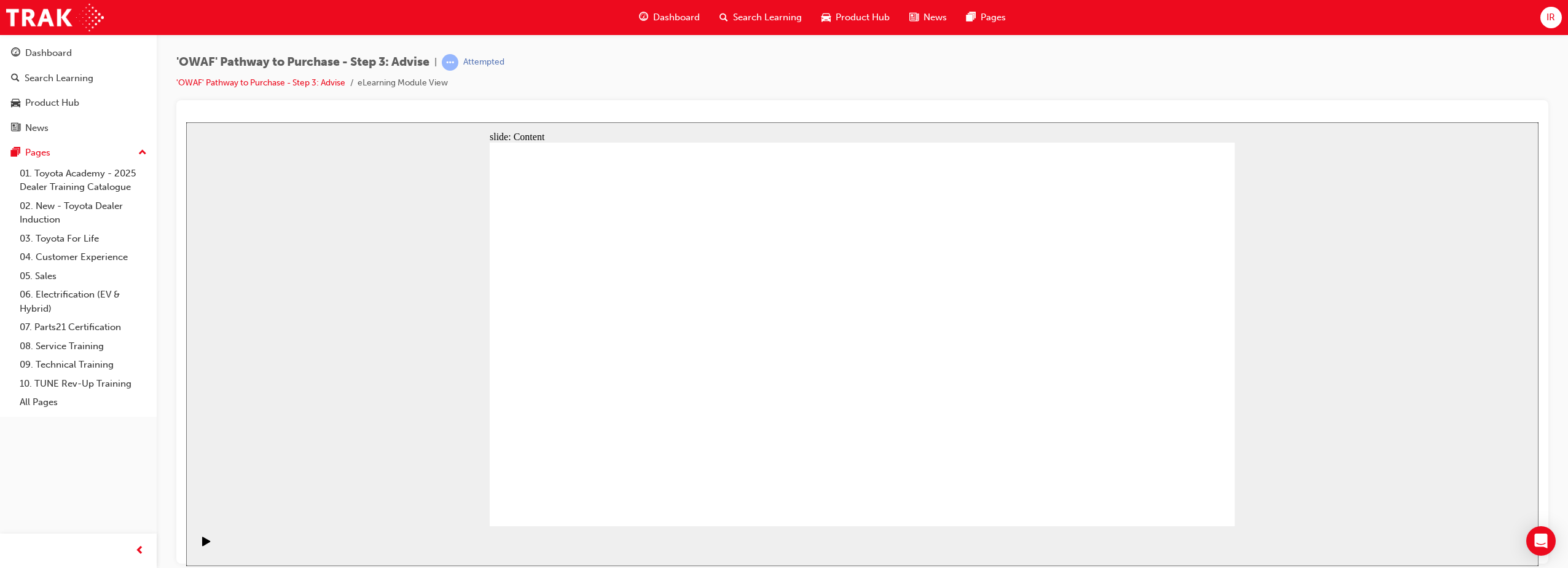
drag, startPoint x: 596, startPoint y: 239, endPoint x: 1055, endPoint y: 496, distance: 526.1
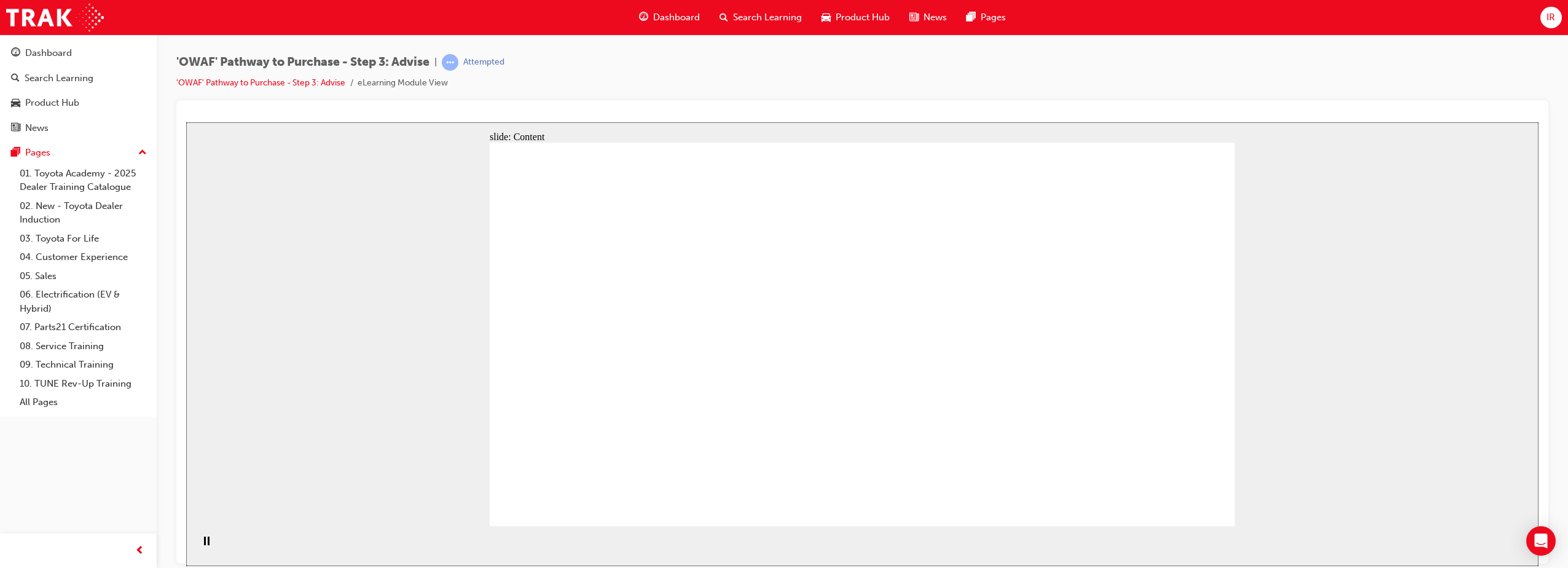
drag, startPoint x: 1164, startPoint y: 519, endPoint x: 1164, endPoint y: 510, distance: 9.0
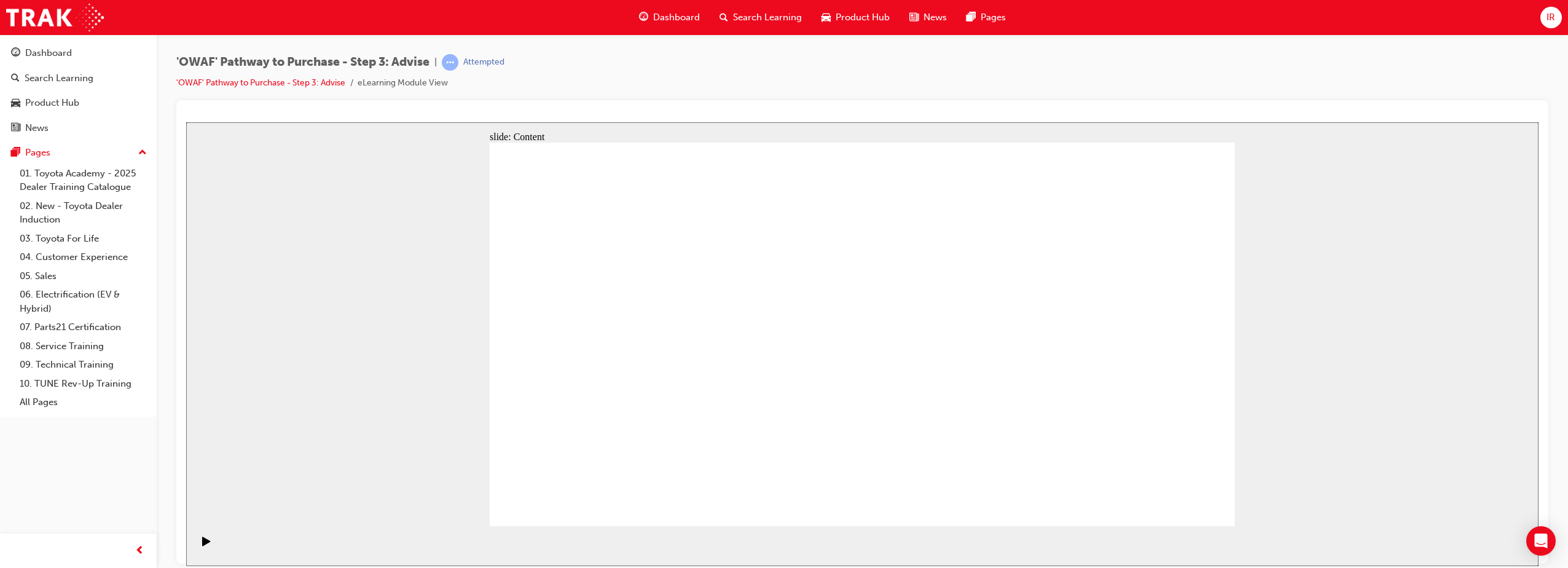
drag, startPoint x: 827, startPoint y: 208, endPoint x: 844, endPoint y: 217, distance: 19.2
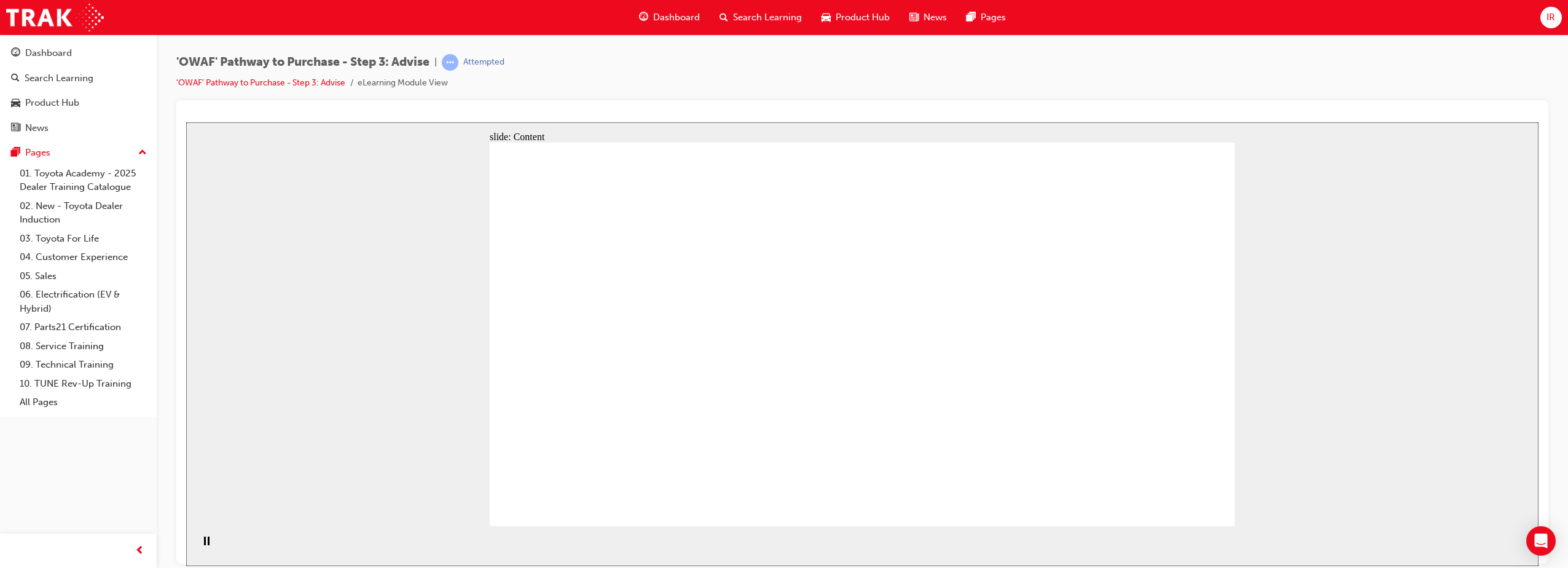
drag, startPoint x: 1206, startPoint y: 301, endPoint x: 1201, endPoint y: 295, distance: 7.8
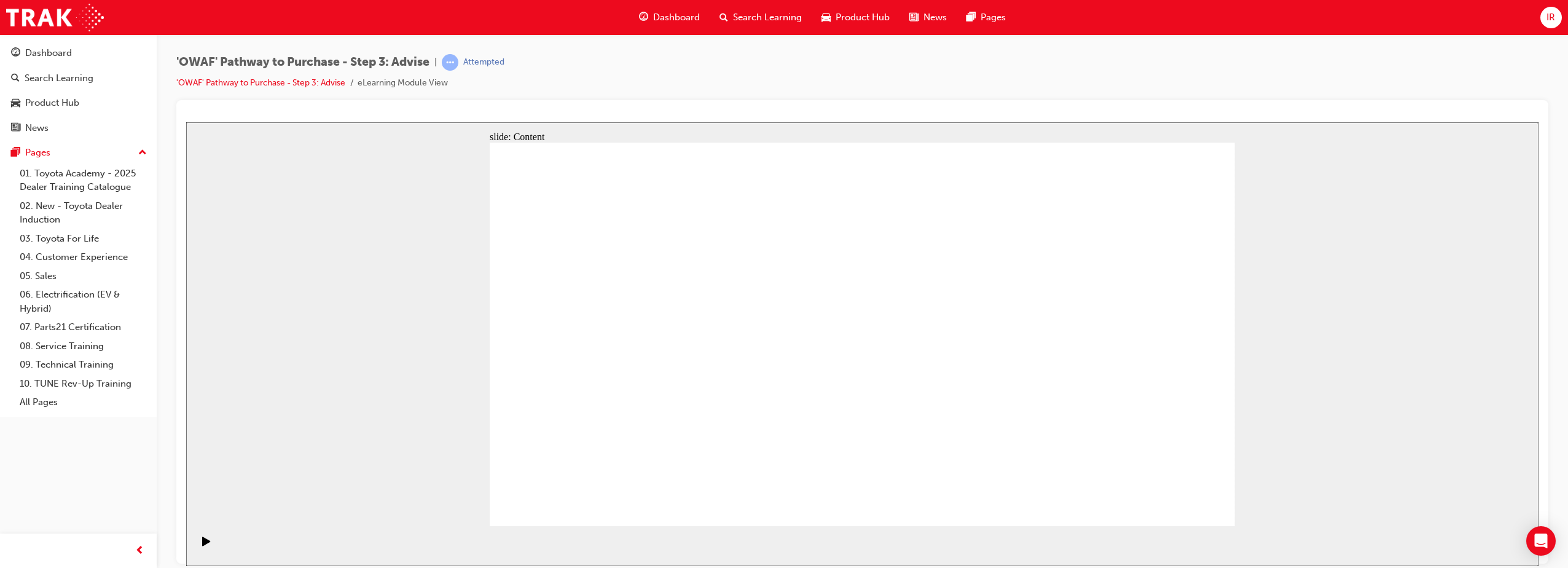
drag, startPoint x: 1210, startPoint y: 309, endPoint x: 1151, endPoint y: 303, distance: 59.3
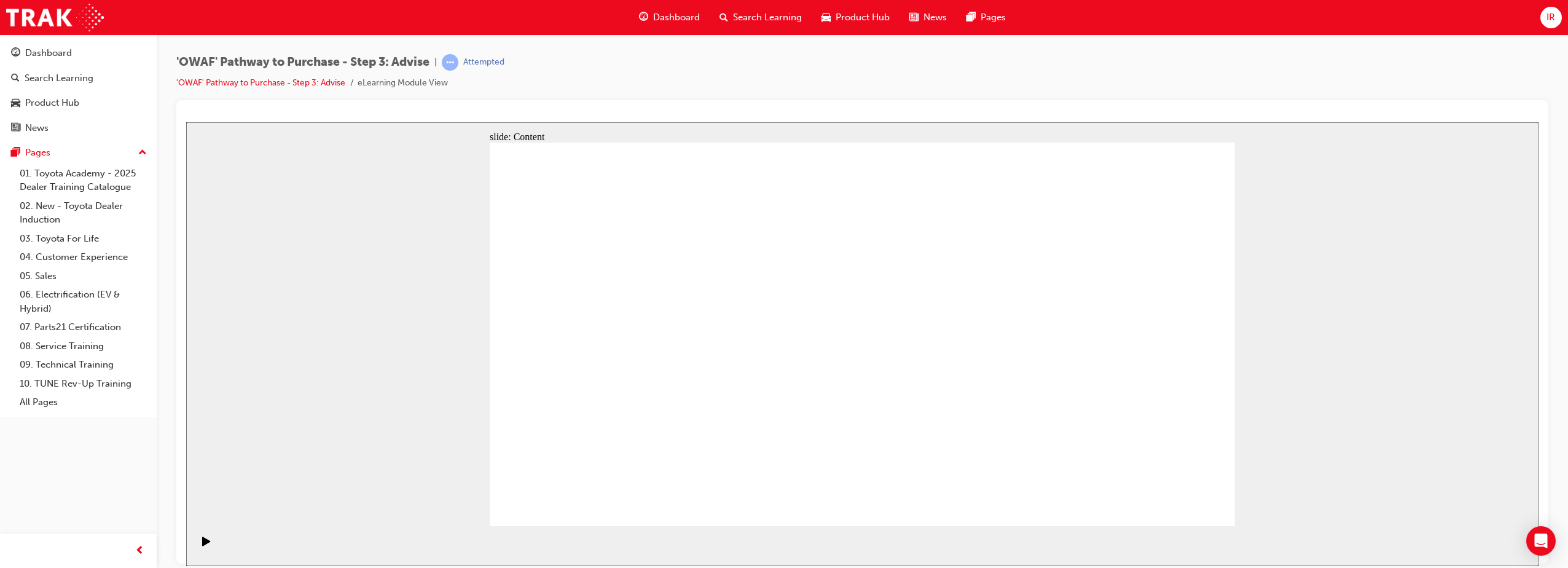
drag, startPoint x: 1200, startPoint y: 317, endPoint x: 1100, endPoint y: 327, distance: 100.5
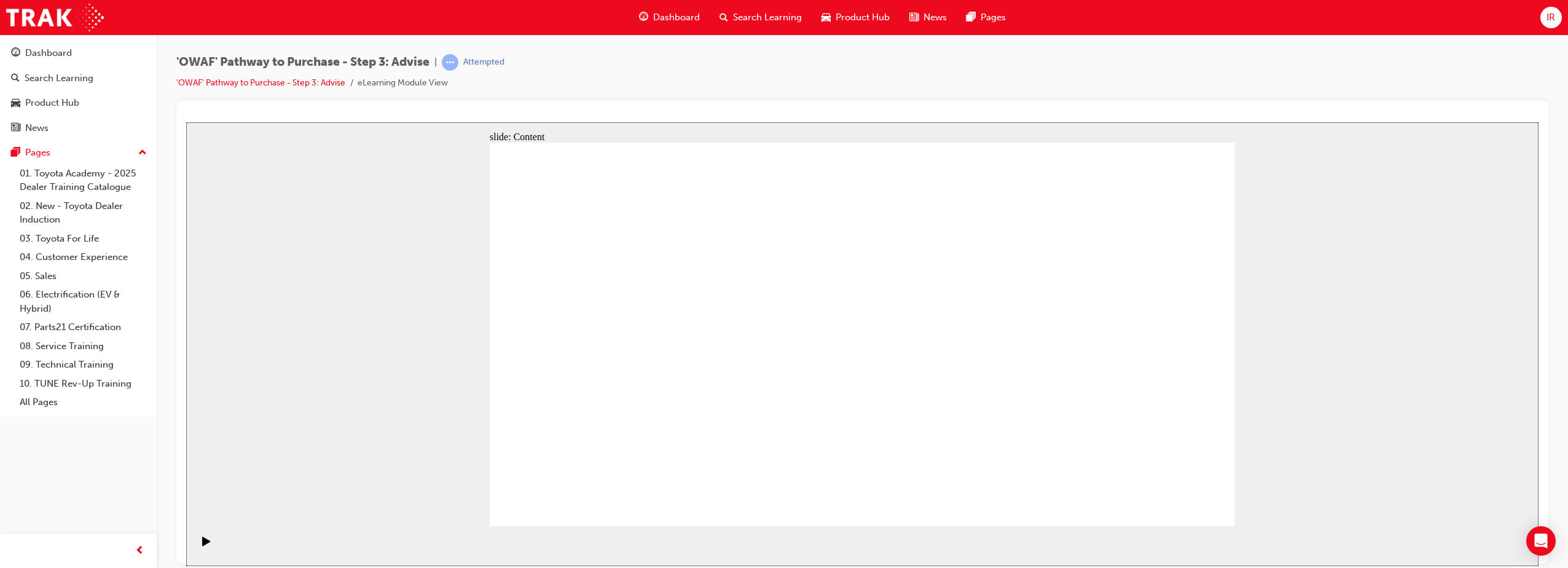
drag, startPoint x: 945, startPoint y: 383, endPoint x: 957, endPoint y: 393, distance: 15.6
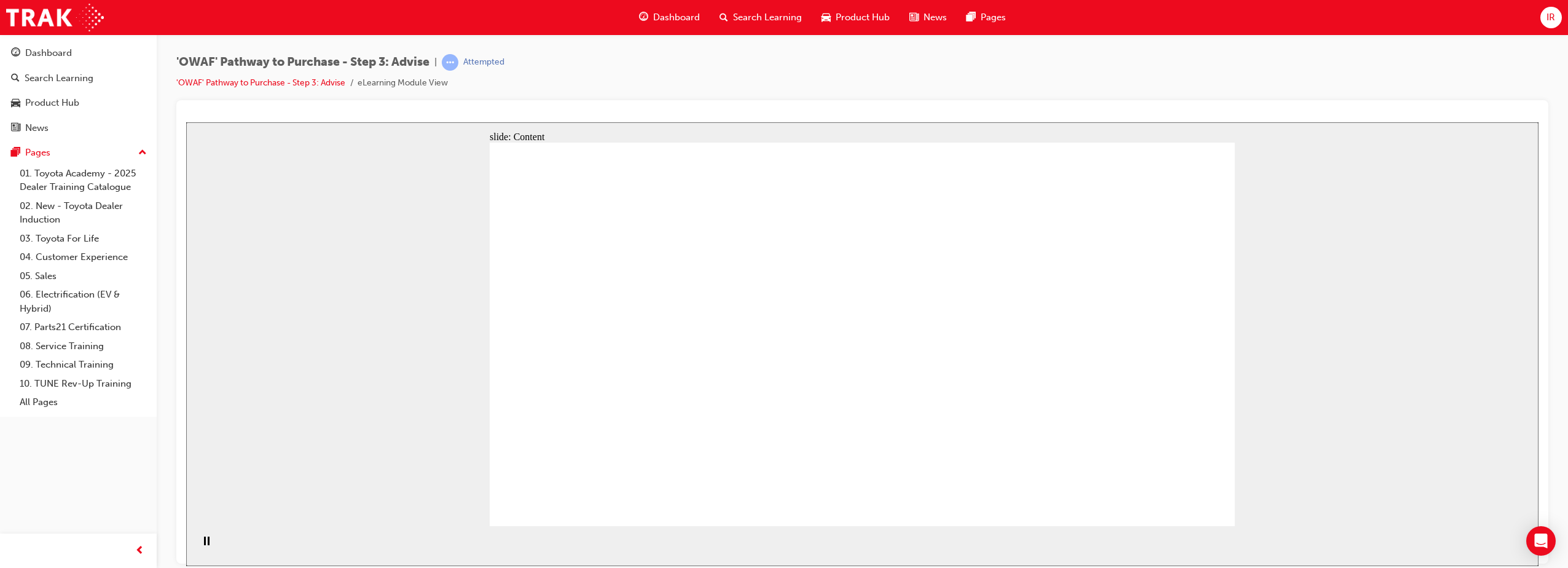
drag, startPoint x: 921, startPoint y: 346, endPoint x: 939, endPoint y: 344, distance: 18.1
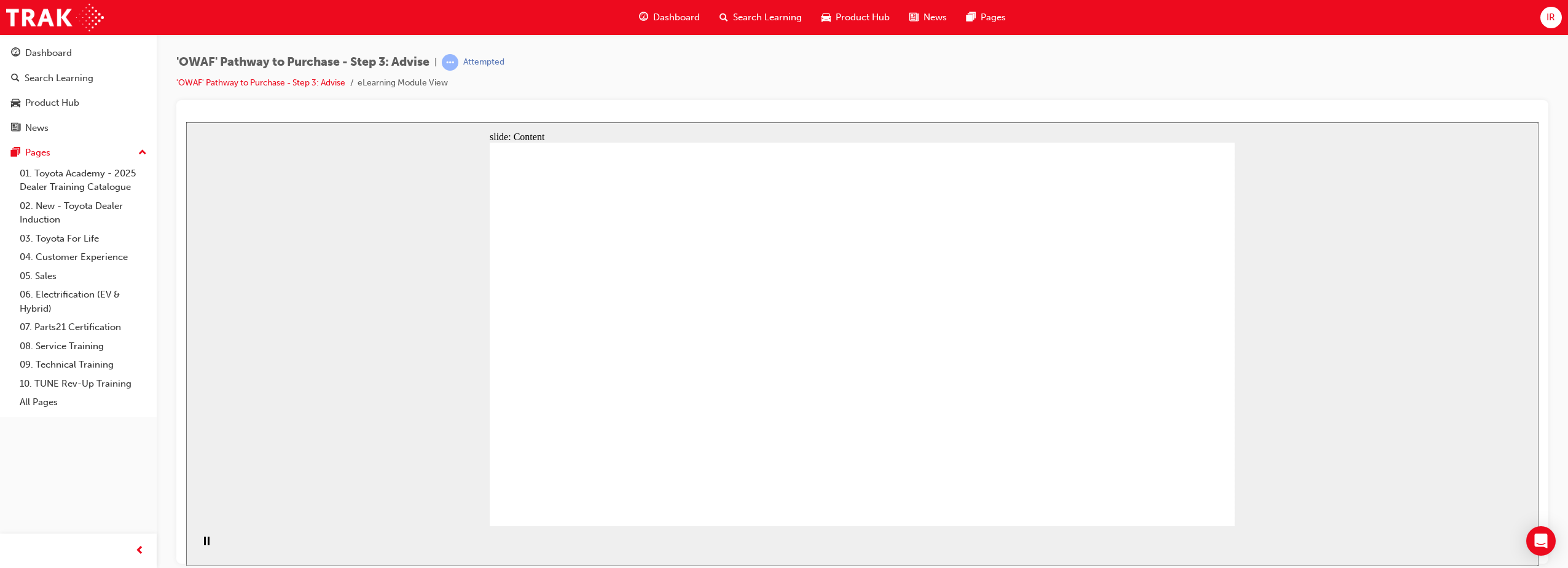
drag, startPoint x: 1065, startPoint y: 314, endPoint x: 1053, endPoint y: 328, distance: 18.4
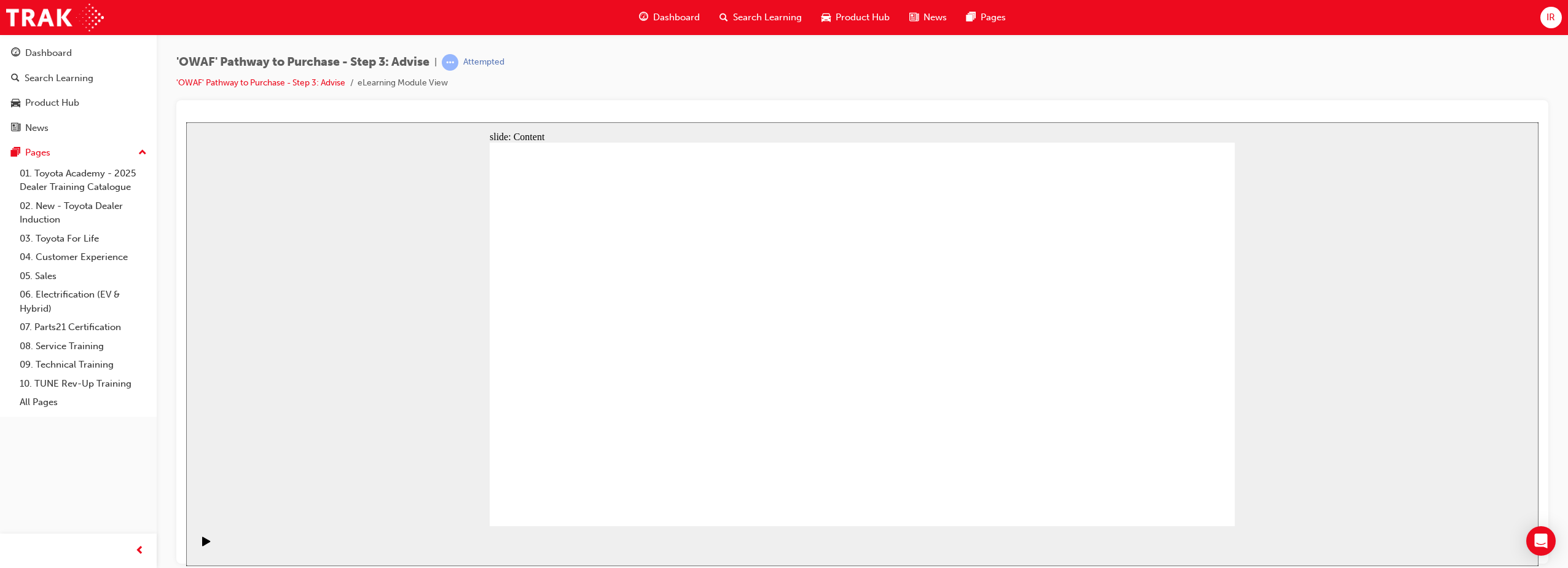
drag, startPoint x: 1148, startPoint y: 490, endPoint x: 1196, endPoint y: 505, distance: 50.3
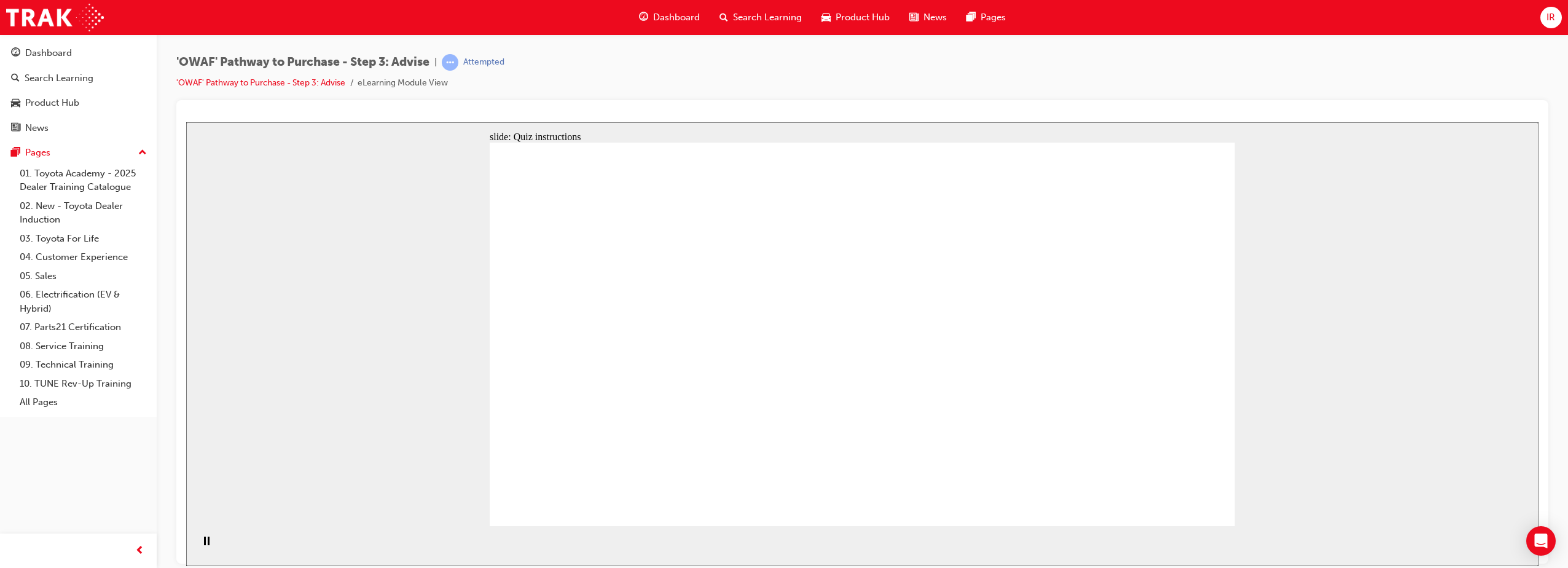
drag, startPoint x: 685, startPoint y: 459, endPoint x: 692, endPoint y: 456, distance: 7.6
drag, startPoint x: 1104, startPoint y: 452, endPoint x: 690, endPoint y: 392, distance: 418.3
drag, startPoint x: 859, startPoint y: 454, endPoint x: 674, endPoint y: 278, distance: 255.3
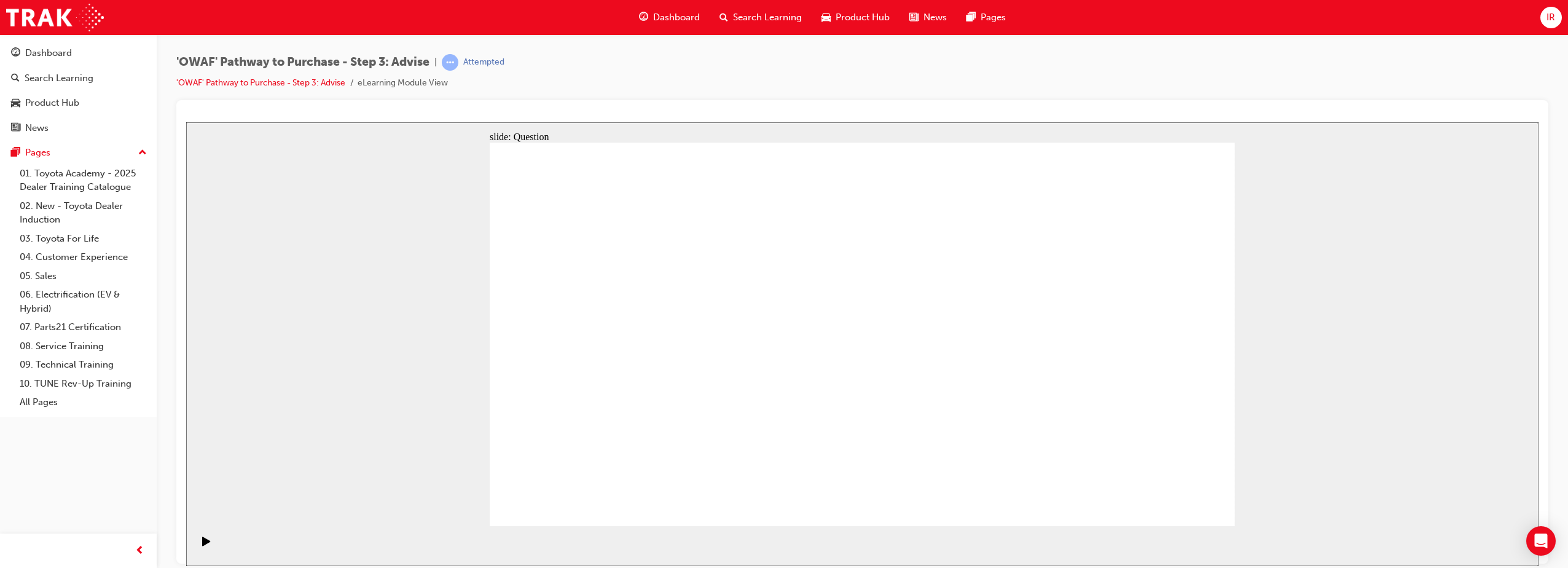
drag, startPoint x: 692, startPoint y: 456, endPoint x: 697, endPoint y: 338, distance: 118.1
drag, startPoint x: 669, startPoint y: 273, endPoint x: 668, endPoint y: 303, distance: 30.0
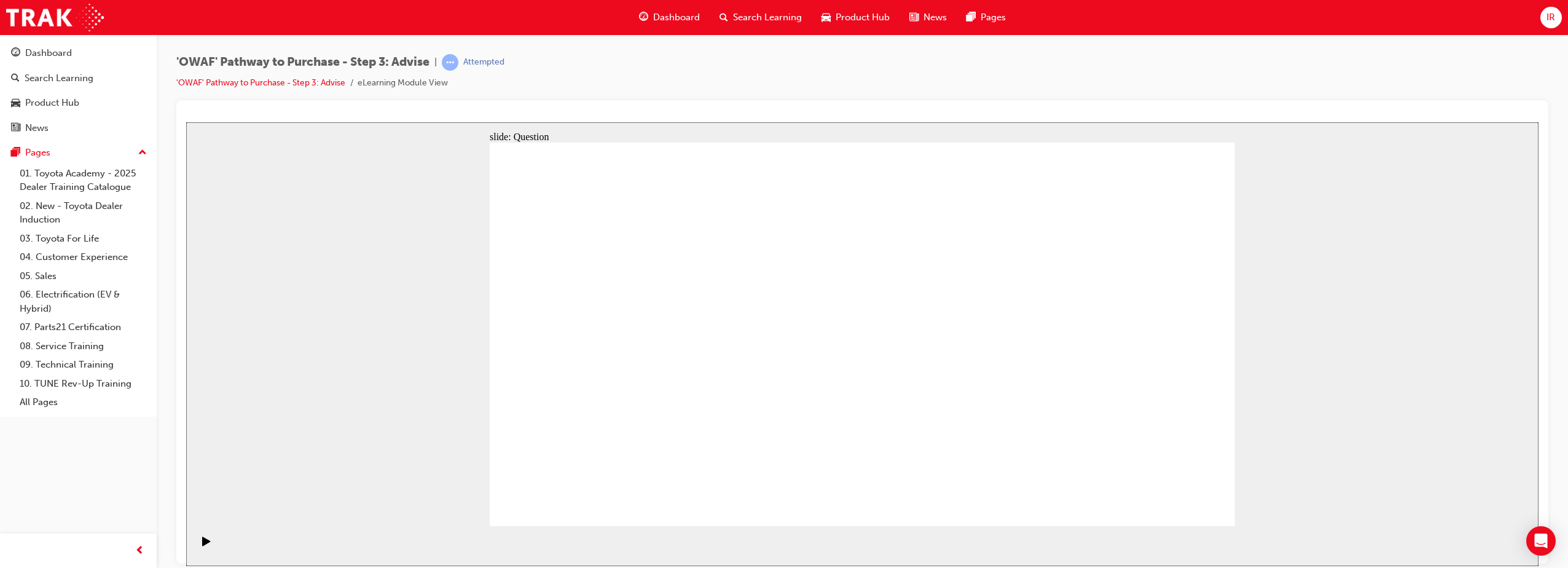
drag, startPoint x: 664, startPoint y: 285, endPoint x: 670, endPoint y: 341, distance: 56.3
drag, startPoint x: 652, startPoint y: 452, endPoint x: 656, endPoint y: 296, distance: 156.1
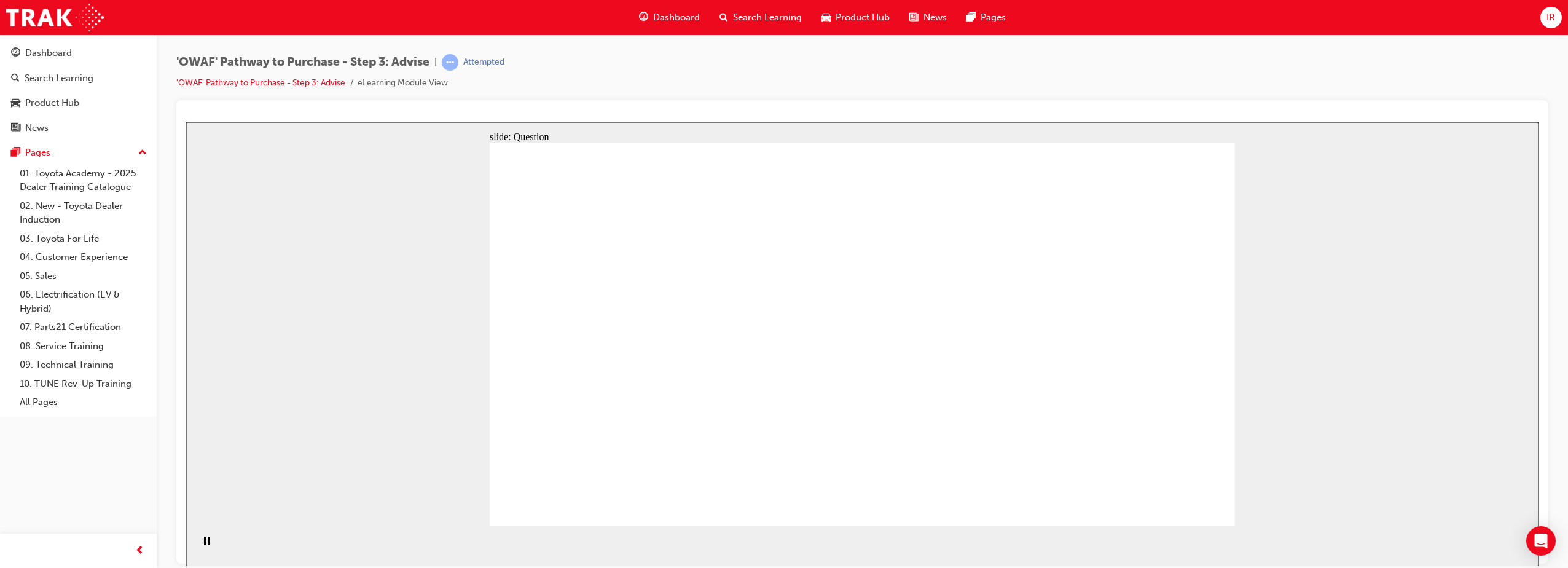
drag, startPoint x: 736, startPoint y: 454, endPoint x: 806, endPoint y: 295, distance: 173.7
drag, startPoint x: 834, startPoint y: 453, endPoint x: 640, endPoint y: 337, distance: 226.0
drag, startPoint x: 1006, startPoint y: 498, endPoint x: 969, endPoint y: 339, distance: 163.2
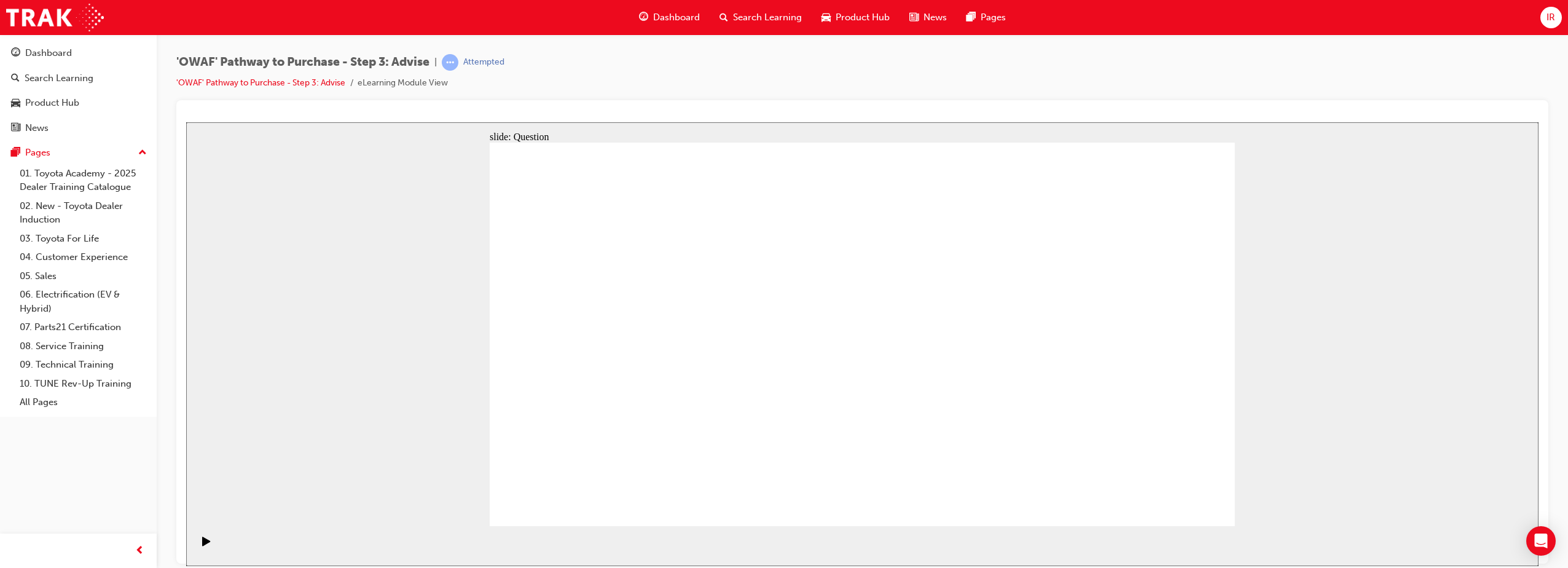
drag, startPoint x: 720, startPoint y: 425, endPoint x: 802, endPoint y: 315, distance: 137.2
drag, startPoint x: 1100, startPoint y: 377, endPoint x: 870, endPoint y: 374, distance: 230.0
drag, startPoint x: 1095, startPoint y: 343, endPoint x: 656, endPoint y: 350, distance: 439.1
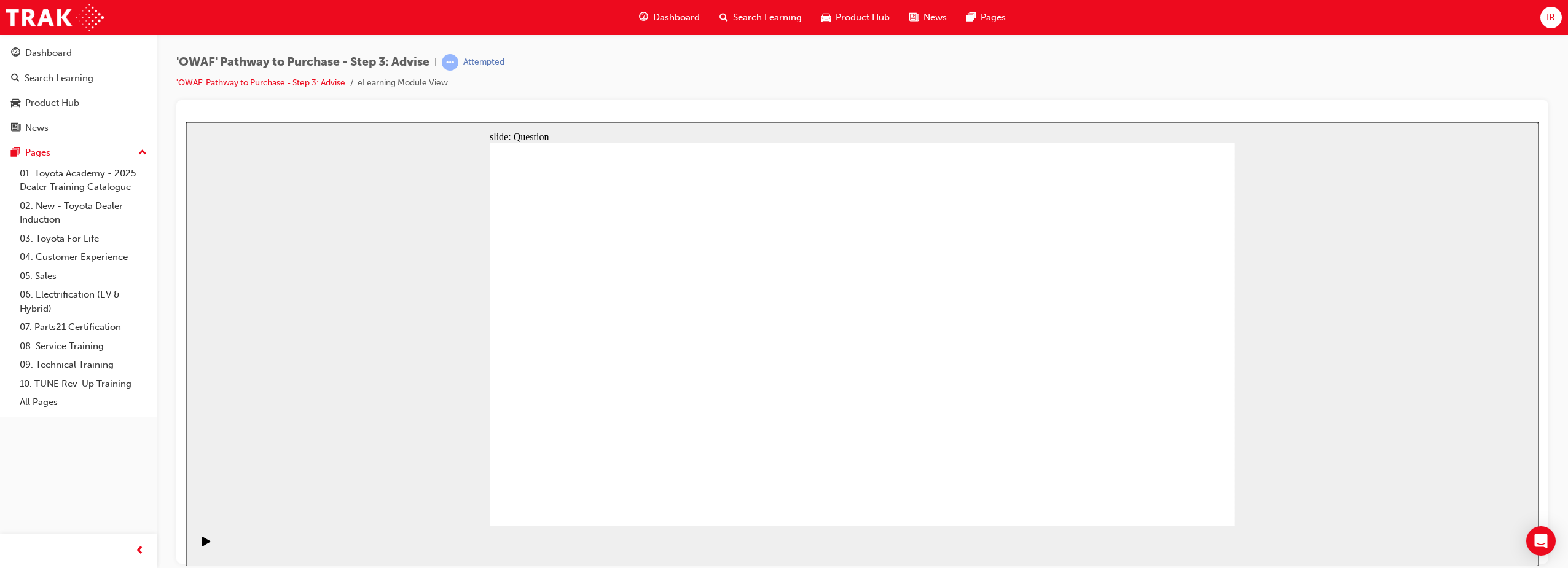
drag, startPoint x: 1089, startPoint y: 402, endPoint x: 868, endPoint y: 375, distance: 222.6
drag, startPoint x: 998, startPoint y: 419, endPoint x: 756, endPoint y: 404, distance: 242.5
drag, startPoint x: 1061, startPoint y: 390, endPoint x: 829, endPoint y: 392, distance: 232.0
drag, startPoint x: 1100, startPoint y: 350, endPoint x: 658, endPoint y: 379, distance: 443.0
drag, startPoint x: 1128, startPoint y: 396, endPoint x: 658, endPoint y: 415, distance: 470.4
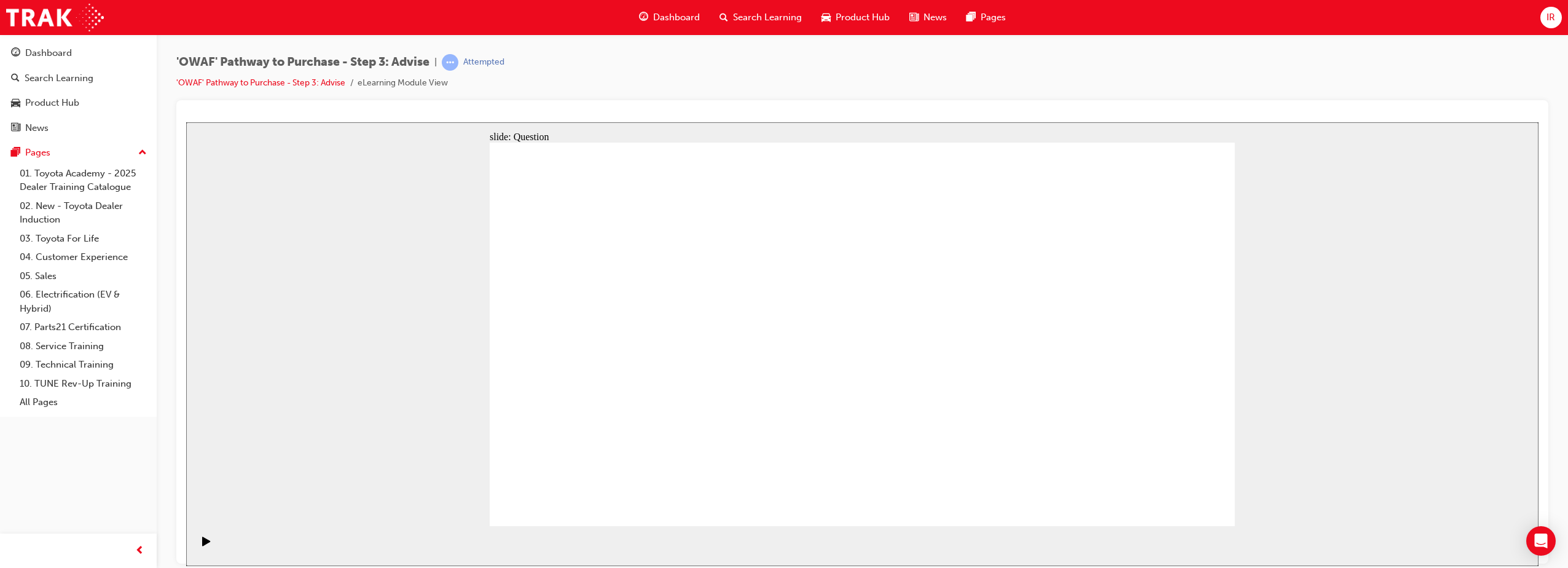
drag, startPoint x: 919, startPoint y: 389, endPoint x: 656, endPoint y: 387, distance: 263.0
drag, startPoint x: 623, startPoint y: 355, endPoint x: 915, endPoint y: 352, distance: 292.0
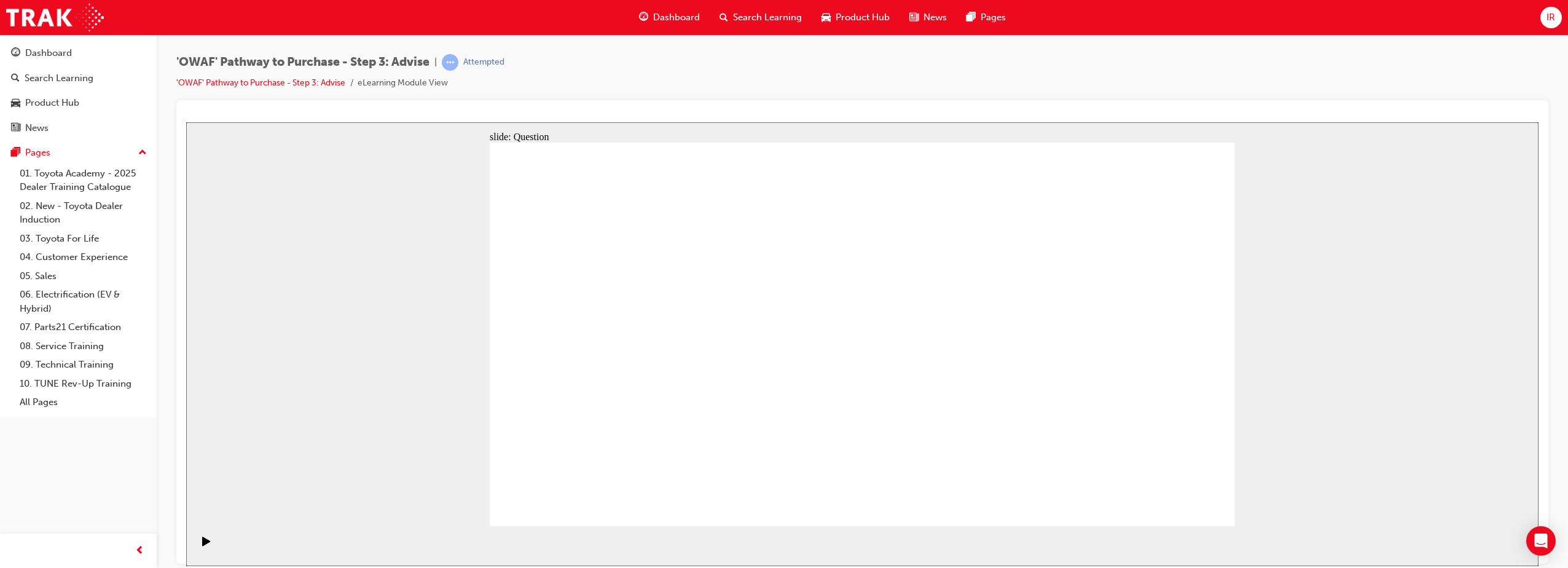
drag, startPoint x: 800, startPoint y: 335, endPoint x: 932, endPoint y: 317, distance: 133.2
drag, startPoint x: 715, startPoint y: 413, endPoint x: 1045, endPoint y: 309, distance: 346.0
drag, startPoint x: 629, startPoint y: 309, endPoint x: 903, endPoint y: 373, distance: 281.4
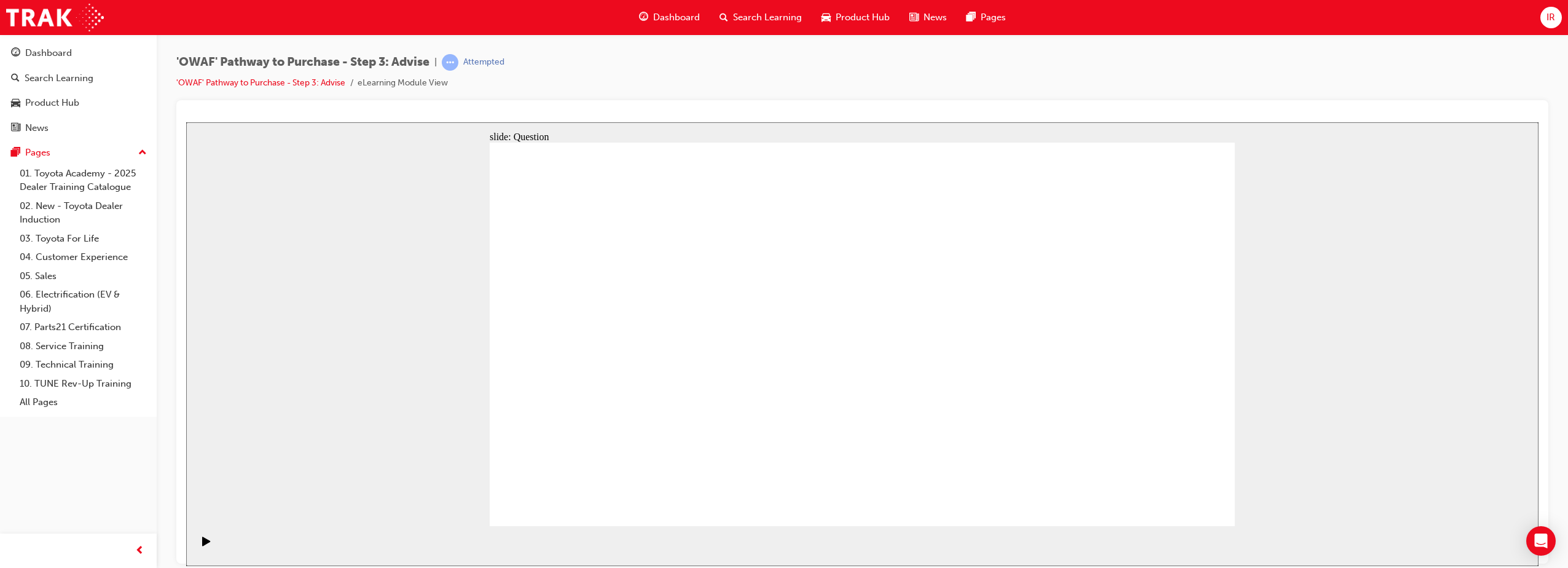
drag, startPoint x: 629, startPoint y: 415, endPoint x: 1011, endPoint y: 355, distance: 386.7
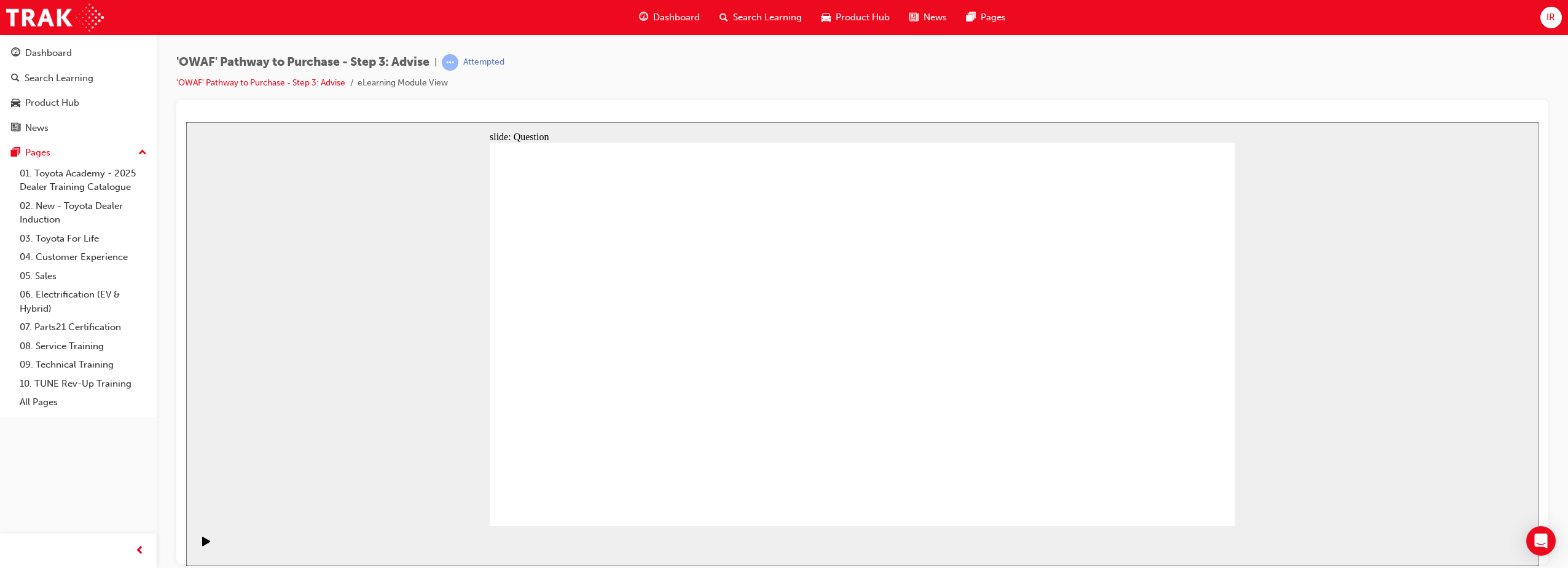
drag, startPoint x: 885, startPoint y: 293, endPoint x: 569, endPoint y: 434, distance: 346.0
drag, startPoint x: 579, startPoint y: 449, endPoint x: 644, endPoint y: 452, distance: 65.1
drag, startPoint x: 918, startPoint y: 291, endPoint x: 543, endPoint y: 434, distance: 401.3
drag, startPoint x: 715, startPoint y: 300, endPoint x: 710, endPoint y: 443, distance: 143.1
drag, startPoint x: 999, startPoint y: 316, endPoint x: 703, endPoint y: 441, distance: 321.3
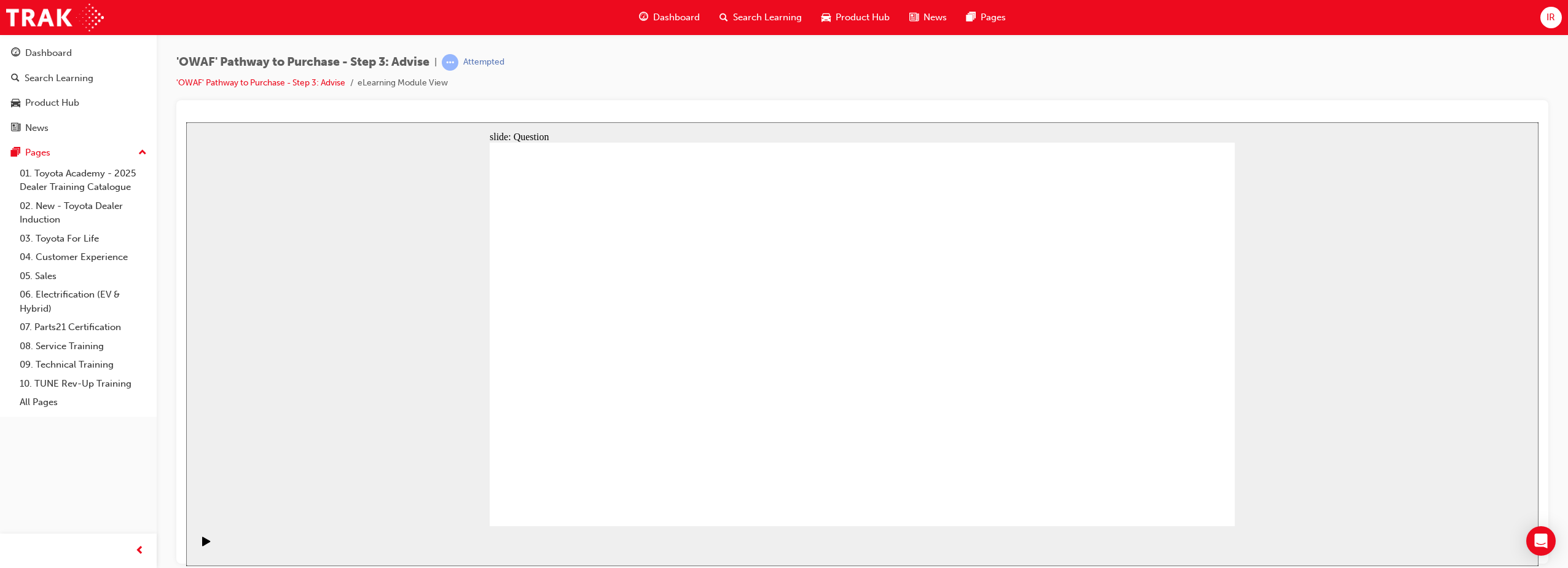
drag, startPoint x: 1160, startPoint y: 308, endPoint x: 779, endPoint y: 450, distance: 406.6
drag, startPoint x: 647, startPoint y: 325, endPoint x: 941, endPoint y: 430, distance: 312.2
drag, startPoint x: 714, startPoint y: 301, endPoint x: 710, endPoint y: 434, distance: 133.1
drag, startPoint x: 923, startPoint y: 438, endPoint x: 852, endPoint y: 433, distance: 71.2
drag, startPoint x: 1026, startPoint y: 302, endPoint x: 942, endPoint y: 448, distance: 168.4
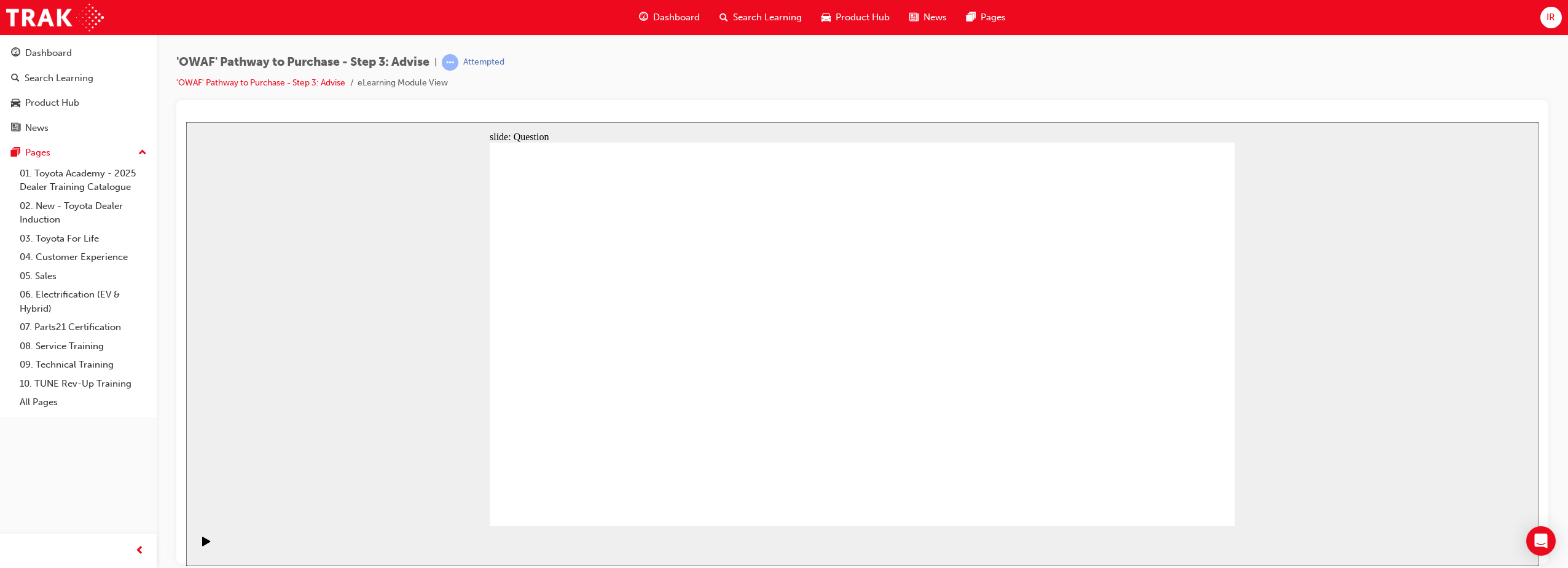
drag, startPoint x: 595, startPoint y: 294, endPoint x: 1036, endPoint y: 438, distance: 463.9
drag, startPoint x: 951, startPoint y: 451, endPoint x: 1175, endPoint y: 446, distance: 224.1
drag, startPoint x: 1093, startPoint y: 303, endPoint x: 934, endPoint y: 454, distance: 219.3
drag, startPoint x: 788, startPoint y: 308, endPoint x: 1053, endPoint y: 446, distance: 298.8
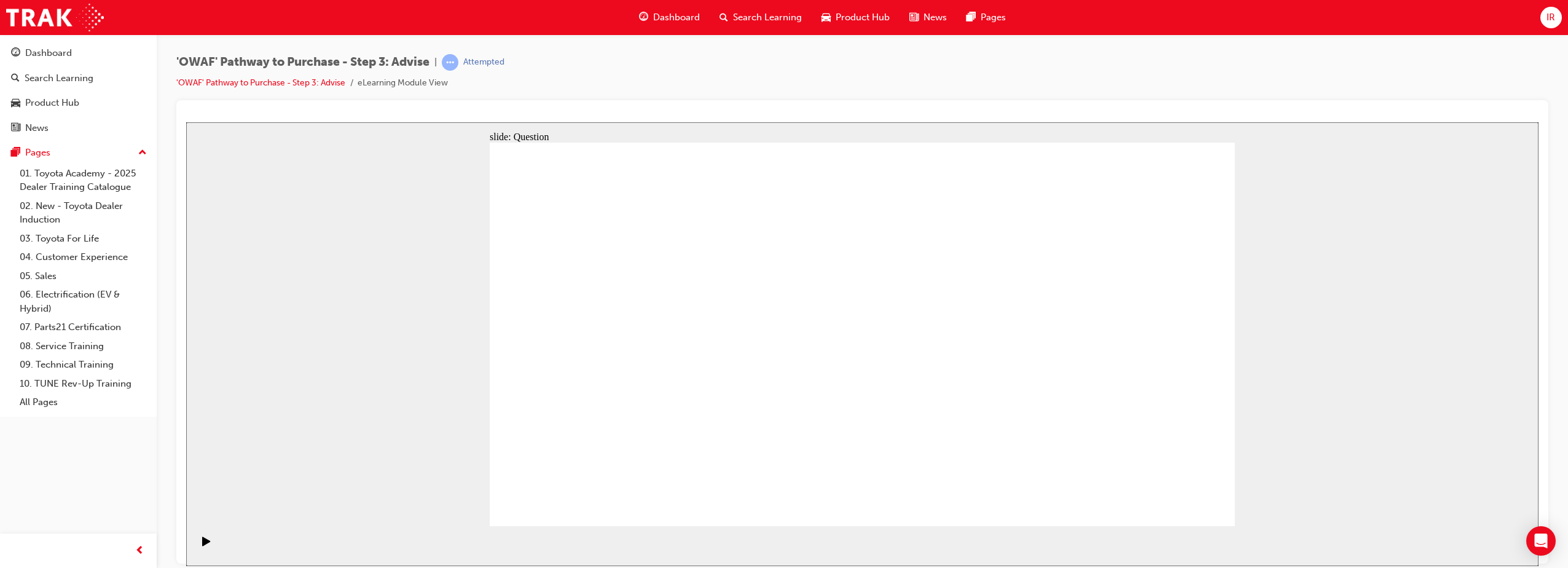
drag, startPoint x: 941, startPoint y: 446, endPoint x: 654, endPoint y: 443, distance: 287.0
drag, startPoint x: 862, startPoint y: 302, endPoint x: 898, endPoint y: 273, distance: 46.2
drag, startPoint x: 642, startPoint y: 460, endPoint x: 650, endPoint y: 453, distance: 10.6
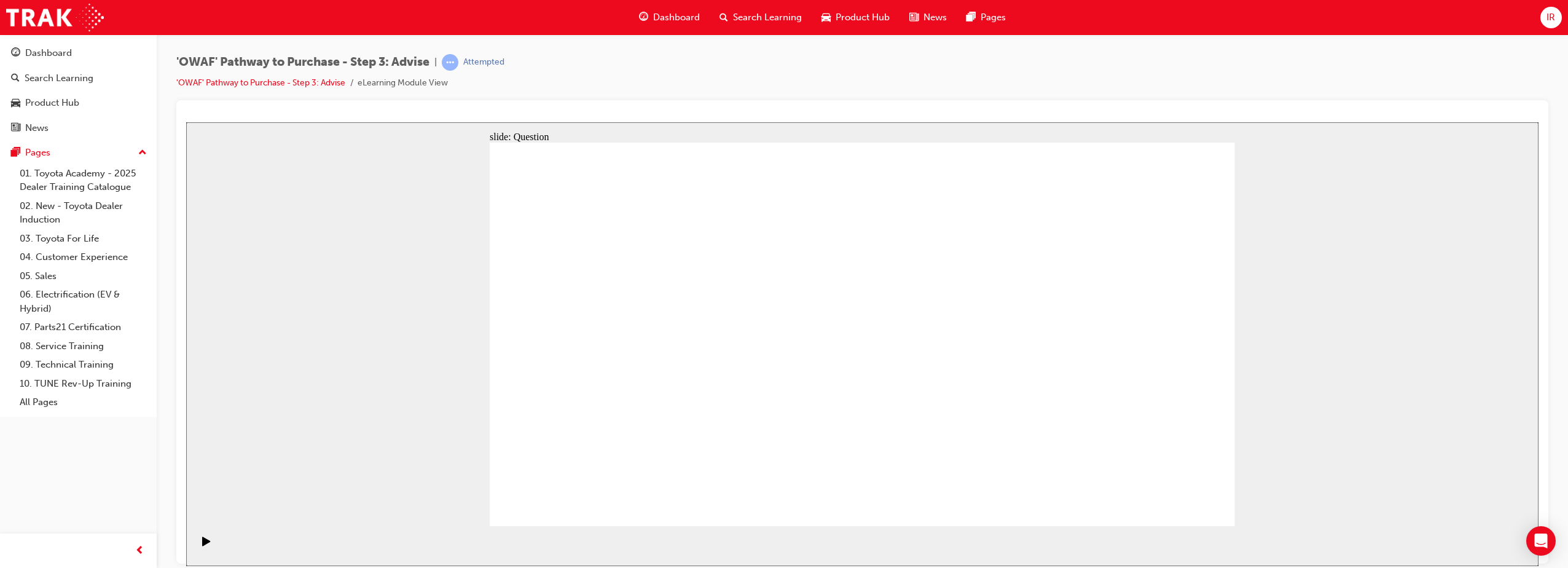
drag, startPoint x: 548, startPoint y: 446, endPoint x: 923, endPoint y: 446, distance: 375.0
drag, startPoint x: 878, startPoint y: 283, endPoint x: 575, endPoint y: 427, distance: 335.5
drag, startPoint x: 1170, startPoint y: 488, endPoint x: 1174, endPoint y: 497, distance: 9.8
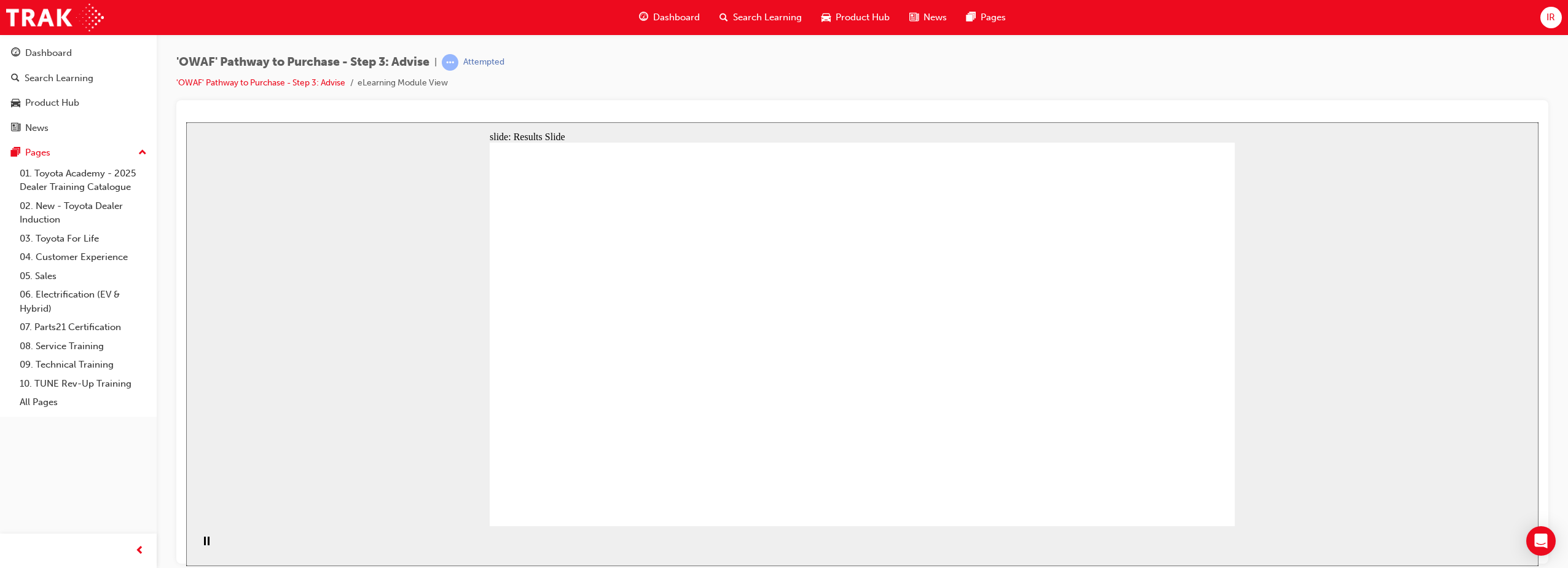
drag, startPoint x: 690, startPoint y: 468, endPoint x: 685, endPoint y: 402, distance: 66.2
drag, startPoint x: 888, startPoint y: 451, endPoint x: 675, endPoint y: 339, distance: 240.7
drag, startPoint x: 1084, startPoint y: 437, endPoint x: 644, endPoint y: 277, distance: 468.2
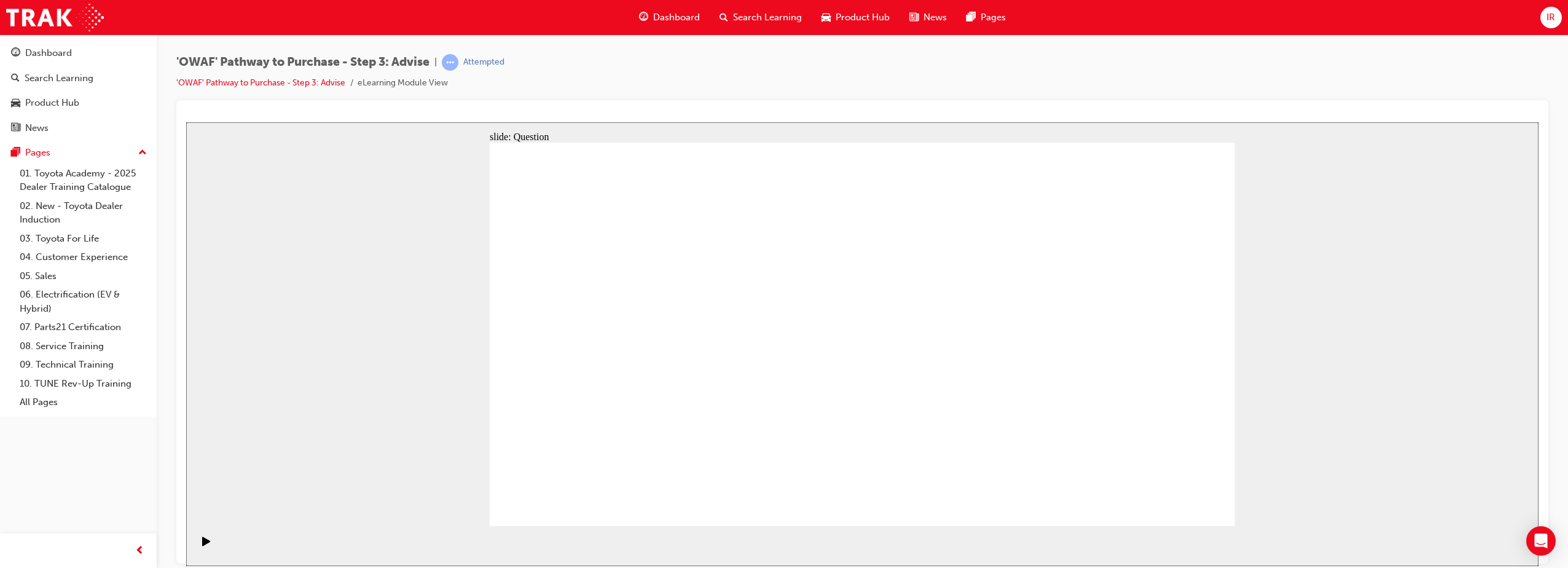
drag, startPoint x: 871, startPoint y: 394, endPoint x: 608, endPoint y: 247, distance: 301.3
drag, startPoint x: 642, startPoint y: 283, endPoint x: 651, endPoint y: 332, distance: 49.8
drag, startPoint x: 809, startPoint y: 450, endPoint x: 608, endPoint y: 286, distance: 259.4
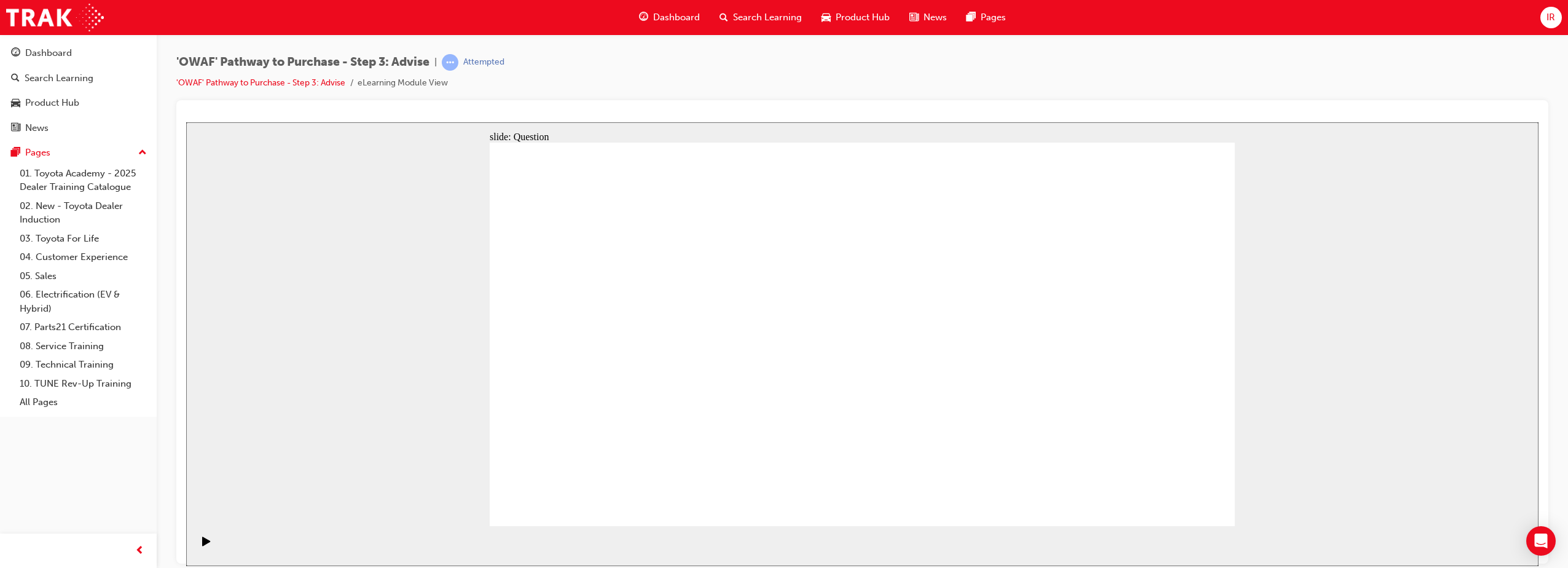
drag, startPoint x: 888, startPoint y: 457, endPoint x: 670, endPoint y: 346, distance: 244.6
drag, startPoint x: 730, startPoint y: 454, endPoint x: 804, endPoint y: 300, distance: 170.9
drag, startPoint x: 1000, startPoint y: 415, endPoint x: 998, endPoint y: 431, distance: 16.1
drag, startPoint x: 991, startPoint y: 497, endPoint x: 980, endPoint y: 483, distance: 17.8
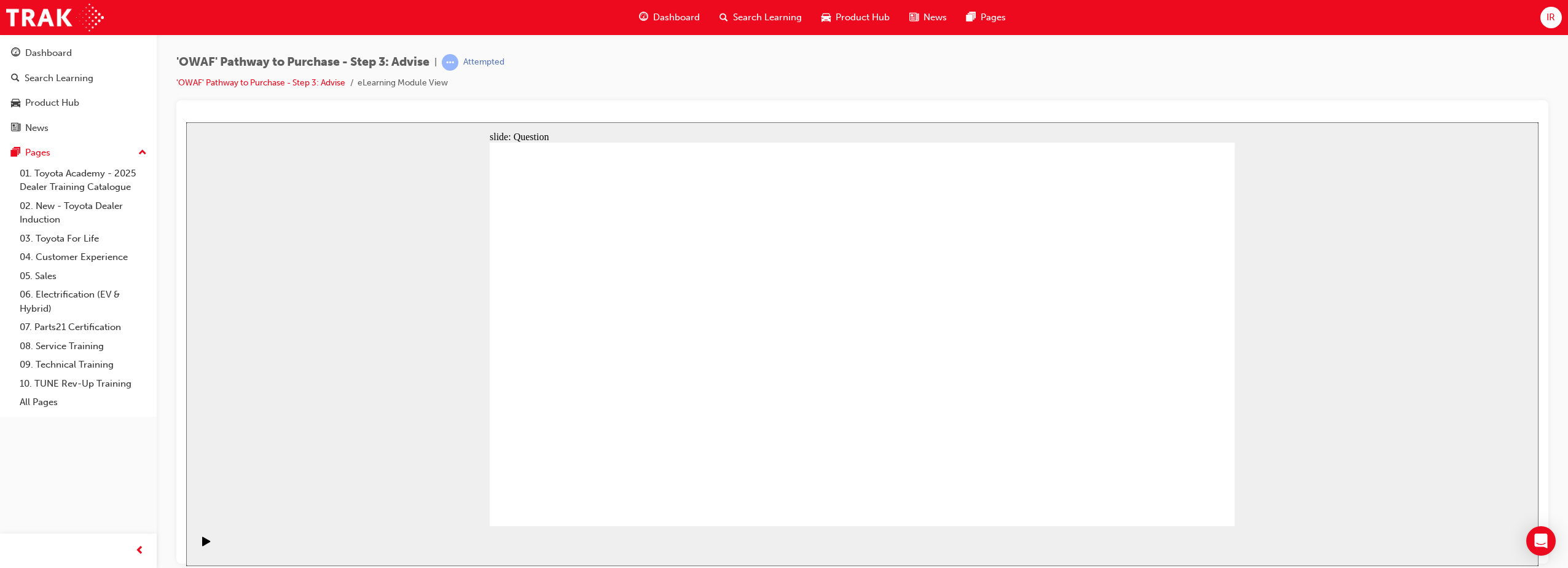
drag, startPoint x: 1000, startPoint y: 437, endPoint x: 986, endPoint y: 335, distance: 103.0
drag, startPoint x: 977, startPoint y: 475, endPoint x: 967, endPoint y: 343, distance: 132.4
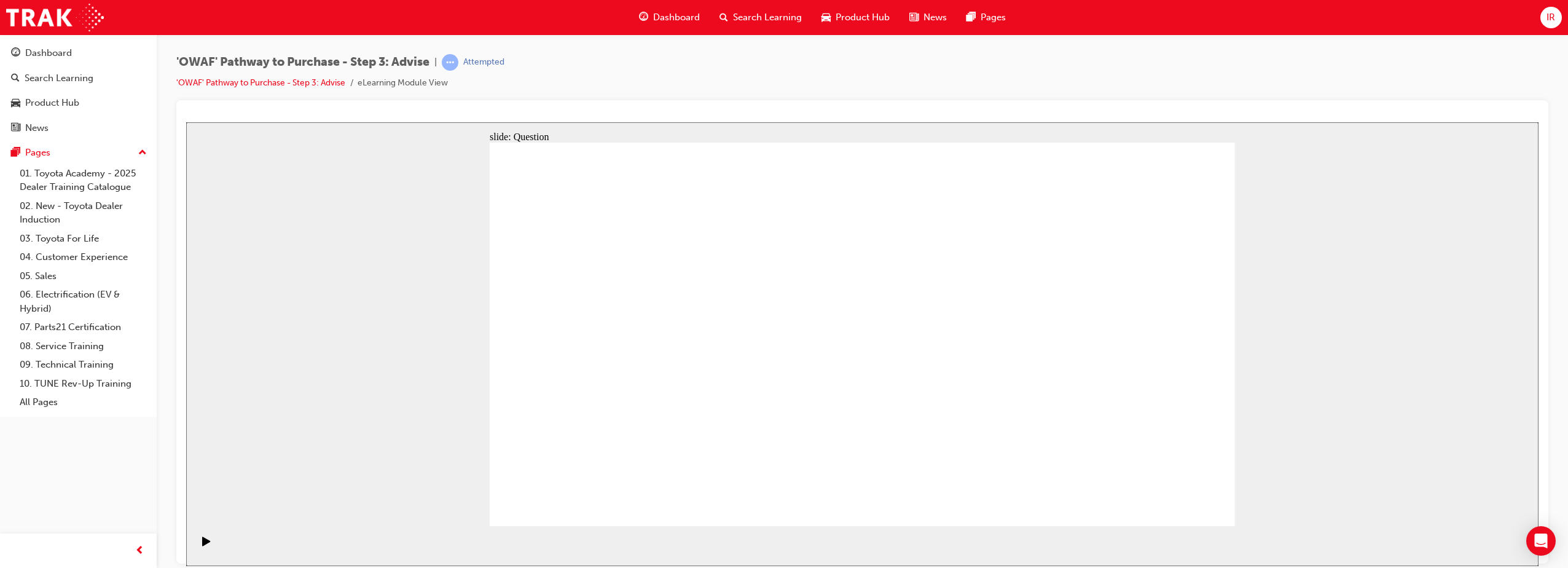
drag, startPoint x: 1121, startPoint y: 406, endPoint x: 865, endPoint y: 427, distance: 256.9
drag, startPoint x: 1095, startPoint y: 413, endPoint x: 609, endPoint y: 408, distance: 486.0
drag, startPoint x: 1084, startPoint y: 377, endPoint x: 831, endPoint y: 381, distance: 253.0
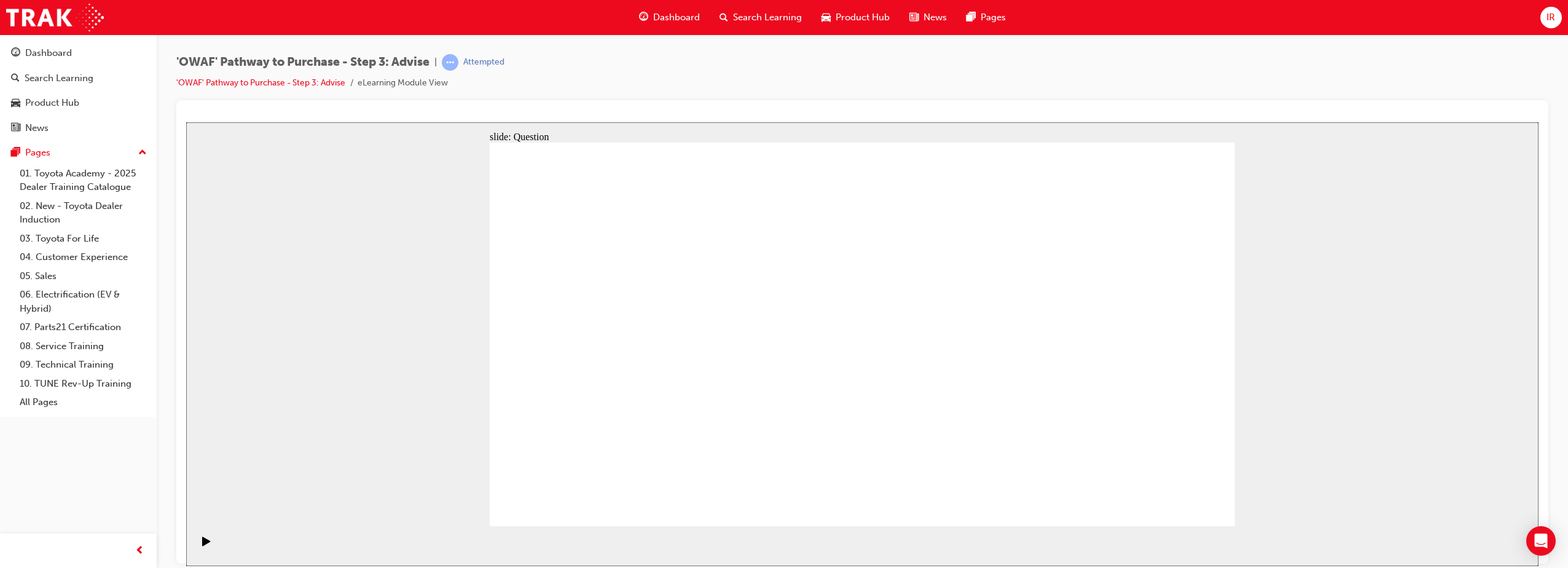
drag, startPoint x: 1126, startPoint y: 389, endPoint x: 858, endPoint y: 377, distance: 268.3
drag, startPoint x: 1118, startPoint y: 404, endPoint x: 861, endPoint y: 390, distance: 257.4
drag, startPoint x: 1109, startPoint y: 331, endPoint x: 644, endPoint y: 339, distance: 465.1
drag, startPoint x: 1051, startPoint y: 396, endPoint x: 655, endPoint y: 388, distance: 396.1
drag, startPoint x: 1064, startPoint y: 411, endPoint x: 826, endPoint y: 407, distance: 238.0
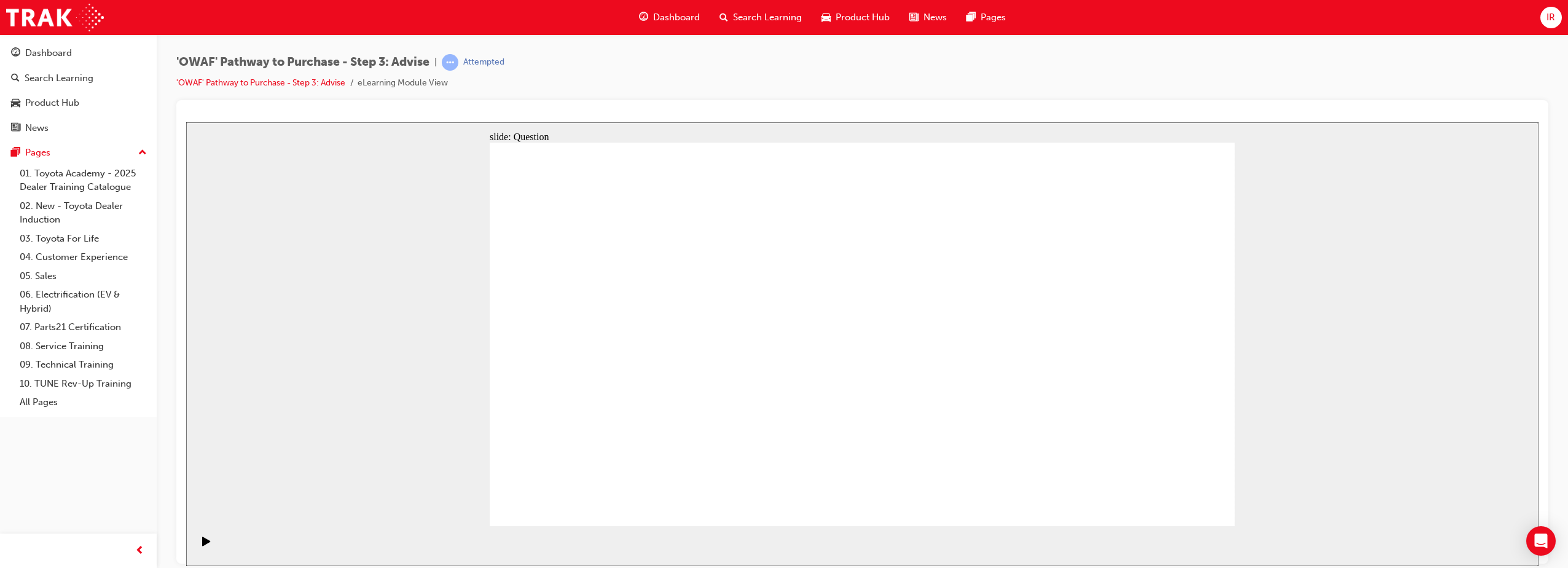
drag, startPoint x: 1057, startPoint y: 377, endPoint x: 808, endPoint y: 396, distance: 249.7
drag, startPoint x: 1105, startPoint y: 404, endPoint x: 623, endPoint y: 389, distance: 482.2
drag, startPoint x: 1051, startPoint y: 391, endPoint x: 827, endPoint y: 386, distance: 224.1
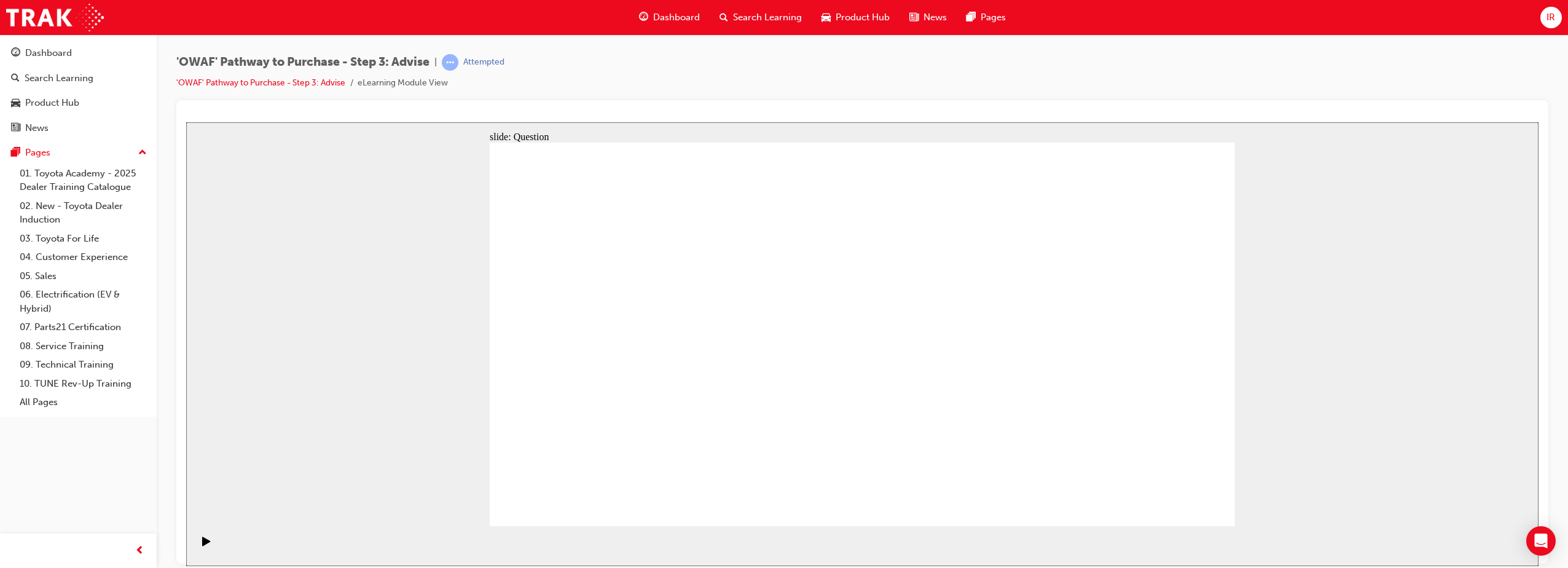
drag, startPoint x: 1065, startPoint y: 367, endPoint x: 819, endPoint y: 375, distance: 246.1
drag, startPoint x: 1119, startPoint y: 412, endPoint x: 862, endPoint y: 400, distance: 257.3
drag, startPoint x: 1045, startPoint y: 369, endPoint x: 1120, endPoint y: 362, distance: 75.3
drag, startPoint x: 1040, startPoint y: 344, endPoint x: 631, endPoint y: 354, distance: 409.1
drag, startPoint x: 1057, startPoint y: 379, endPoint x: 595, endPoint y: 380, distance: 462.0
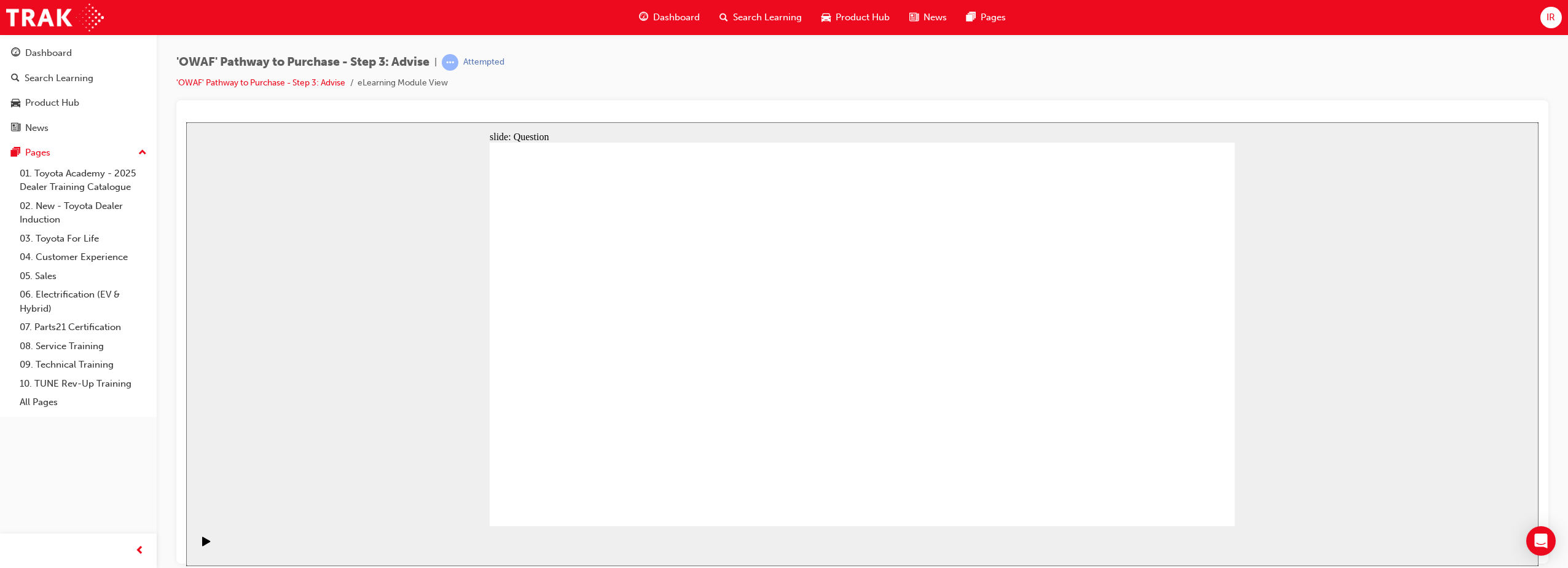
drag, startPoint x: 1030, startPoint y: 341, endPoint x: 583, endPoint y: 336, distance: 447.0
drag, startPoint x: 629, startPoint y: 353, endPoint x: 982, endPoint y: 357, distance: 353.0
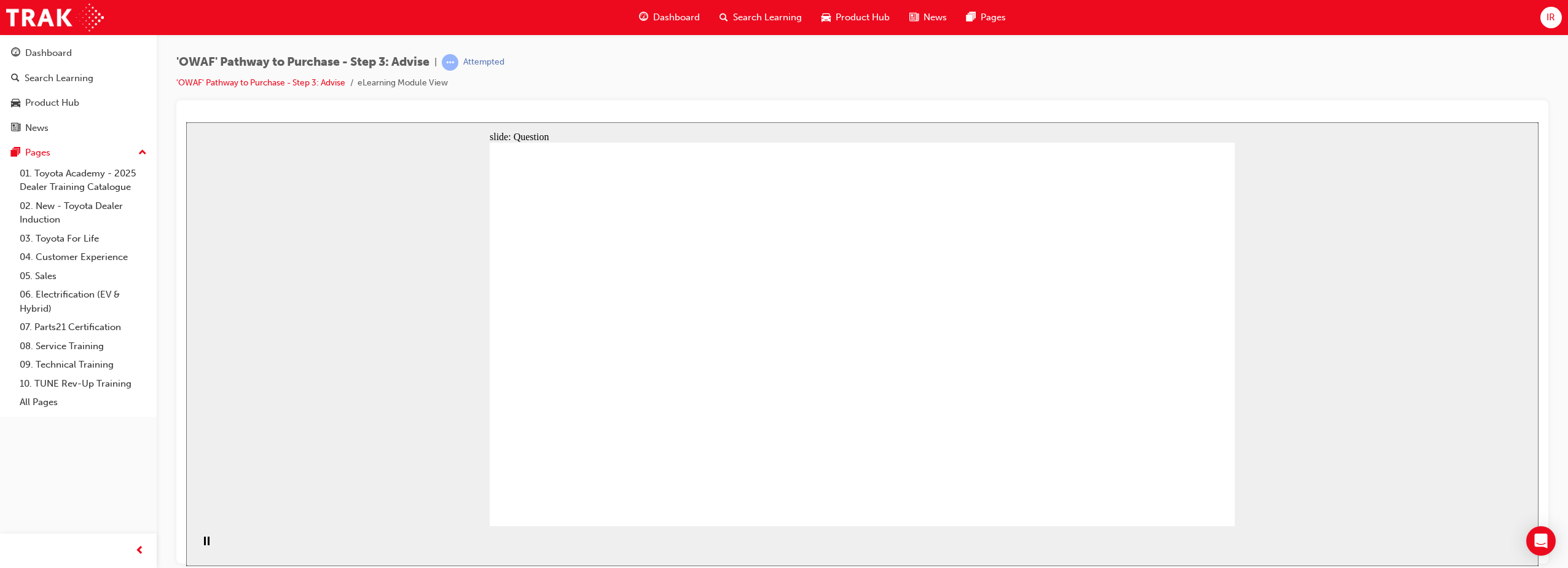
drag, startPoint x: 737, startPoint y: 364, endPoint x: 993, endPoint y: 341, distance: 257.0
drag, startPoint x: 628, startPoint y: 293, endPoint x: 987, endPoint y: 355, distance: 364.3
drag, startPoint x: 757, startPoint y: 407, endPoint x: 961, endPoint y: 406, distance: 204.0
drag, startPoint x: 634, startPoint y: 416, endPoint x: 900, endPoint y: 382, distance: 268.2
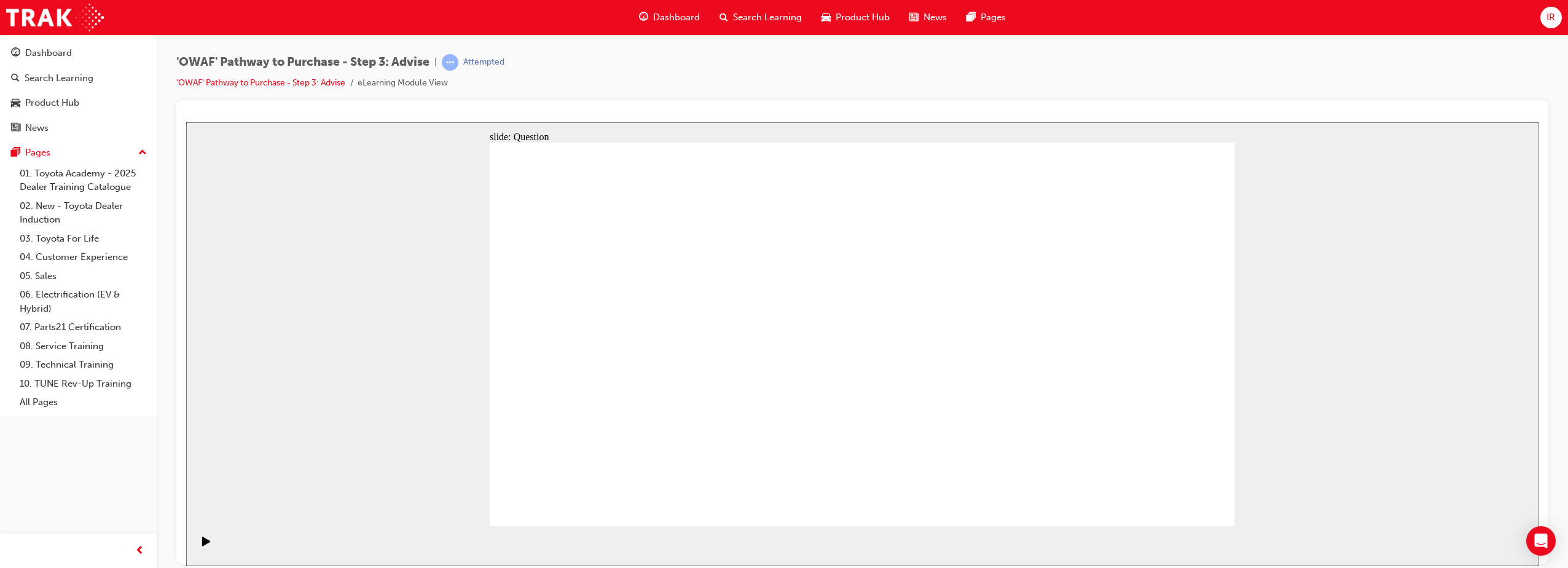
drag, startPoint x: 1082, startPoint y: 290, endPoint x: 939, endPoint y: 429, distance: 199.4
drag, startPoint x: 717, startPoint y: 308, endPoint x: 1163, endPoint y: 433, distance: 463.2
drag, startPoint x: 871, startPoint y: 299, endPoint x: 579, endPoint y: 440, distance: 324.3
drag, startPoint x: 629, startPoint y: 280, endPoint x: 617, endPoint y: 264, distance: 20.0
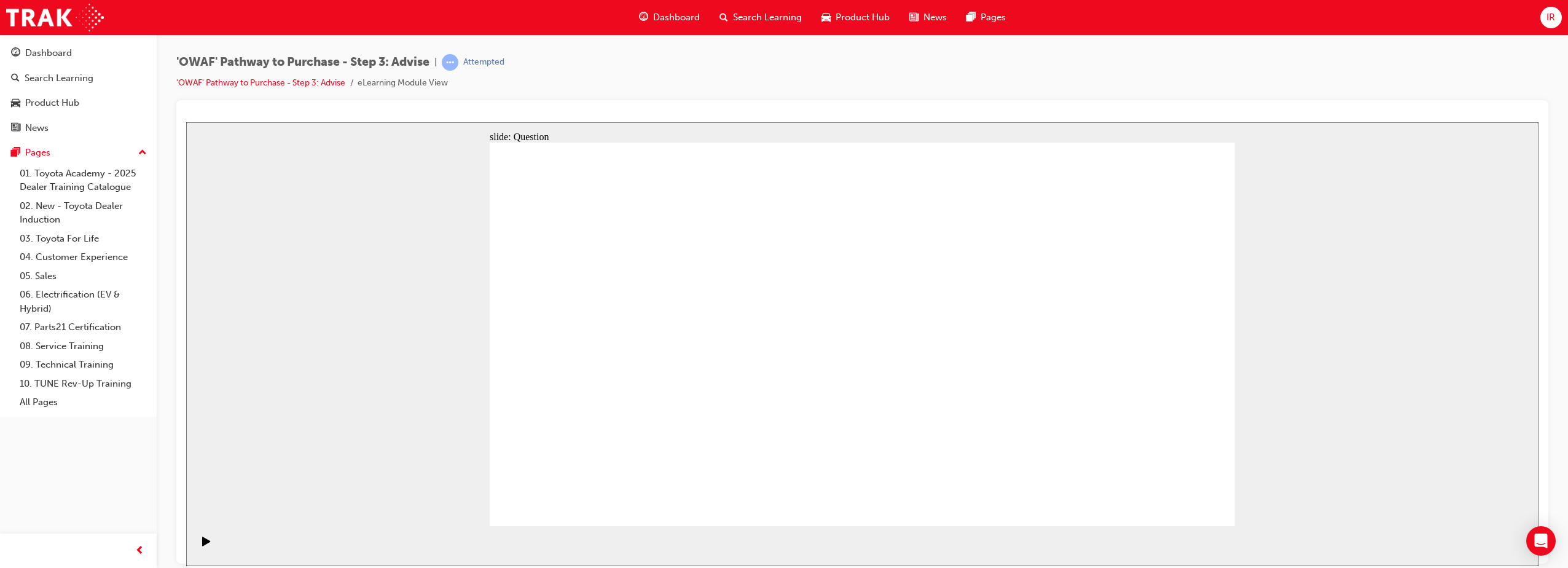
drag, startPoint x: 1176, startPoint y: 289, endPoint x: 819, endPoint y: 421, distance: 380.6
drag, startPoint x: 1028, startPoint y: 295, endPoint x: 715, endPoint y: 433, distance: 342.1
drag, startPoint x: 955, startPoint y: 294, endPoint x: 876, endPoint y: 440, distance: 166.0
drag, startPoint x: 579, startPoint y: 305, endPoint x: 1020, endPoint y: 448, distance: 463.6
drag, startPoint x: 649, startPoint y: 298, endPoint x: 1100, endPoint y: 425, distance: 468.5
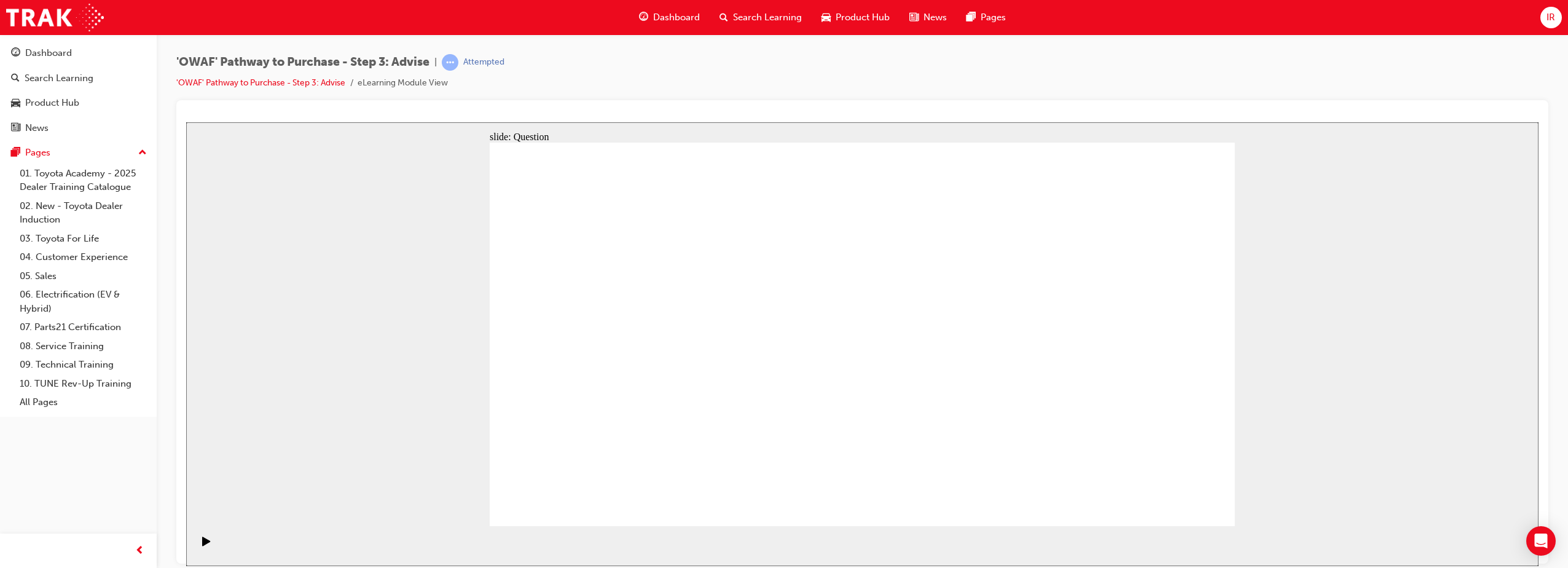
drag, startPoint x: 796, startPoint y: 297, endPoint x: 810, endPoint y: 483, distance: 186.5
drag, startPoint x: 1103, startPoint y: 446, endPoint x: 658, endPoint y: 443, distance: 445.0
drag, startPoint x: 872, startPoint y: 454, endPoint x: 1073, endPoint y: 225, distance: 304.7
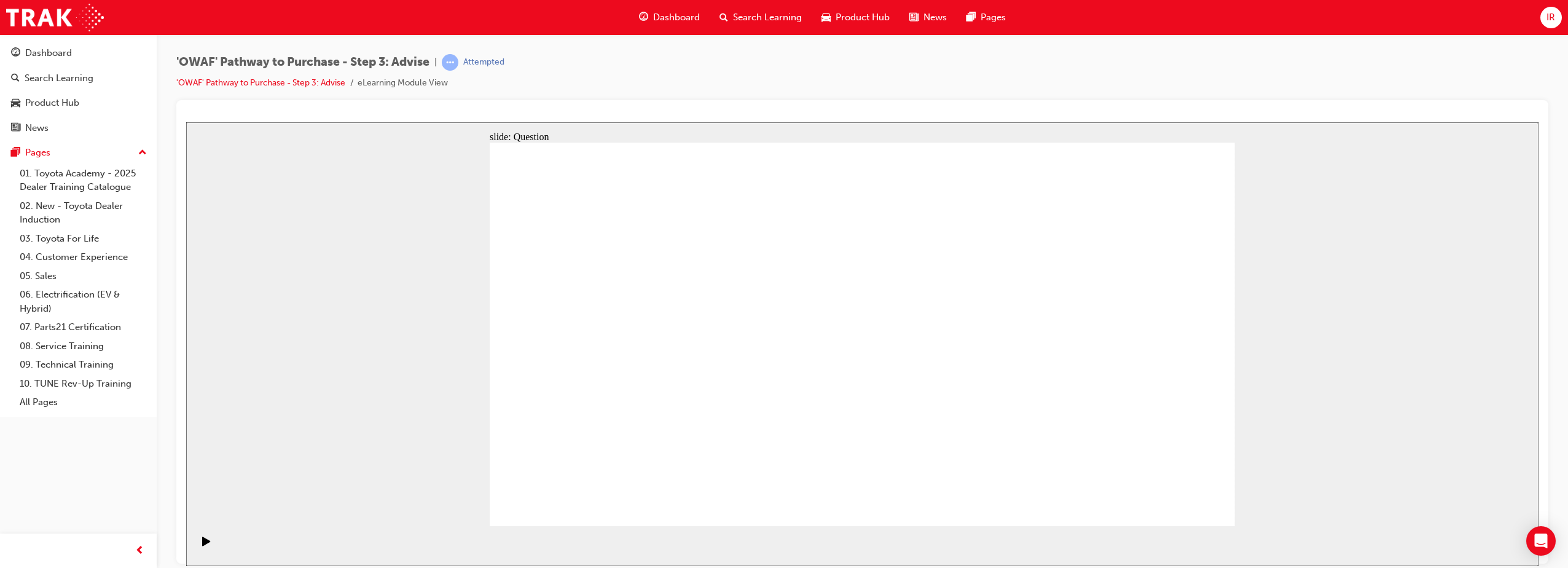
drag, startPoint x: 1164, startPoint y: 451, endPoint x: 838, endPoint y: 443, distance: 326.1
drag, startPoint x: 950, startPoint y: 289, endPoint x: 1170, endPoint y: 429, distance: 260.8
drag, startPoint x: 643, startPoint y: 448, endPoint x: 1060, endPoint y: 419, distance: 418.0
drag, startPoint x: 818, startPoint y: 302, endPoint x: 657, endPoint y: 437, distance: 210.1
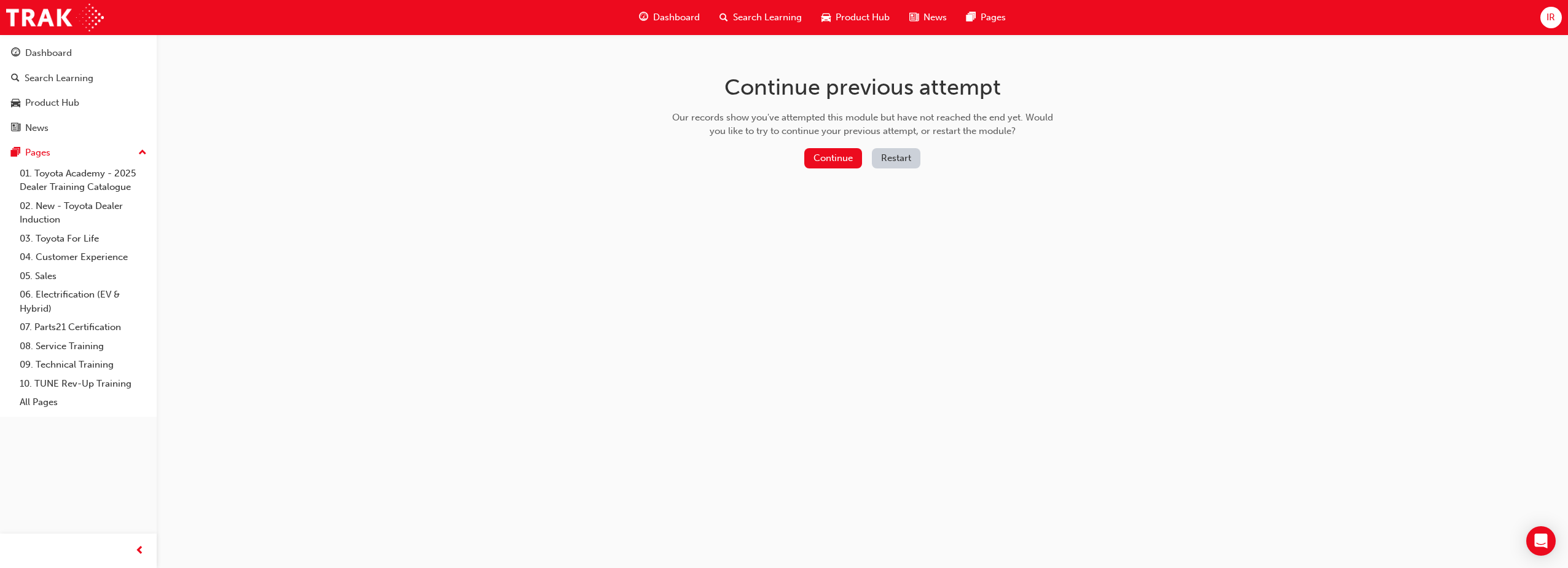
click at [831, 146] on div "Continue previous attempt Our records show you've attempted this module but hav…" at bounding box center [862, 124] width 400 height 179
click at [821, 159] on button "Continue" at bounding box center [833, 158] width 57 height 20
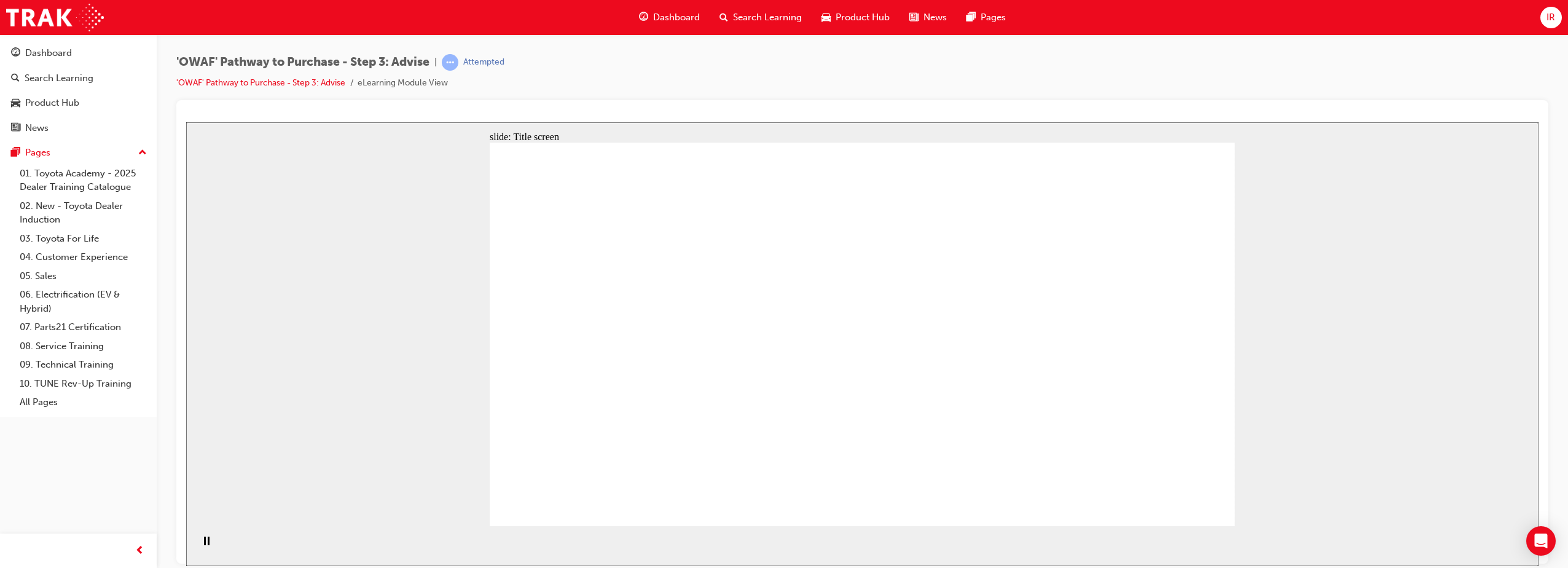
drag, startPoint x: 830, startPoint y: 272, endPoint x: 846, endPoint y: 327, distance: 57.3
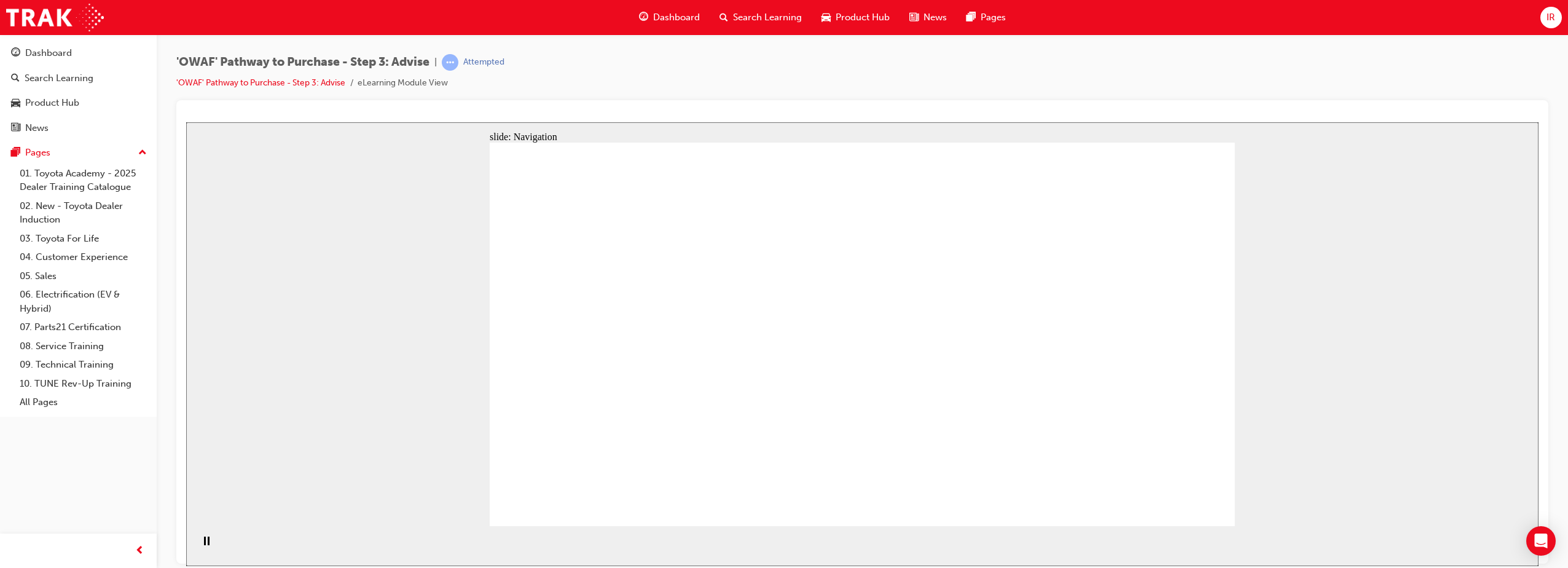
drag, startPoint x: 968, startPoint y: 308, endPoint x: 982, endPoint y: 328, distance: 24.4
click at [454, 62] on span "learningRecordVerb_ATTEMPT-icon" at bounding box center [449, 62] width 17 height 17
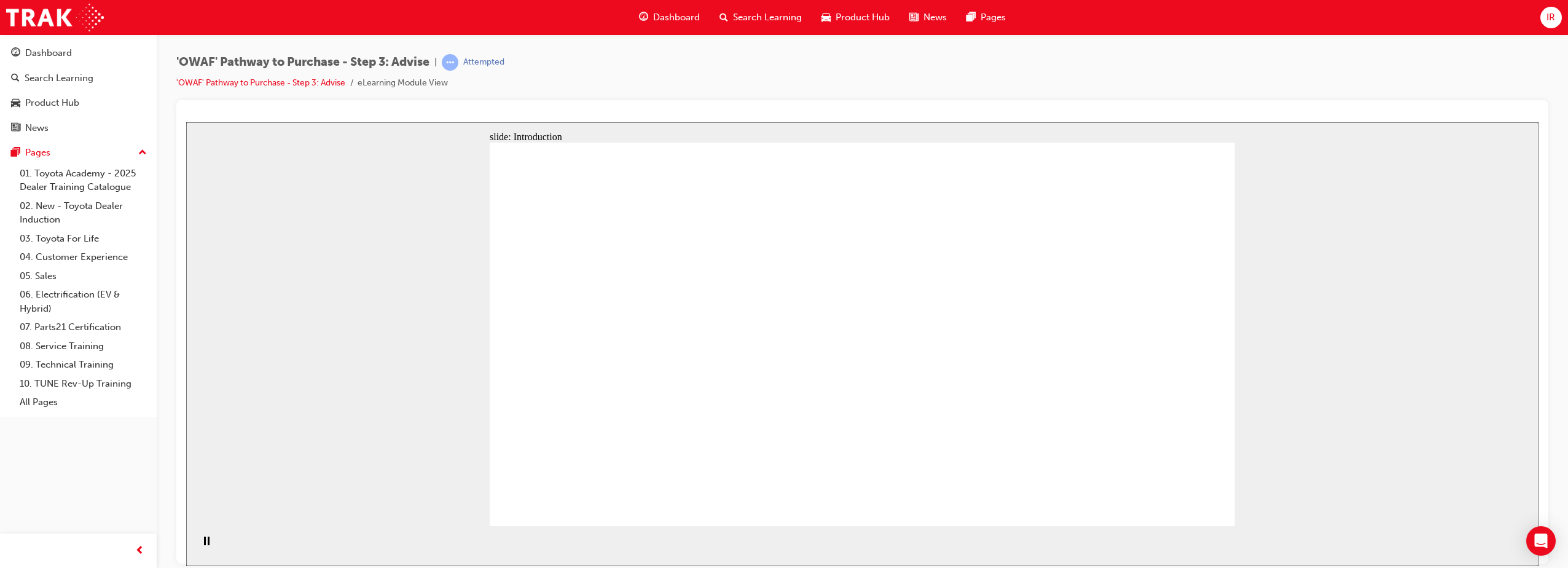
drag, startPoint x: 486, startPoint y: 76, endPoint x: 500, endPoint y: 74, distance: 14.1
click at [490, 74] on div "'OWAF' Pathway to Purchase - Step 3: Advise | Attempted 'OWAF' Pathway to Purch…" at bounding box center [340, 72] width 328 height 37
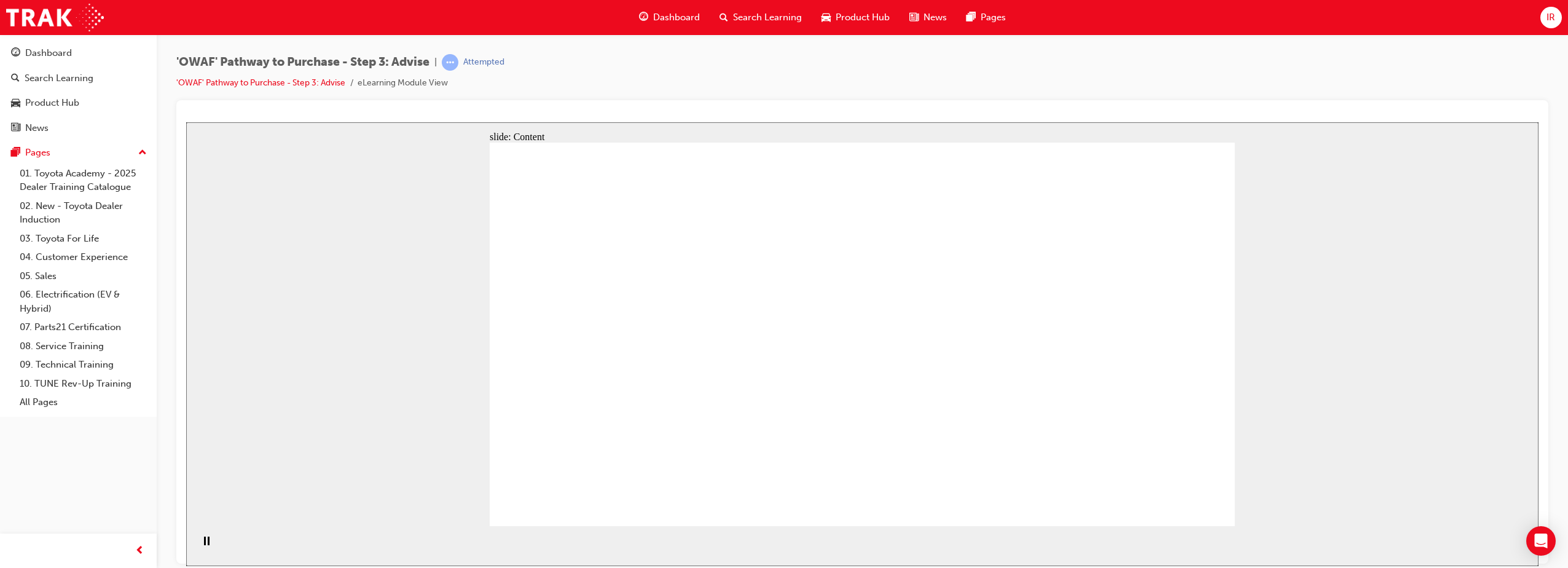
drag, startPoint x: 871, startPoint y: 401, endPoint x: 871, endPoint y: 382, distance: 19.0
drag, startPoint x: 878, startPoint y: 364, endPoint x: 881, endPoint y: 249, distance: 115.0
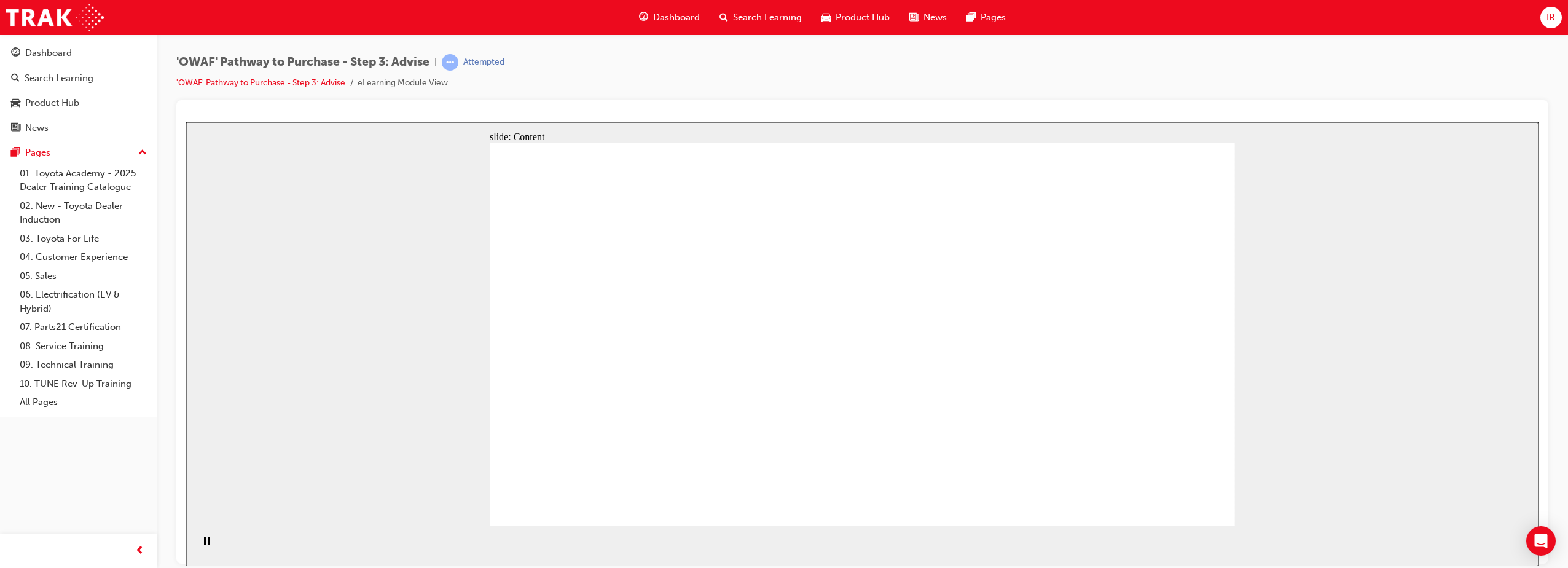
drag, startPoint x: 786, startPoint y: 207, endPoint x: 784, endPoint y: 215, distance: 8.2
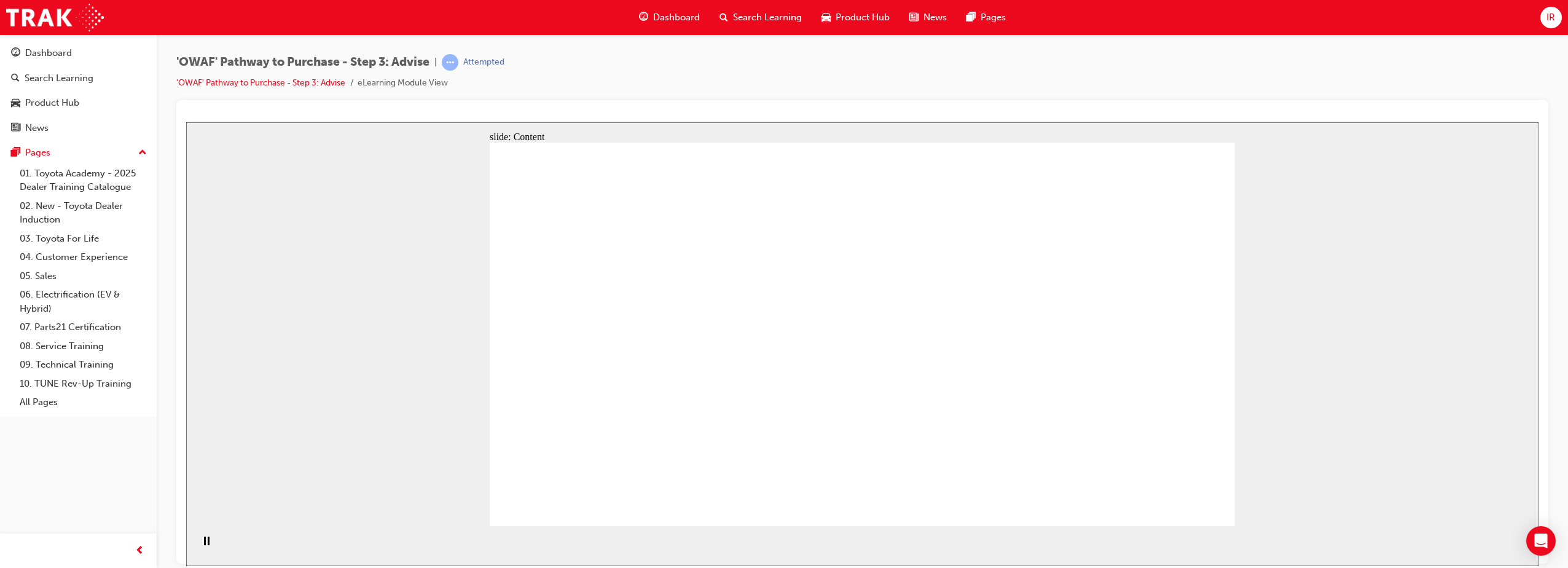
drag, startPoint x: 587, startPoint y: 423, endPoint x: 591, endPoint y: 399, distance: 24.3
drag, startPoint x: 761, startPoint y: 308, endPoint x: 764, endPoint y: 205, distance: 103.0
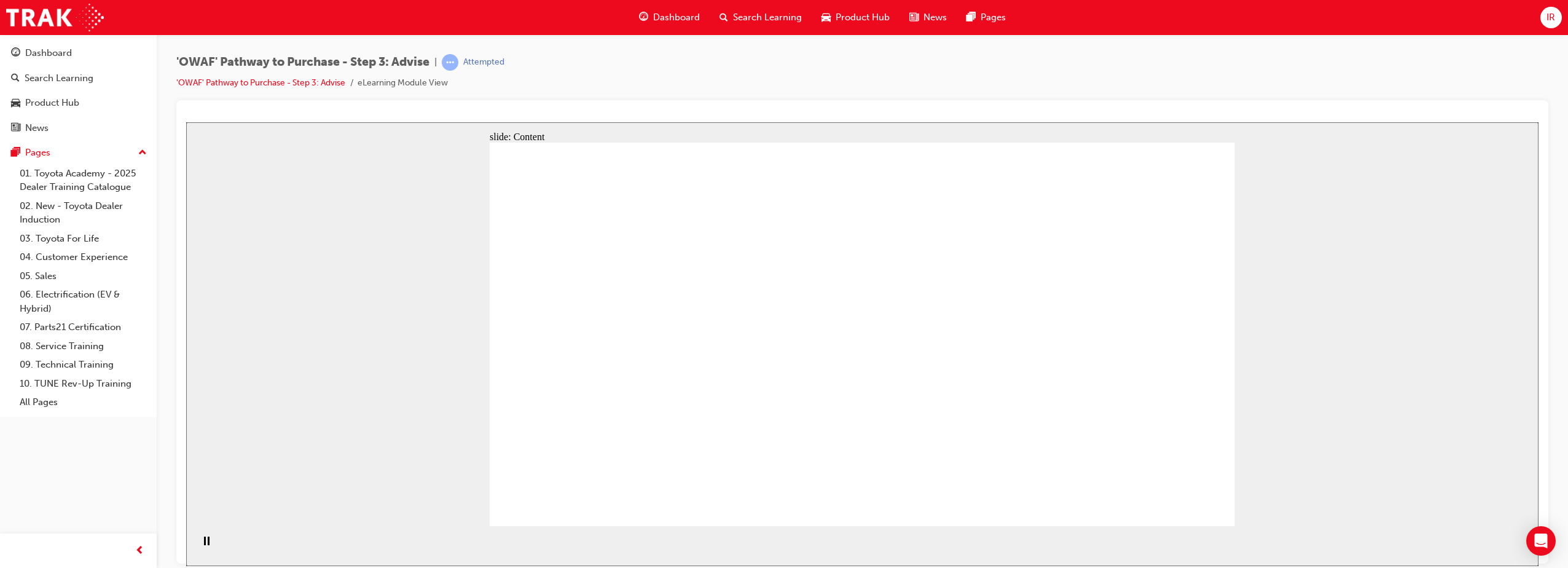
drag, startPoint x: 764, startPoint y: 205, endPoint x: 811, endPoint y: 225, distance: 51.1
drag, startPoint x: 903, startPoint y: 237, endPoint x: 967, endPoint y: 247, distance: 64.8
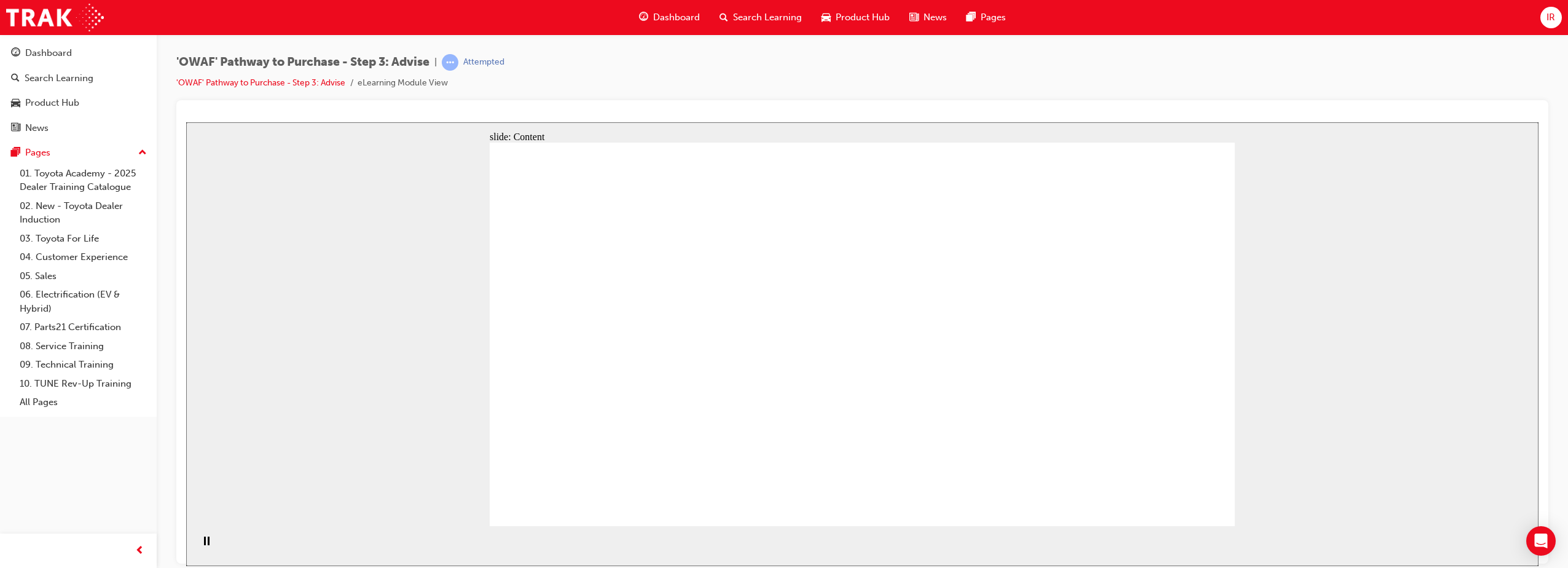
drag, startPoint x: 972, startPoint y: 248, endPoint x: 873, endPoint y: 519, distance: 288.5
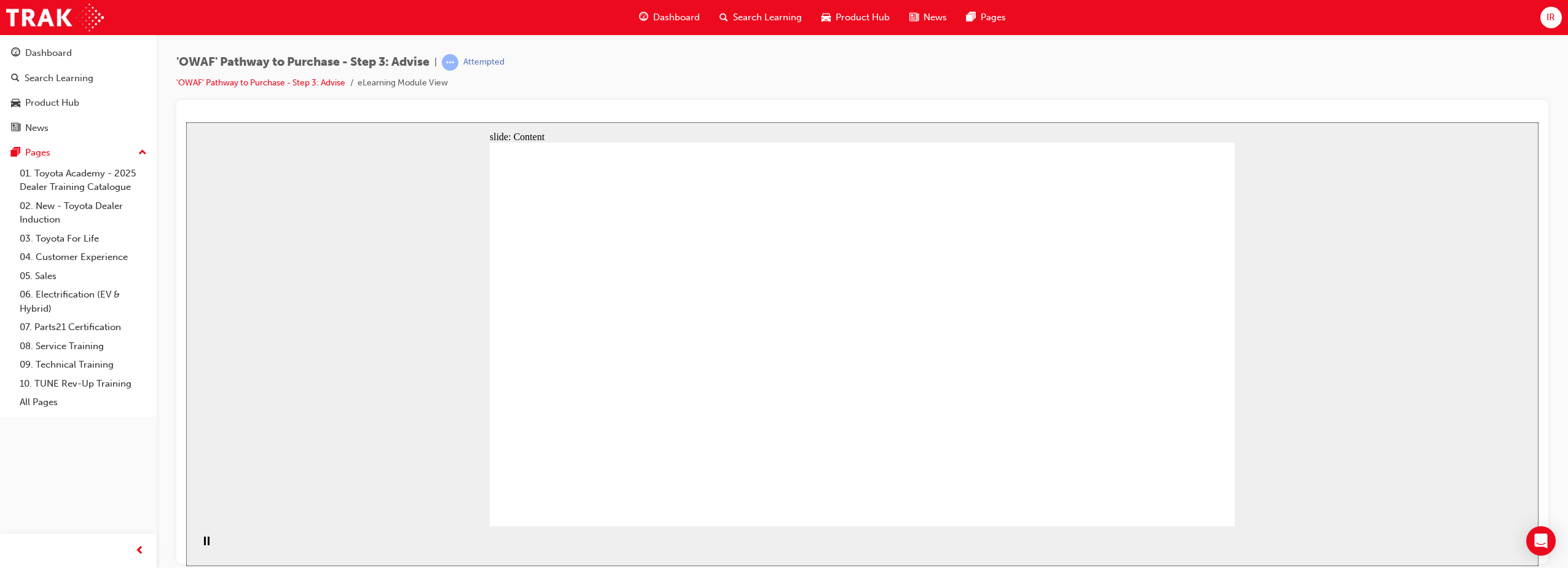
drag, startPoint x: 1067, startPoint y: 220, endPoint x: 930, endPoint y: 308, distance: 162.8
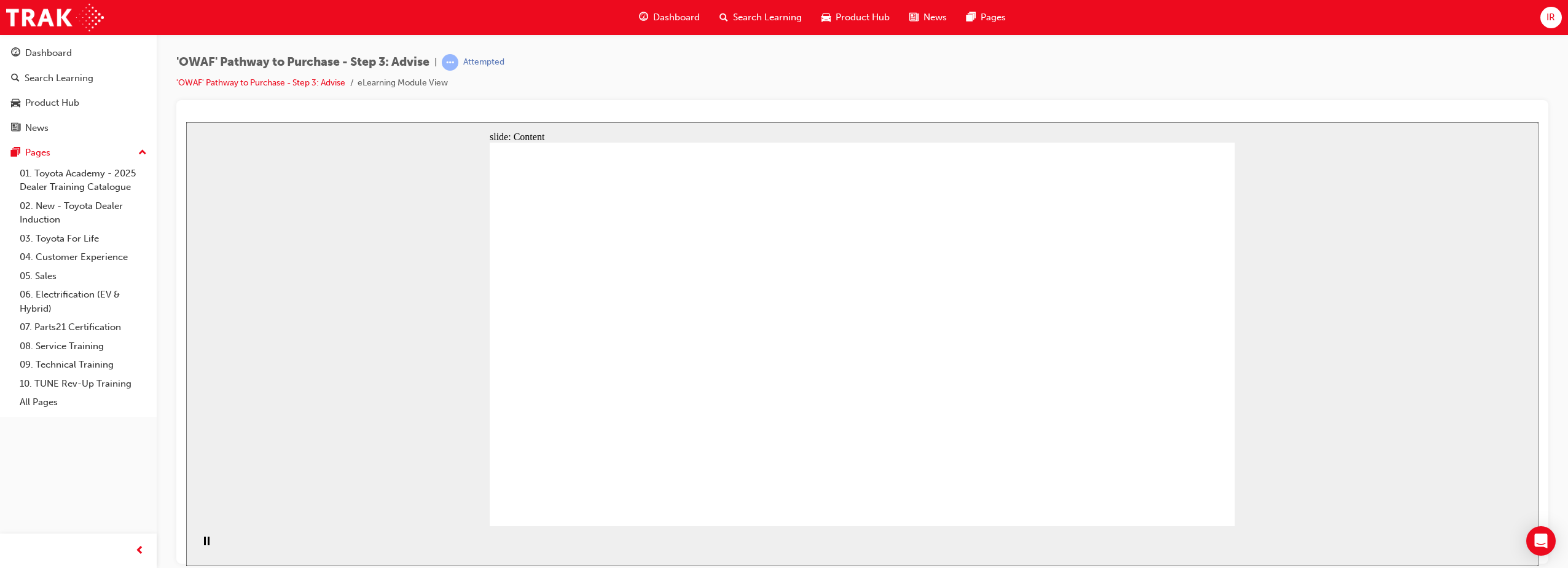
drag, startPoint x: 655, startPoint y: 304, endPoint x: 804, endPoint y: 243, distance: 161.0
drag, startPoint x: 1215, startPoint y: 256, endPoint x: 1182, endPoint y: 277, distance: 39.1
drag, startPoint x: 600, startPoint y: 376, endPoint x: 595, endPoint y: 373, distance: 5.8
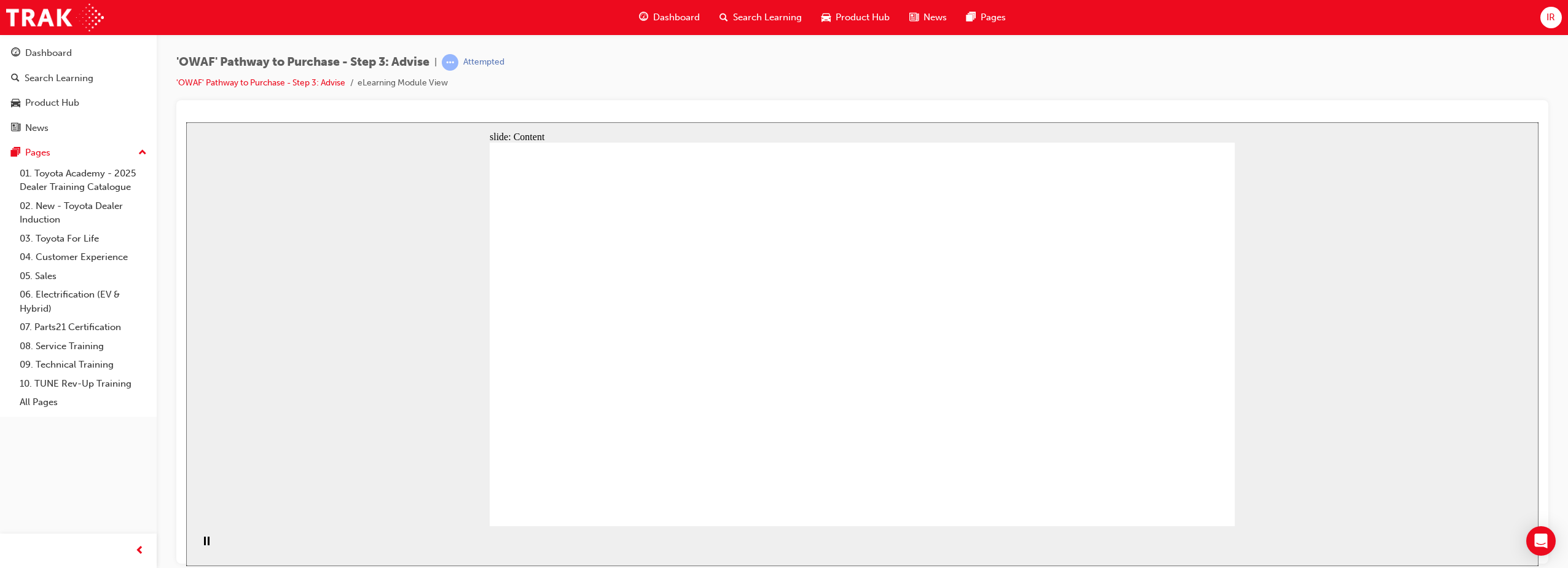
drag, startPoint x: 1181, startPoint y: 492, endPoint x: 1147, endPoint y: 486, distance: 34.5
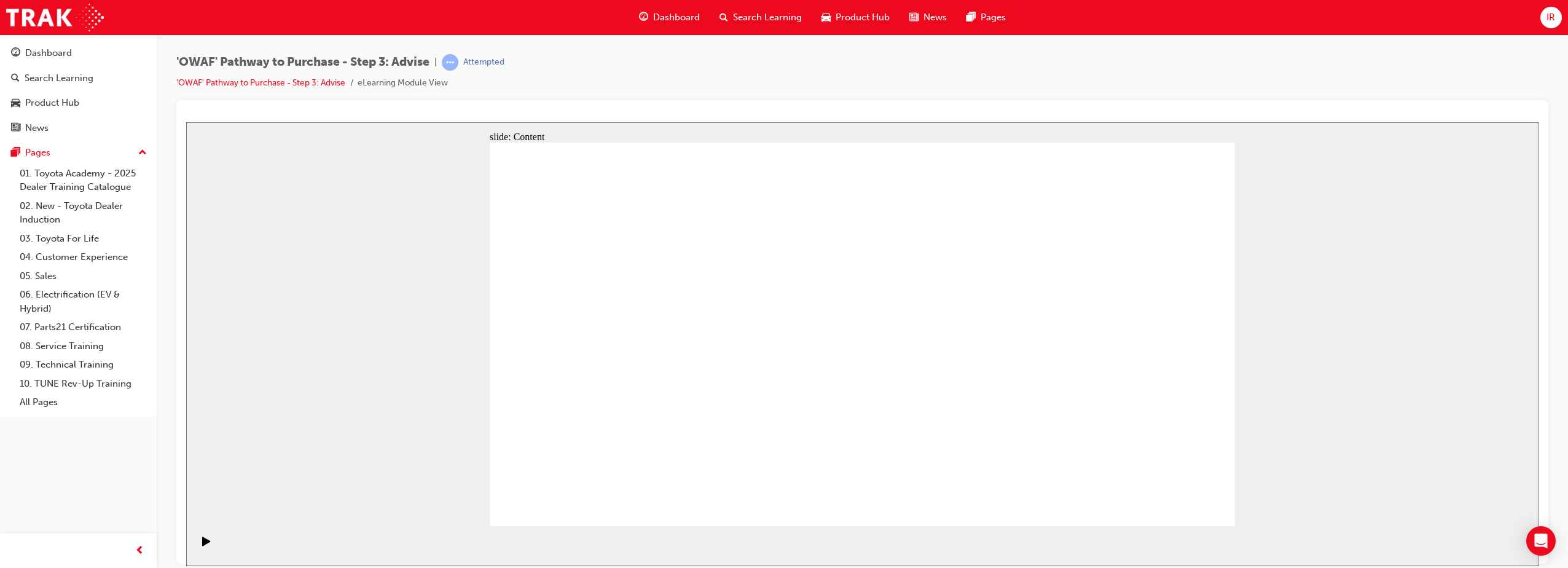
drag, startPoint x: 1145, startPoint y: 503, endPoint x: 1152, endPoint y: 501, distance: 7.3
drag, startPoint x: 567, startPoint y: 242, endPoint x: 582, endPoint y: 260, distance: 23.4
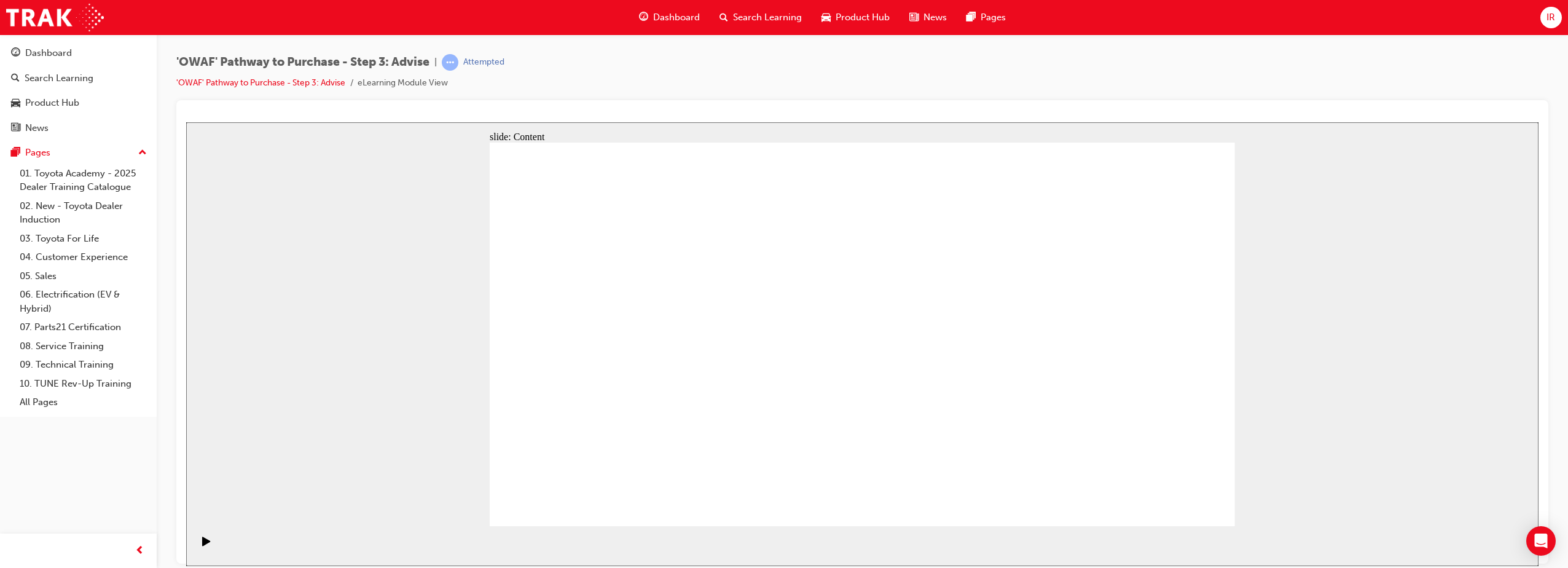
drag, startPoint x: 557, startPoint y: 256, endPoint x: 568, endPoint y: 235, distance: 23.7
drag, startPoint x: 588, startPoint y: 321, endPoint x: 593, endPoint y: 328, distance: 8.6
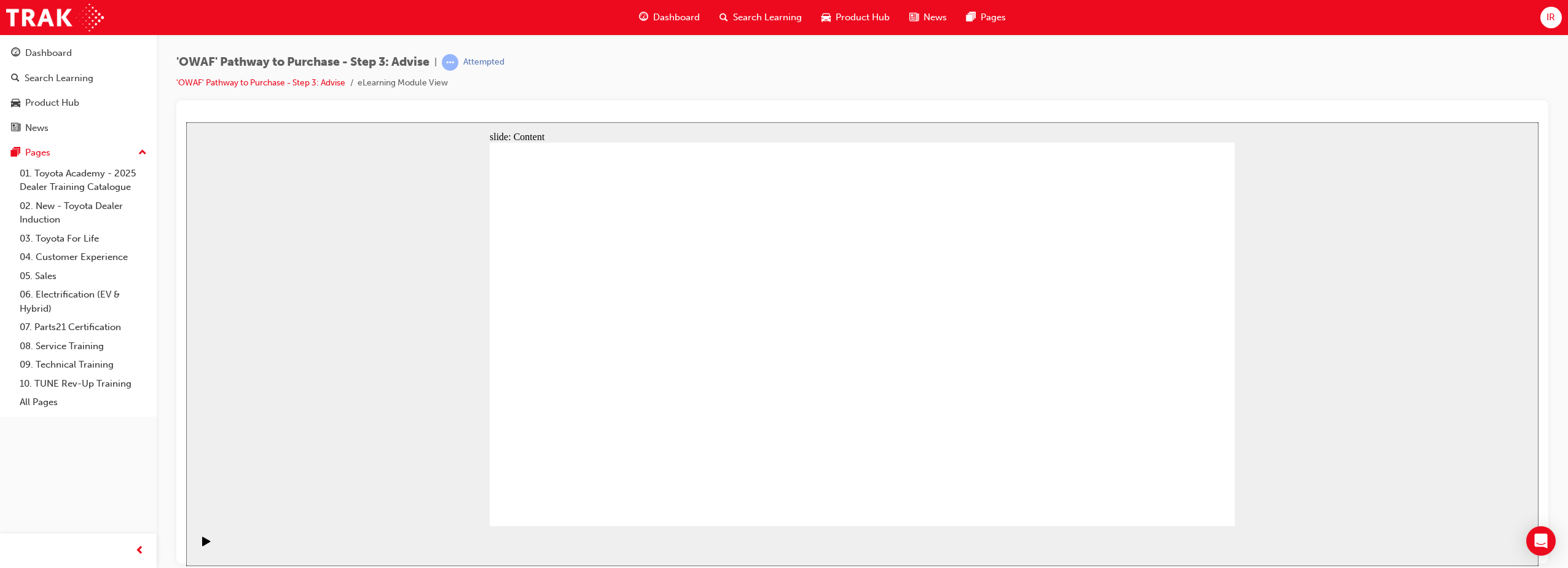
drag, startPoint x: 583, startPoint y: 400, endPoint x: 599, endPoint y: 454, distance: 56.3
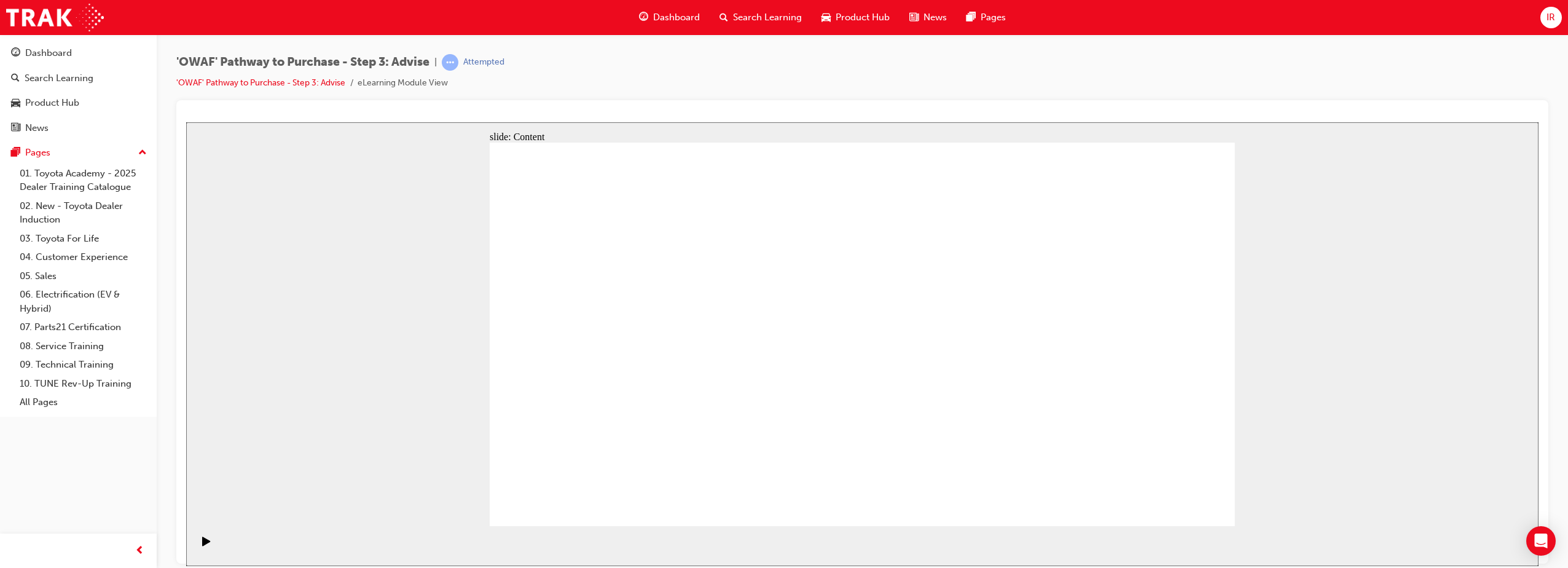
drag, startPoint x: 586, startPoint y: 348, endPoint x: 585, endPoint y: 342, distance: 6.1
drag, startPoint x: 597, startPoint y: 341, endPoint x: 590, endPoint y: 343, distance: 7.3
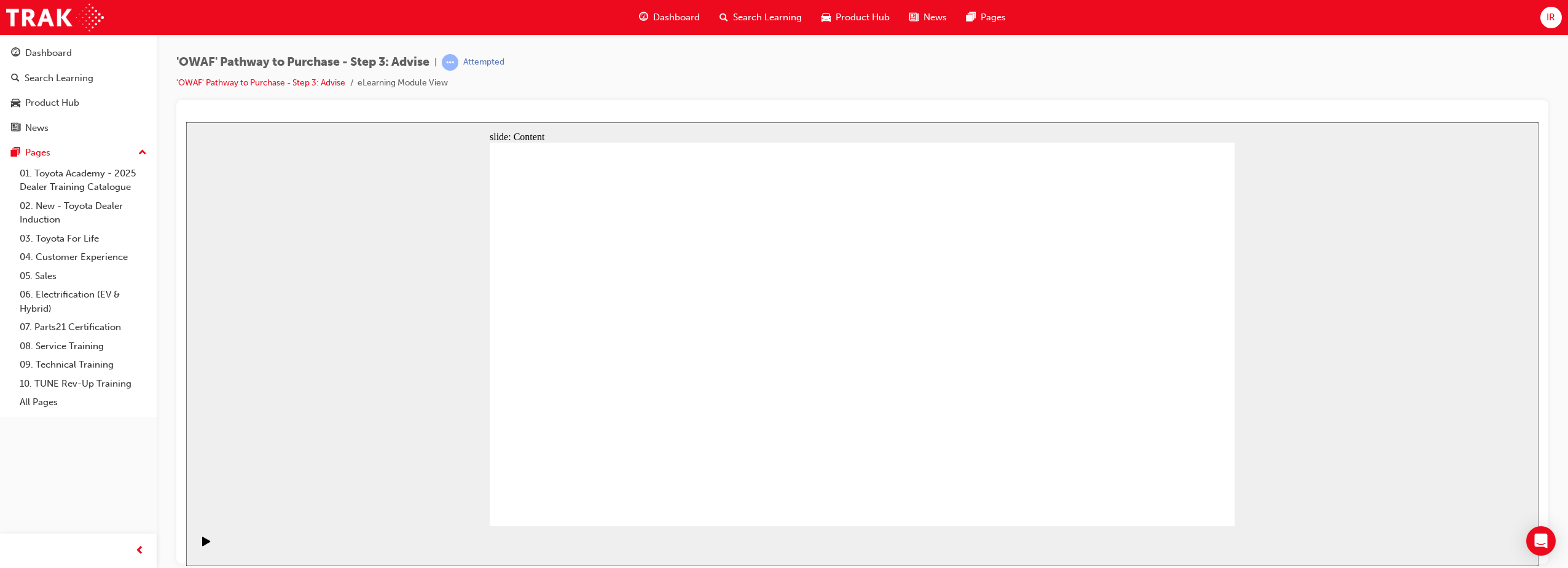
drag, startPoint x: 605, startPoint y: 335, endPoint x: 599, endPoint y: 359, distance: 24.7
drag, startPoint x: 1121, startPoint y: 248, endPoint x: 1080, endPoint y: 294, distance: 61.6
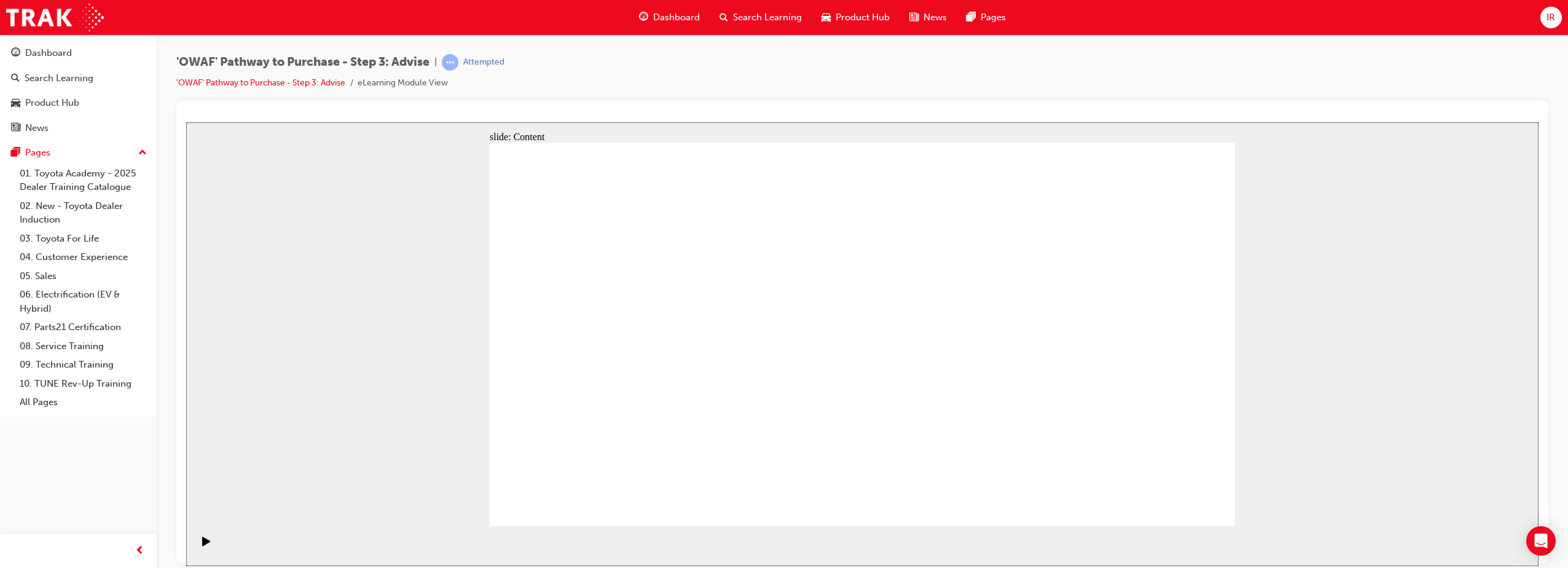
drag, startPoint x: 1136, startPoint y: 234, endPoint x: 1130, endPoint y: 267, distance: 33.5
drag, startPoint x: 1134, startPoint y: 240, endPoint x: 1117, endPoint y: 289, distance: 51.9
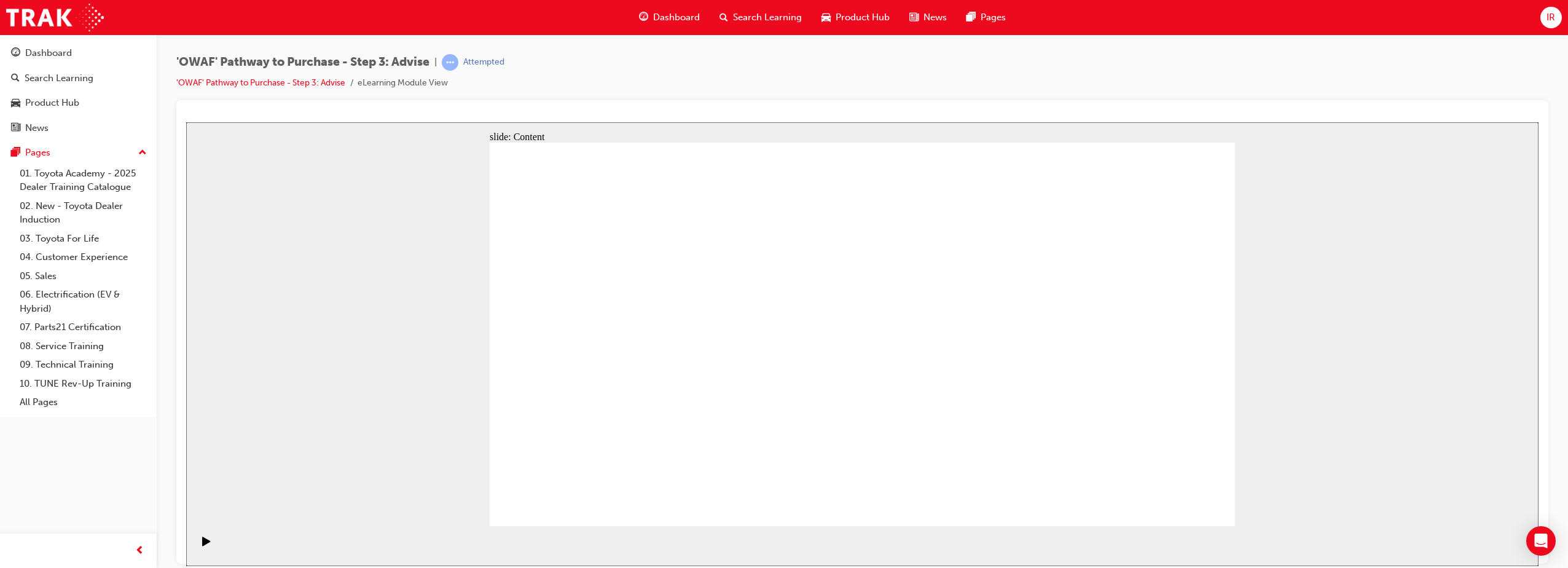
drag, startPoint x: 1133, startPoint y: 233, endPoint x: 1105, endPoint y: 314, distance: 85.7
drag, startPoint x: 1141, startPoint y: 233, endPoint x: 1141, endPoint y: 240, distance: 7.0
drag, startPoint x: 1134, startPoint y: 246, endPoint x: 1120, endPoint y: 283, distance: 39.6
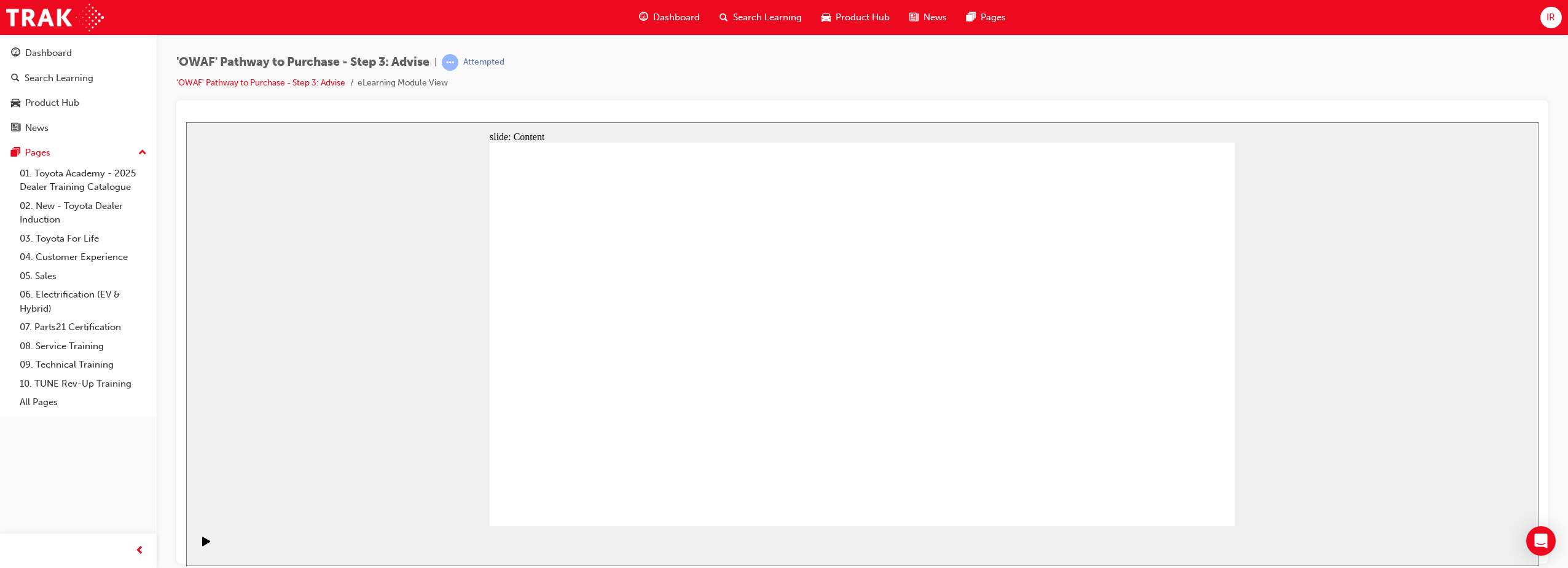
drag, startPoint x: 1136, startPoint y: 221, endPoint x: 1132, endPoint y: 238, distance: 17.5
drag, startPoint x: 1137, startPoint y: 240, endPoint x: 1124, endPoint y: 262, distance: 25.6
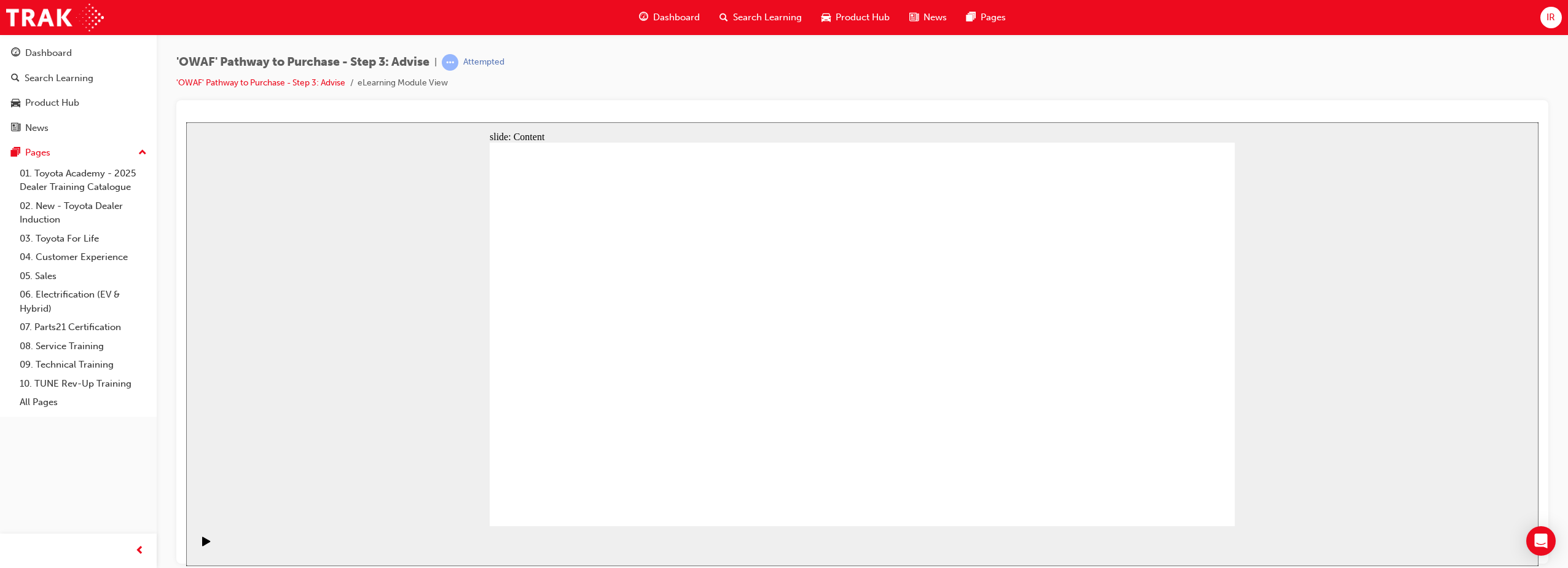
drag, startPoint x: 1144, startPoint y: 232, endPoint x: 1138, endPoint y: 239, distance: 9.2
drag, startPoint x: 1146, startPoint y: 226, endPoint x: 1134, endPoint y: 260, distance: 36.1
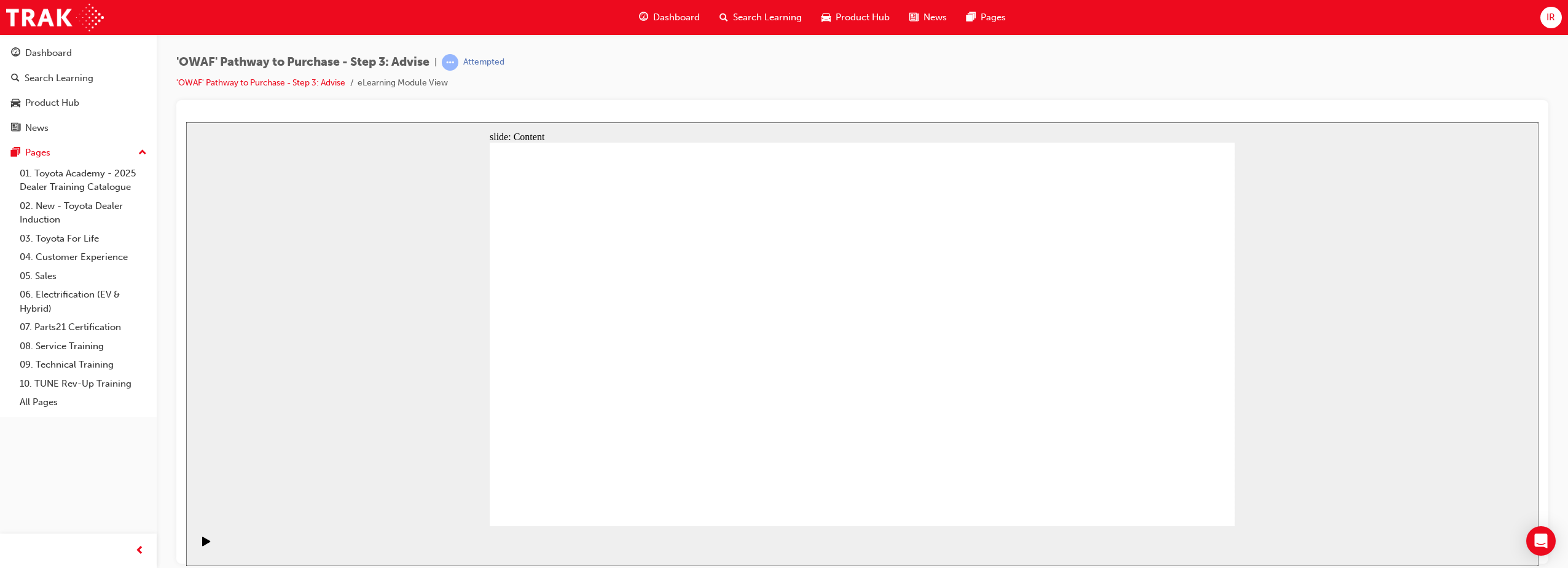
drag, startPoint x: 1120, startPoint y: 260, endPoint x: 1130, endPoint y: 254, distance: 11.7
drag, startPoint x: 1121, startPoint y: 313, endPoint x: 1118, endPoint y: 319, distance: 6.7
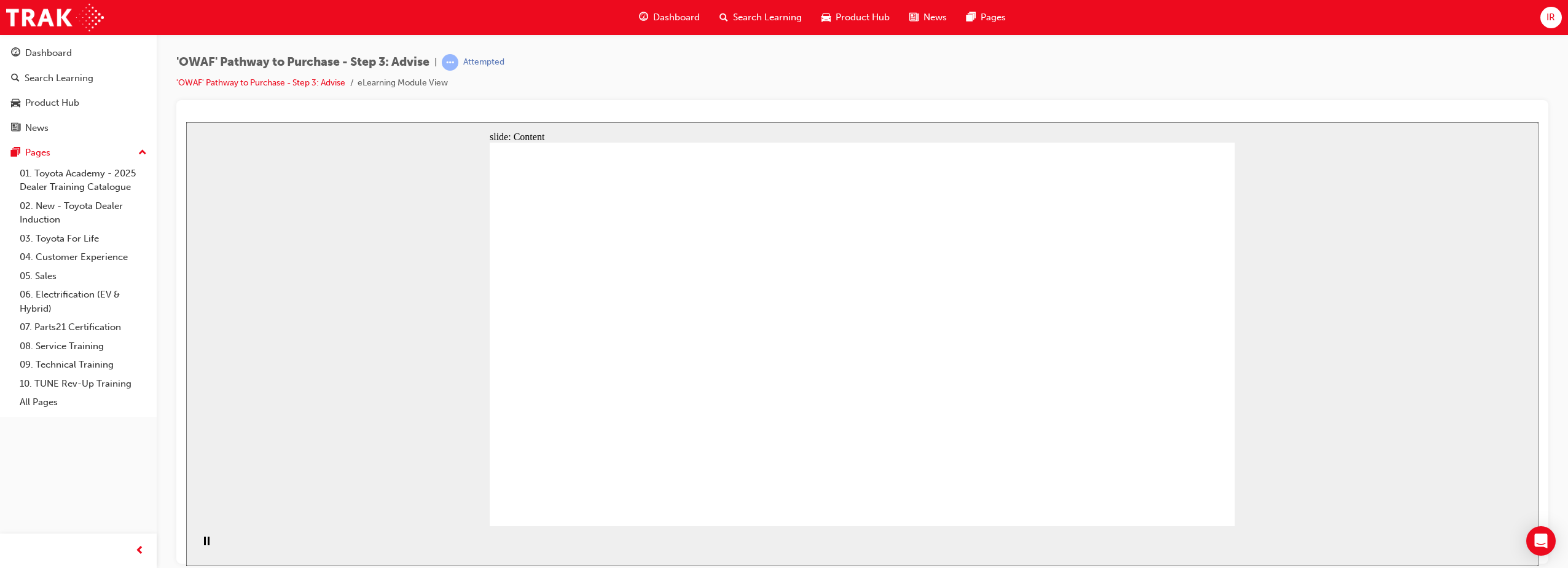
drag, startPoint x: 800, startPoint y: 419, endPoint x: 737, endPoint y: 406, distance: 64.3
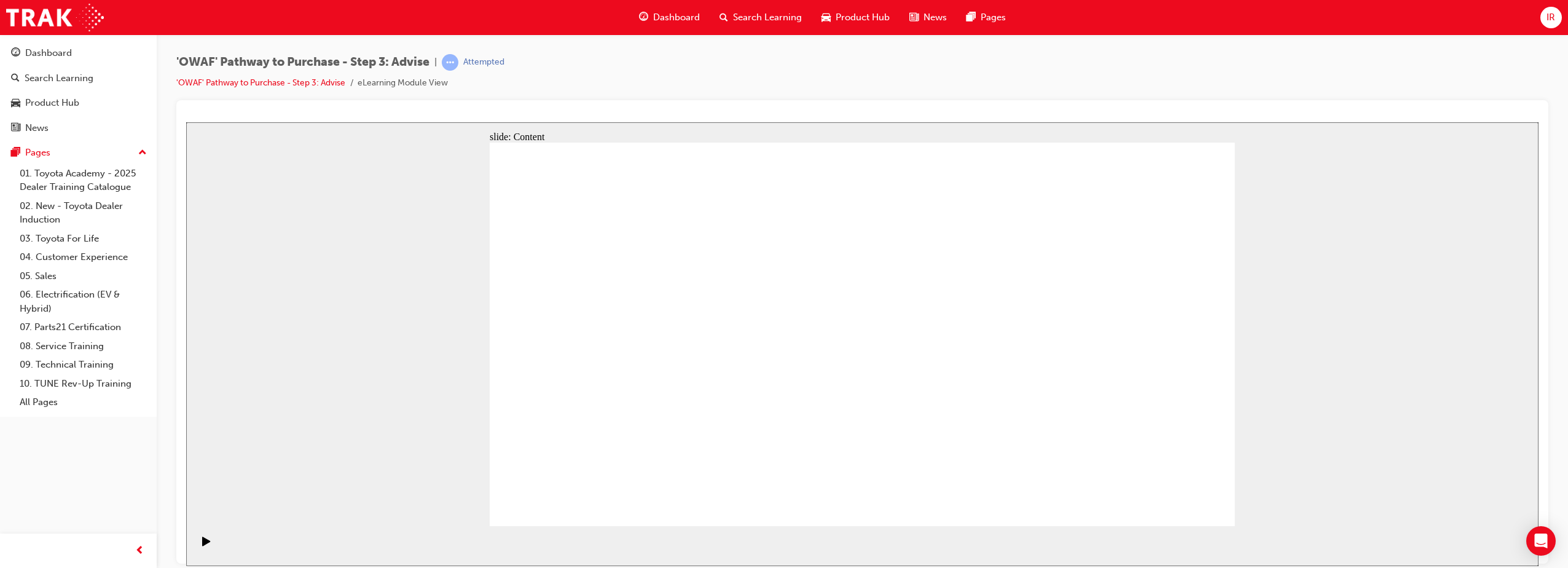
drag, startPoint x: 1203, startPoint y: 514, endPoint x: 1179, endPoint y: 495, distance: 30.6
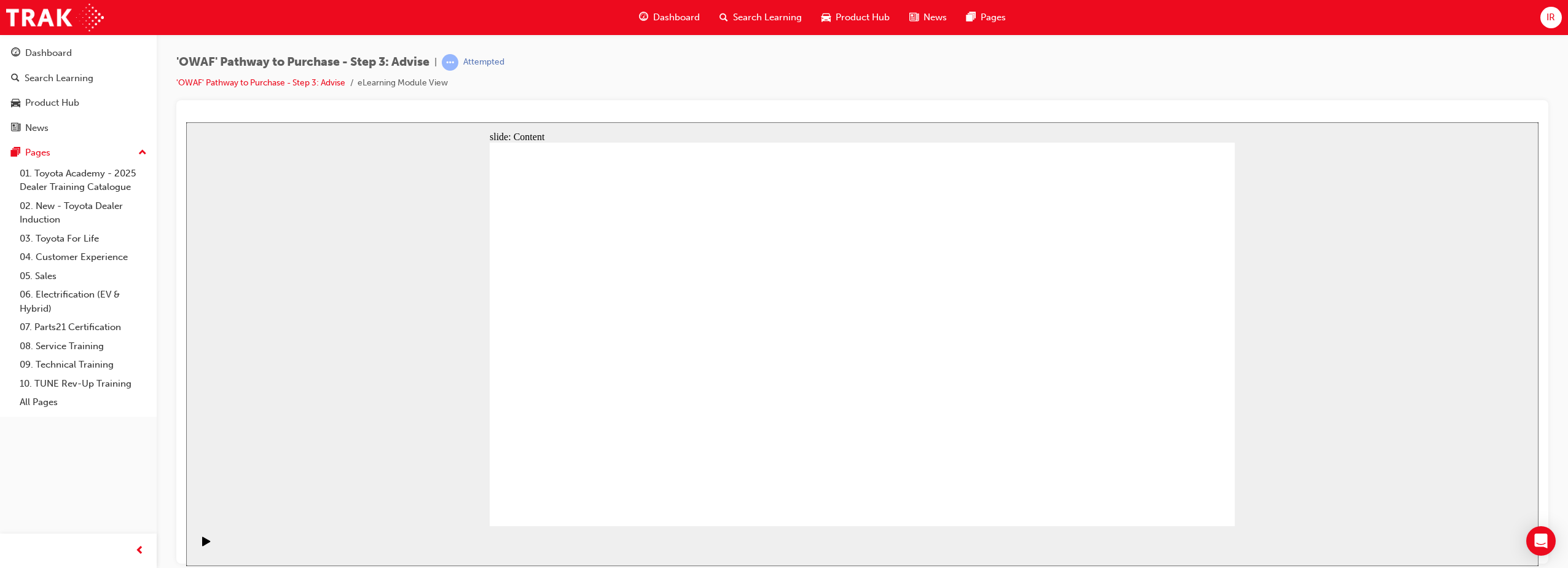
drag, startPoint x: 961, startPoint y: 161, endPoint x: 959, endPoint y: 179, distance: 18.1
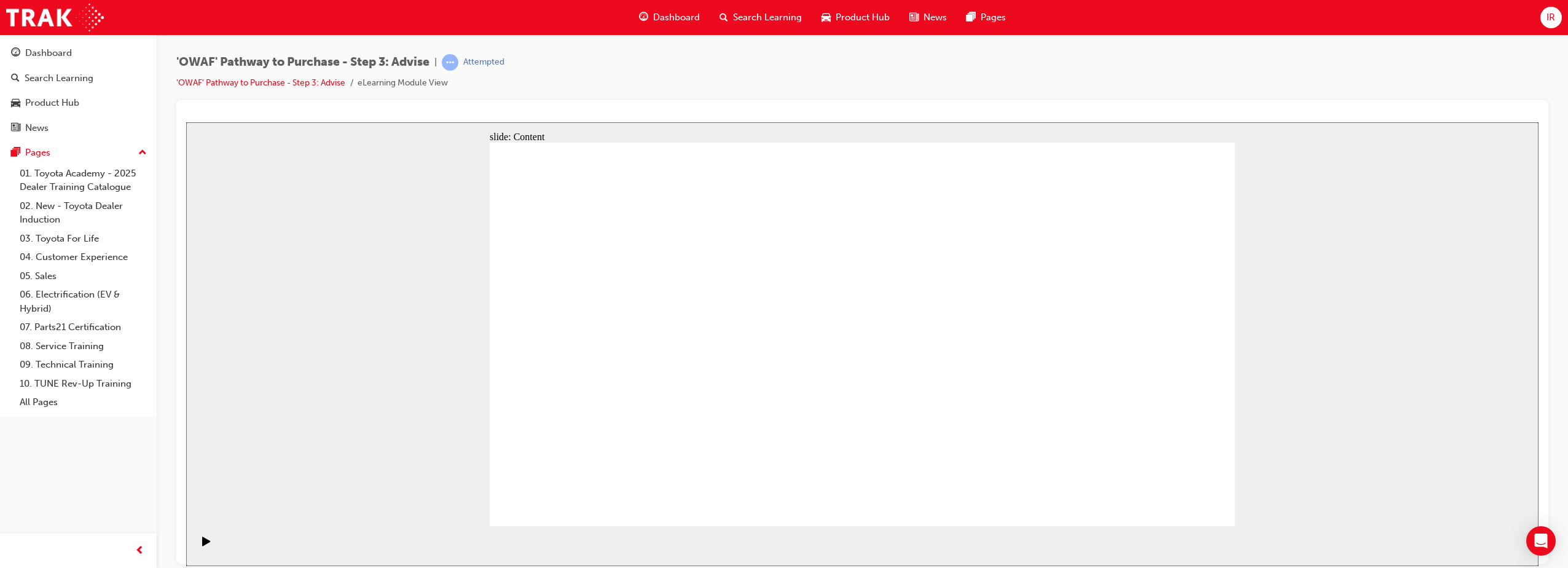
drag, startPoint x: 1136, startPoint y: 187, endPoint x: 1129, endPoint y: 179, distance: 10.6
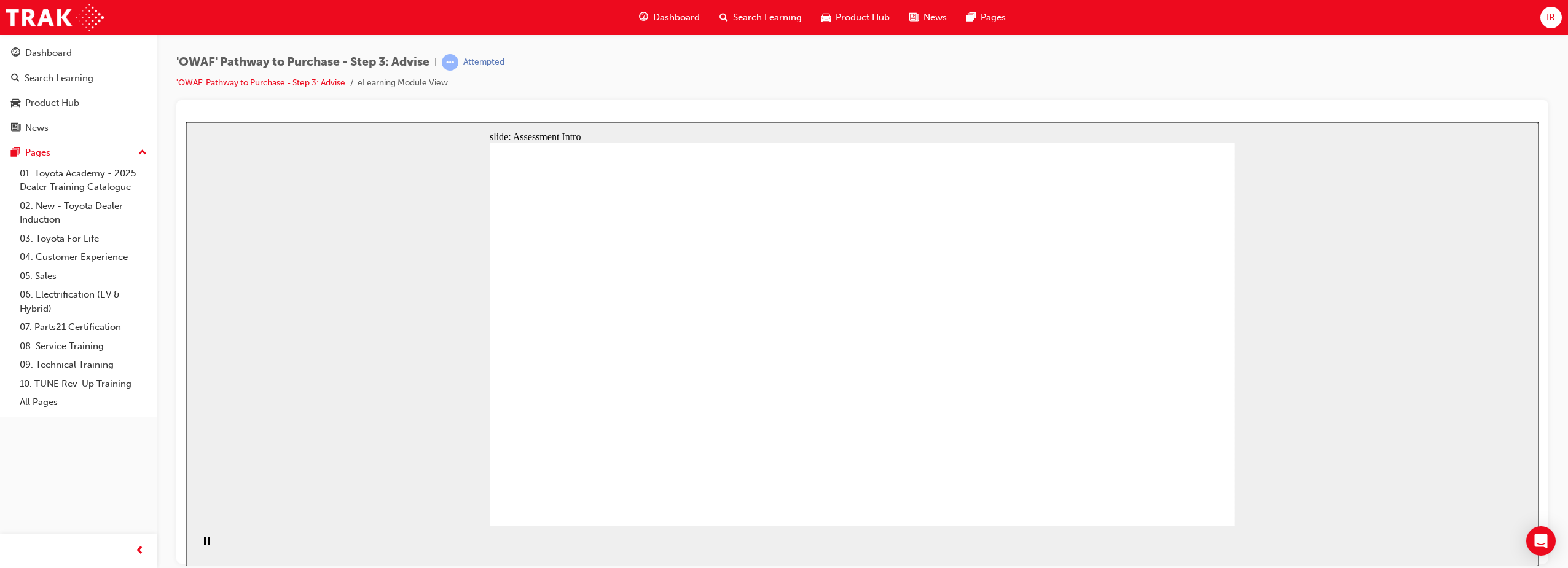
drag, startPoint x: 797, startPoint y: 454, endPoint x: 598, endPoint y: 293, distance: 256.0
drag, startPoint x: 603, startPoint y: 460, endPoint x: 610, endPoint y: 336, distance: 124.2
drag, startPoint x: 1061, startPoint y: 443, endPoint x: 642, endPoint y: 375, distance: 424.5
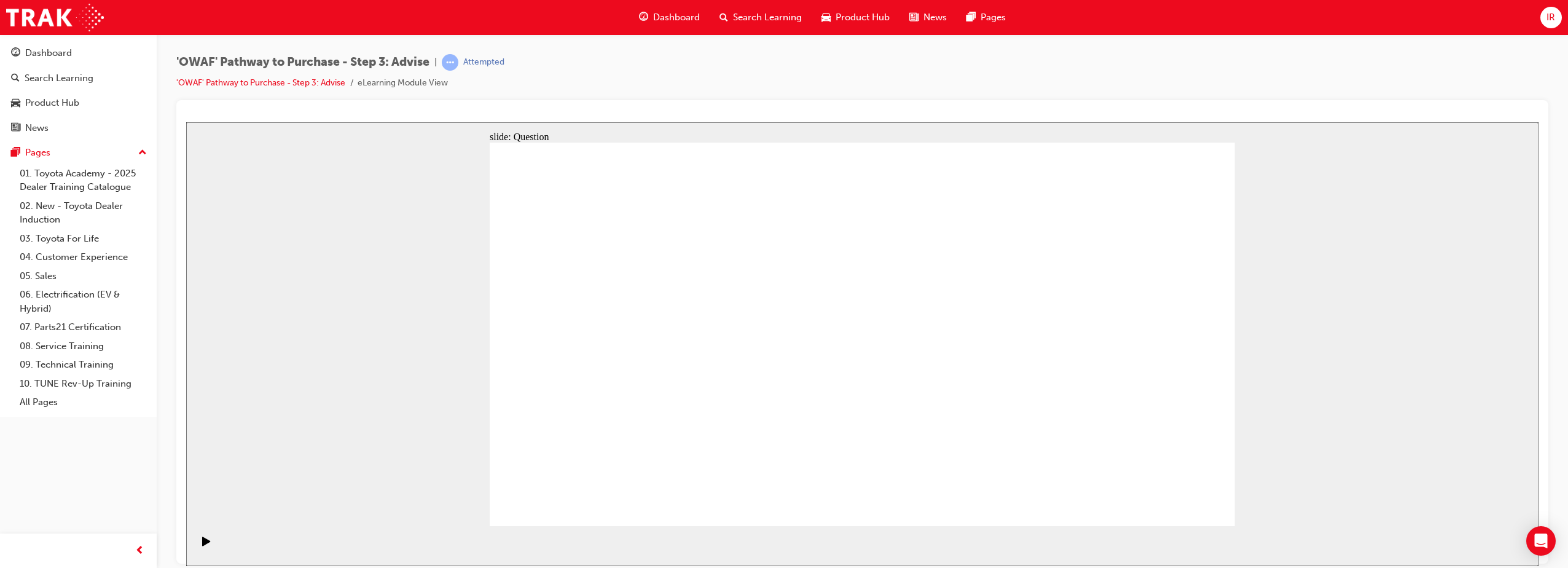
drag, startPoint x: 683, startPoint y: 394, endPoint x: 679, endPoint y: 286, distance: 108.1
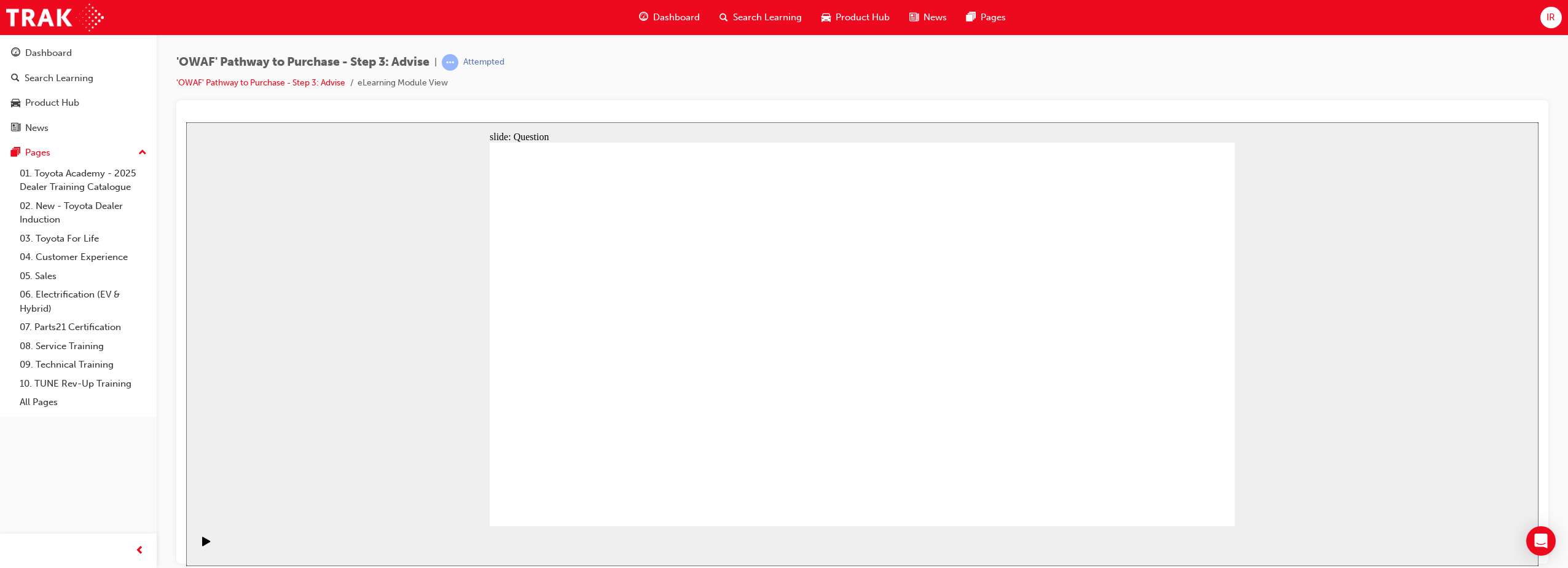
drag, startPoint x: 675, startPoint y: 343, endPoint x: 670, endPoint y: 406, distance: 63.2
drag, startPoint x: 840, startPoint y: 455, endPoint x: 627, endPoint y: 335, distance: 244.5
drag, startPoint x: 733, startPoint y: 452, endPoint x: 795, endPoint y: 294, distance: 169.7
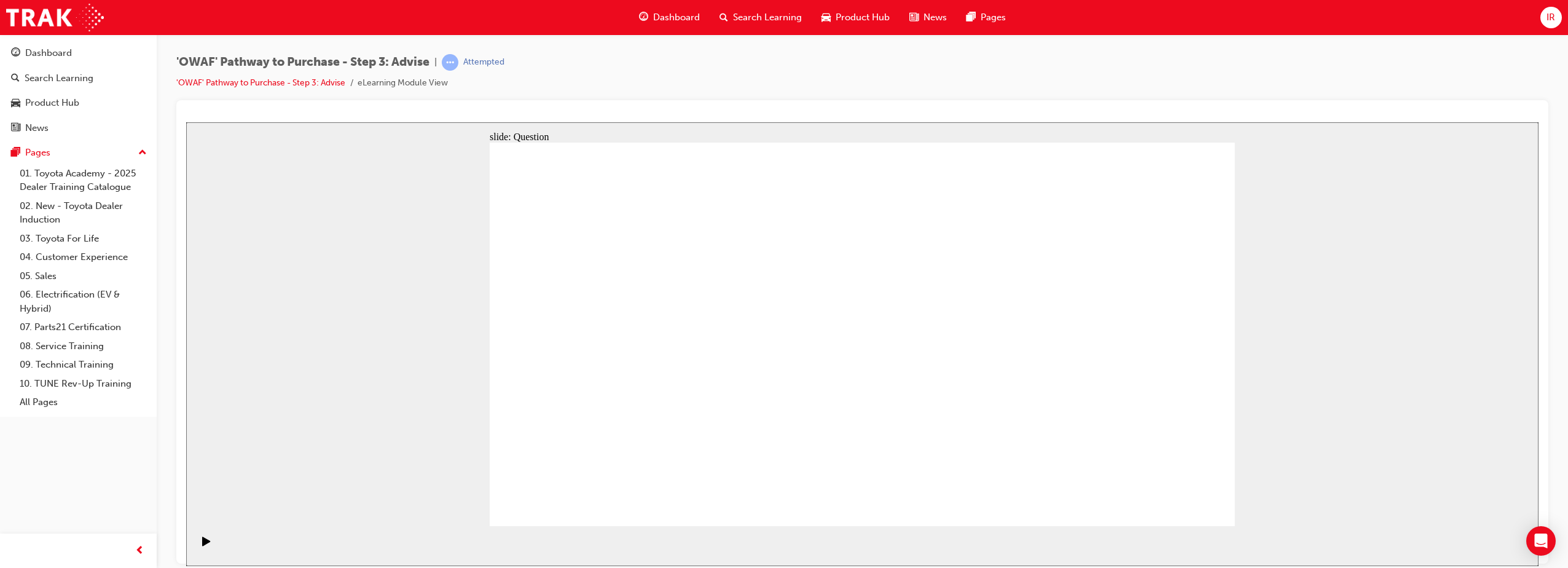
drag, startPoint x: 857, startPoint y: 452, endPoint x: 651, endPoint y: 331, distance: 238.9
drag, startPoint x: 986, startPoint y: 416, endPoint x: 968, endPoint y: 335, distance: 83.0
drag, startPoint x: 1071, startPoint y: 363, endPoint x: 846, endPoint y: 370, distance: 225.1
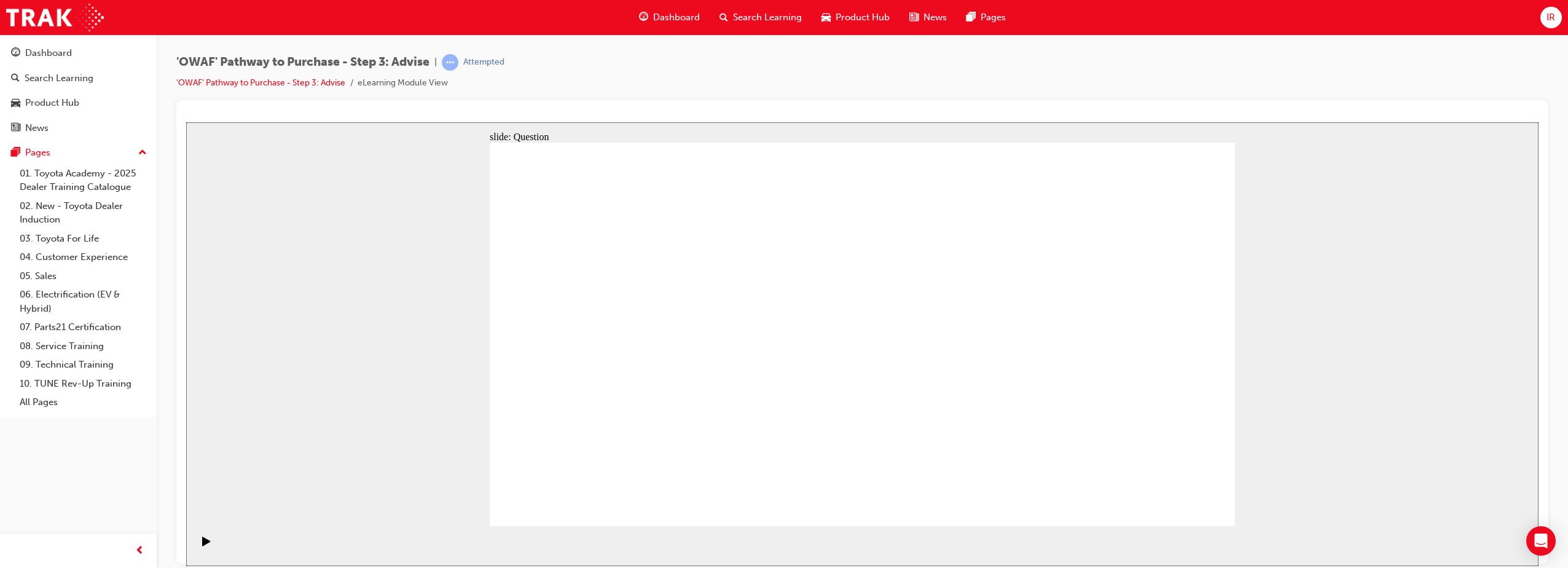
drag, startPoint x: 1112, startPoint y: 383, endPoint x: 642, endPoint y: 381, distance: 470.0
drag, startPoint x: 1109, startPoint y: 381, endPoint x: 838, endPoint y: 384, distance: 271.0
drag, startPoint x: 1121, startPoint y: 402, endPoint x: 882, endPoint y: 399, distance: 239.0
drag, startPoint x: 1097, startPoint y: 404, endPoint x: 873, endPoint y: 395, distance: 224.2
drag, startPoint x: 1063, startPoint y: 404, endPoint x: 615, endPoint y: 397, distance: 448.1
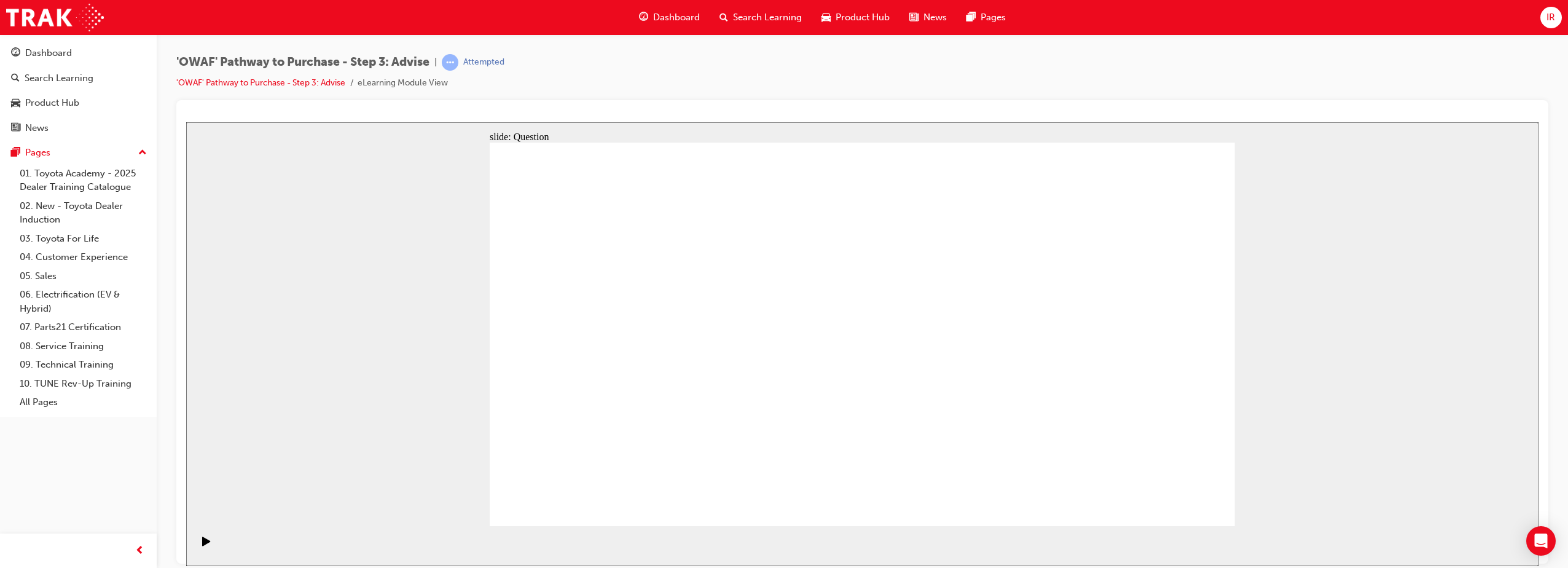
drag, startPoint x: 1073, startPoint y: 364, endPoint x: 603, endPoint y: 366, distance: 470.0
drag, startPoint x: 1039, startPoint y: 348, endPoint x: 566, endPoint y: 368, distance: 473.4
drag, startPoint x: 709, startPoint y: 298, endPoint x: 666, endPoint y: 277, distance: 47.9
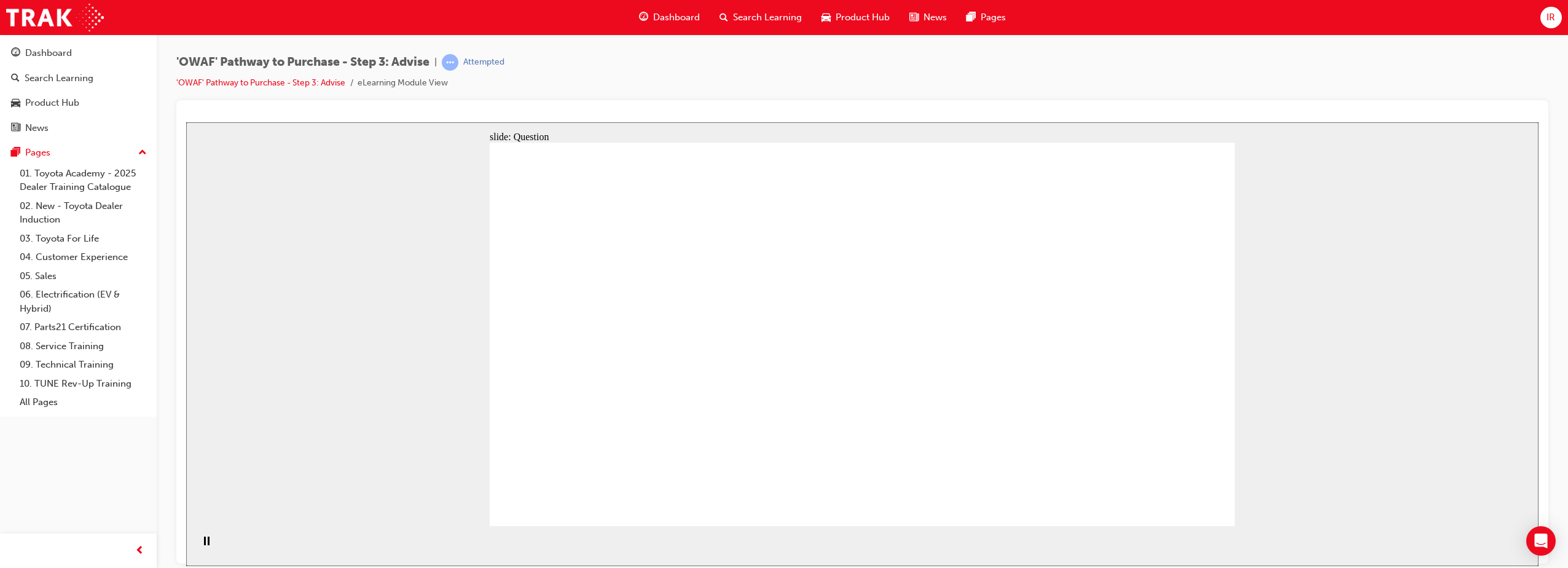
drag, startPoint x: 627, startPoint y: 296, endPoint x: 985, endPoint y: 336, distance: 360.2
drag, startPoint x: 690, startPoint y: 346, endPoint x: 929, endPoint y: 335, distance: 239.3
drag, startPoint x: 621, startPoint y: 364, endPoint x: 1005, endPoint y: 357, distance: 384.1
drag, startPoint x: 705, startPoint y: 425, endPoint x: 940, endPoint y: 377, distance: 239.9
drag, startPoint x: 647, startPoint y: 429, endPoint x: 964, endPoint y: 370, distance: 322.4
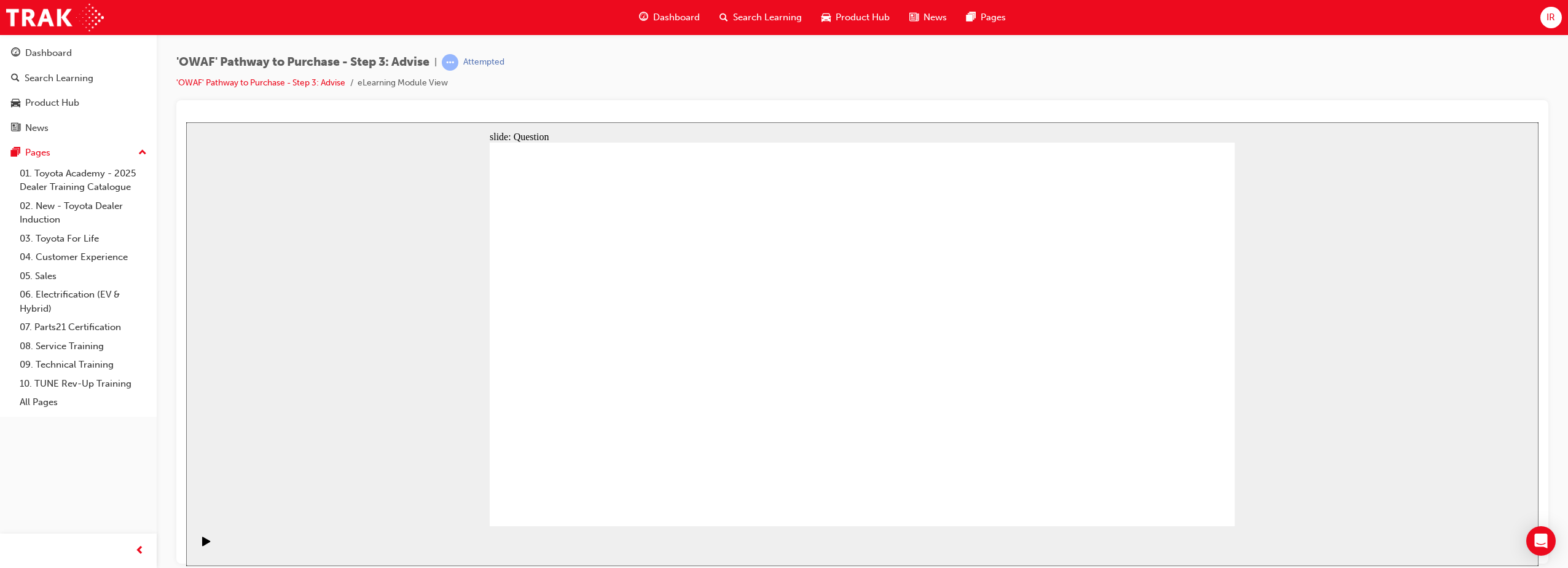
drag, startPoint x: 645, startPoint y: 308, endPoint x: 856, endPoint y: 447, distance: 252.7
drag, startPoint x: 809, startPoint y: 328, endPoint x: 807, endPoint y: 291, distance: 37.1
drag, startPoint x: 1090, startPoint y: 298, endPoint x: 934, endPoint y: 442, distance: 212.3
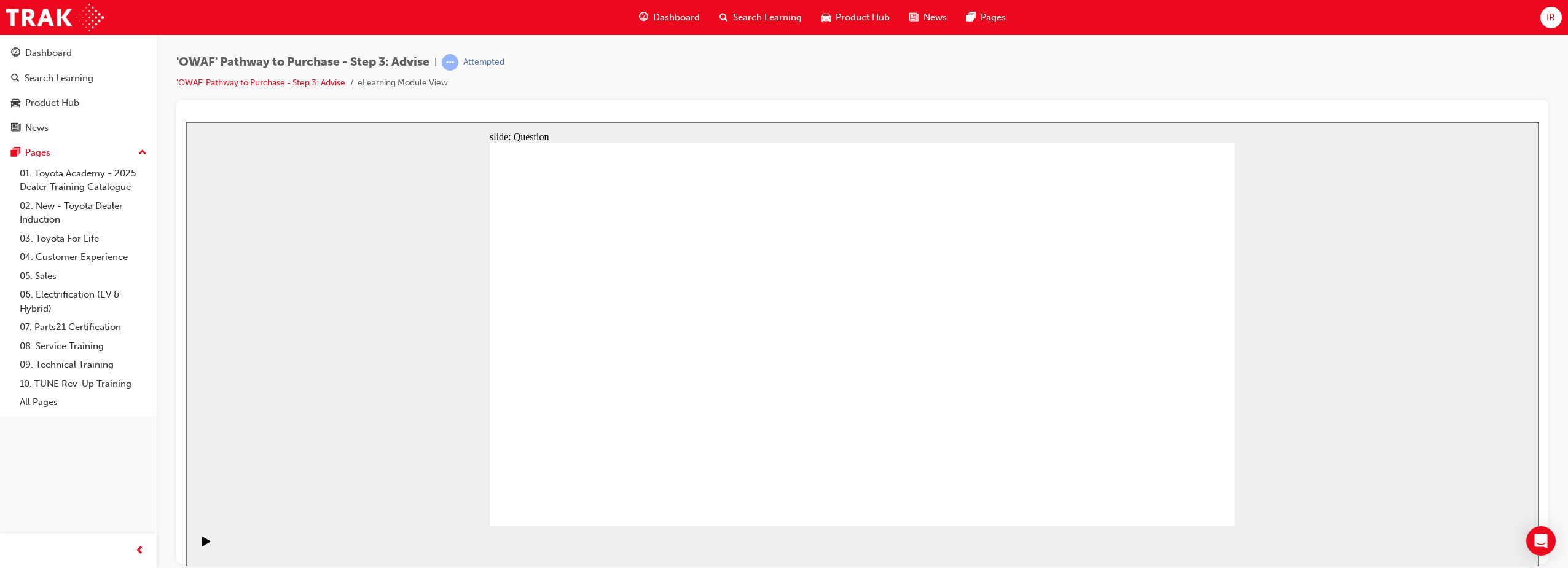
drag, startPoint x: 1151, startPoint y: 304, endPoint x: 782, endPoint y: 447, distance: 395.7
drag, startPoint x: 583, startPoint y: 306, endPoint x: 1022, endPoint y: 452, distance: 462.6
drag, startPoint x: 1015, startPoint y: 447, endPoint x: 1021, endPoint y: 446, distance: 6.1
drag, startPoint x: 946, startPoint y: 303, endPoint x: 644, endPoint y: 437, distance: 330.4
drag, startPoint x: 873, startPoint y: 291, endPoint x: 547, endPoint y: 392, distance: 341.3
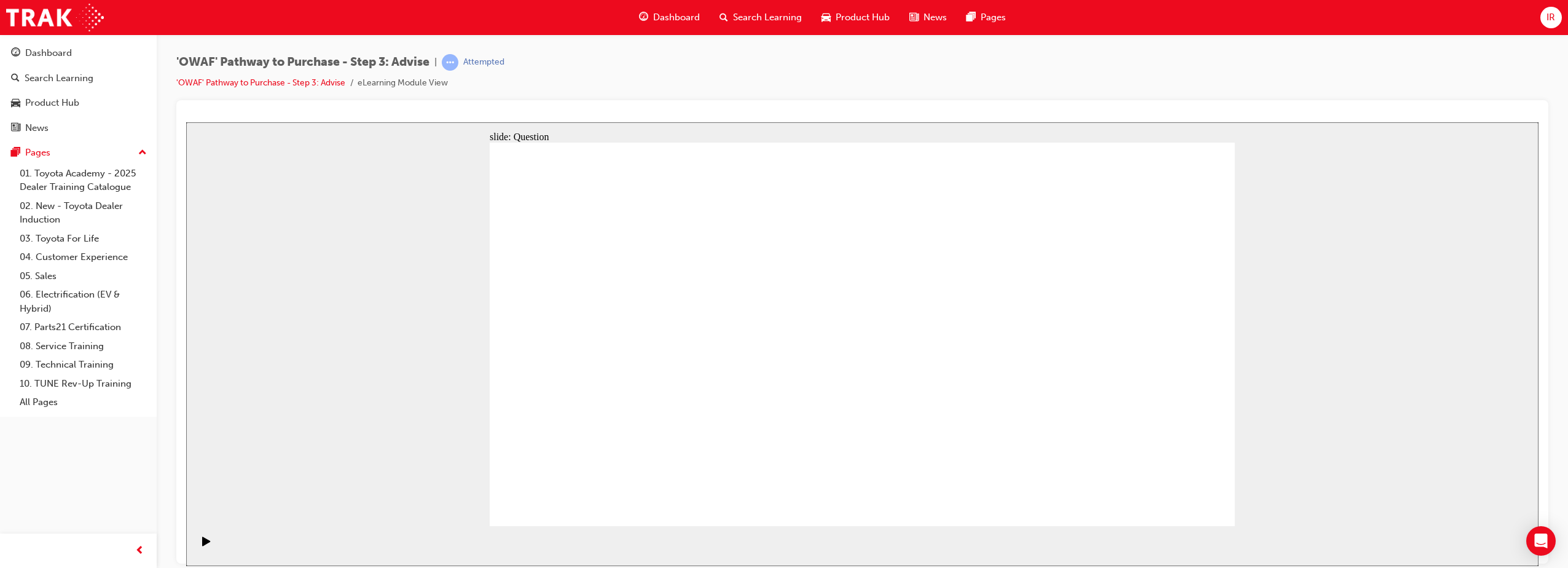
drag, startPoint x: 1020, startPoint y: 289, endPoint x: 708, endPoint y: 425, distance: 340.4
drag, startPoint x: 740, startPoint y: 304, endPoint x: 1168, endPoint y: 445, distance: 450.6
drag, startPoint x: 806, startPoint y: 301, endPoint x: 1100, endPoint y: 449, distance: 329.2
